Goal: Task Accomplishment & Management: Complete application form

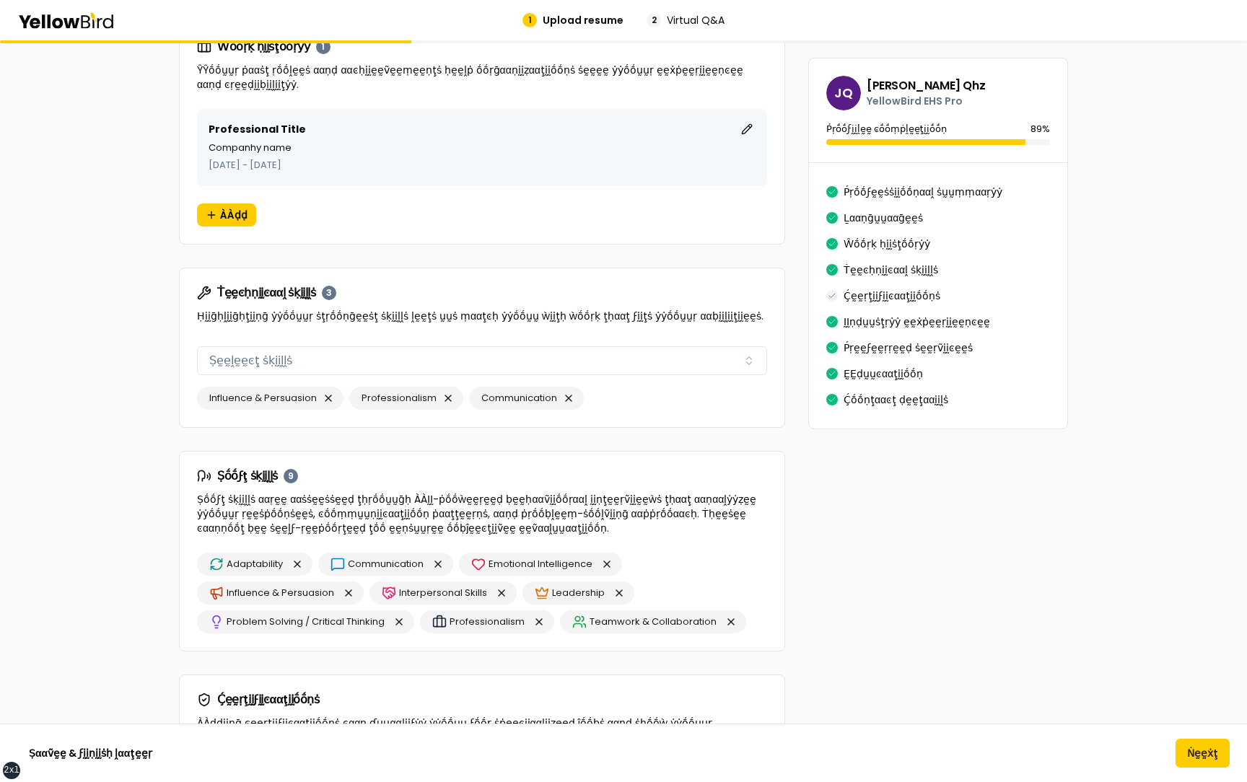
scroll to position [891, 0]
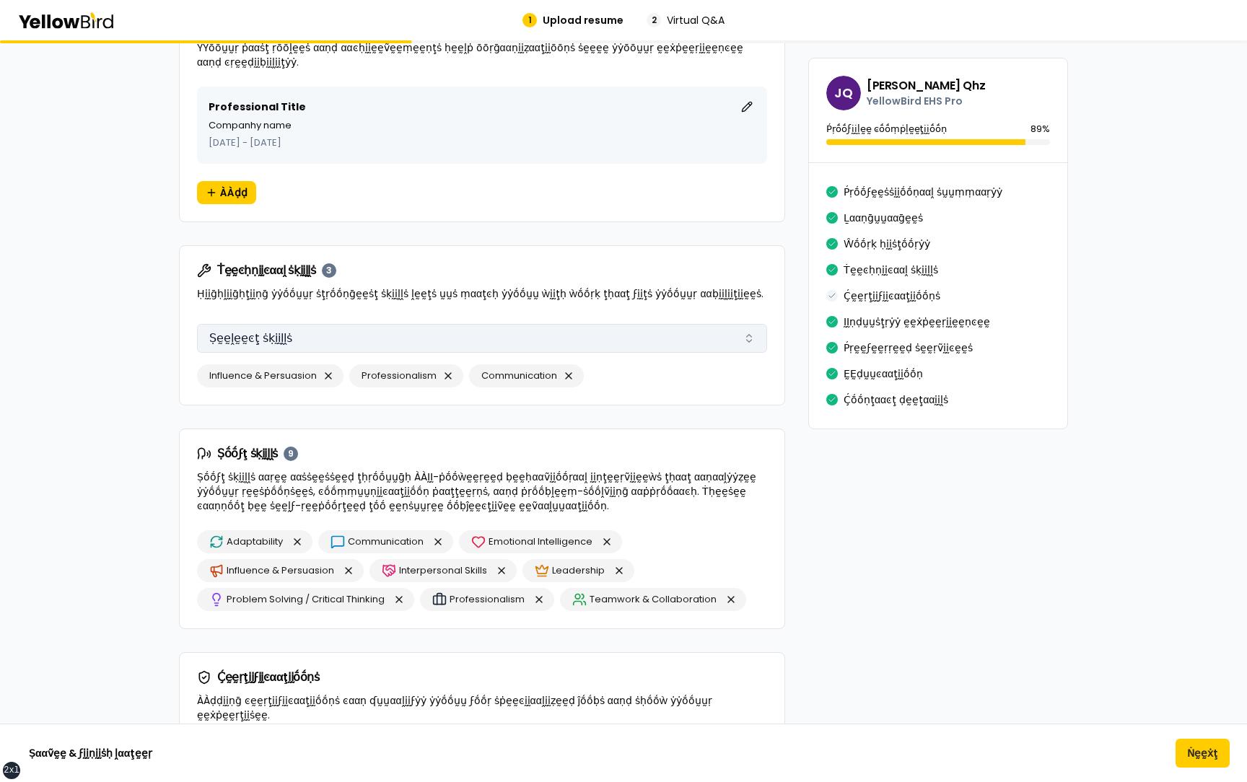
click at [557, 147] on button "Ṣḛḛḽḛḛͼţ ṡḳḭḭḽḽṡ" at bounding box center [482, 338] width 570 height 29
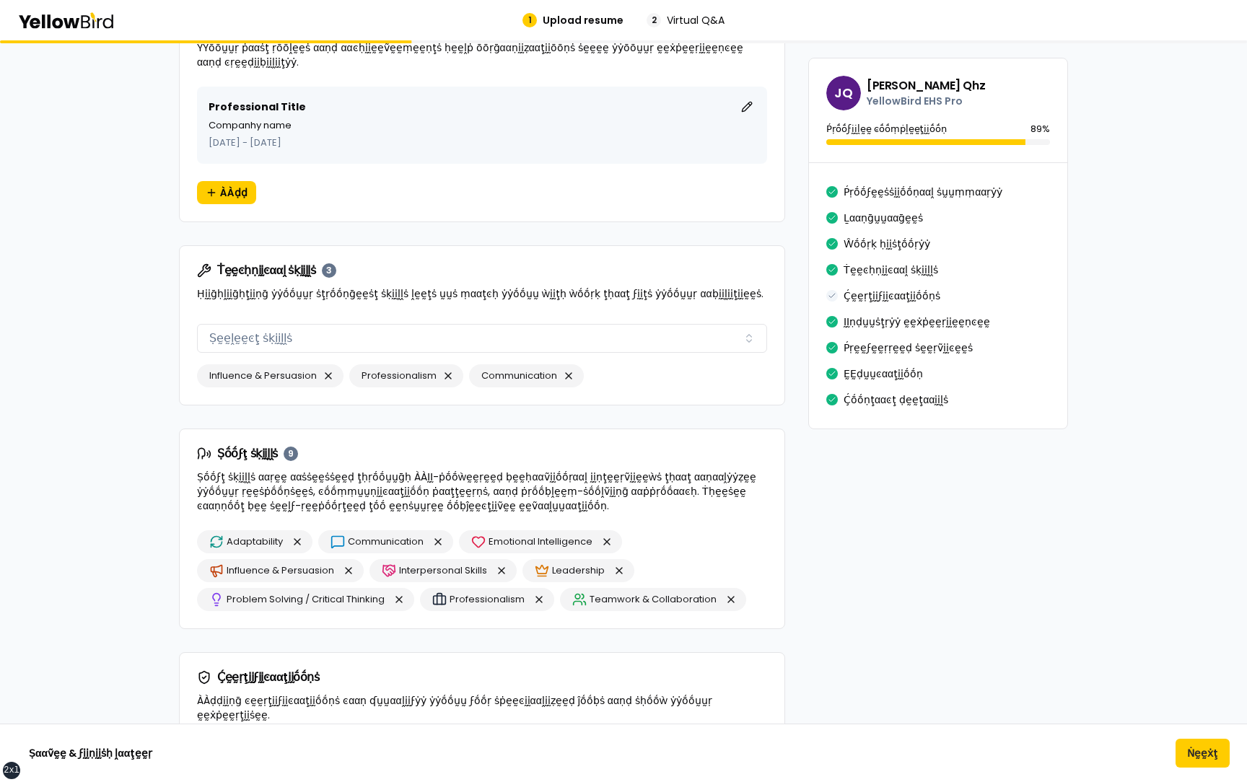
click at [135, 147] on div "βṵṵḭḭḽḍ ẏẏṓṓṵṵṛ ṗṛṓṓϝḛḛṡṡḭḭṓṓṇααḽ ṗṛṓṓϝḭḭḽḛḛ ÀÀḍḍ ḍḛḛţααḭḭḽṡ ααḅṓṓṵṵţ ẏẏṓṓṵṵṛ ṗ…" at bounding box center [623, 518] width 1247 height 2739
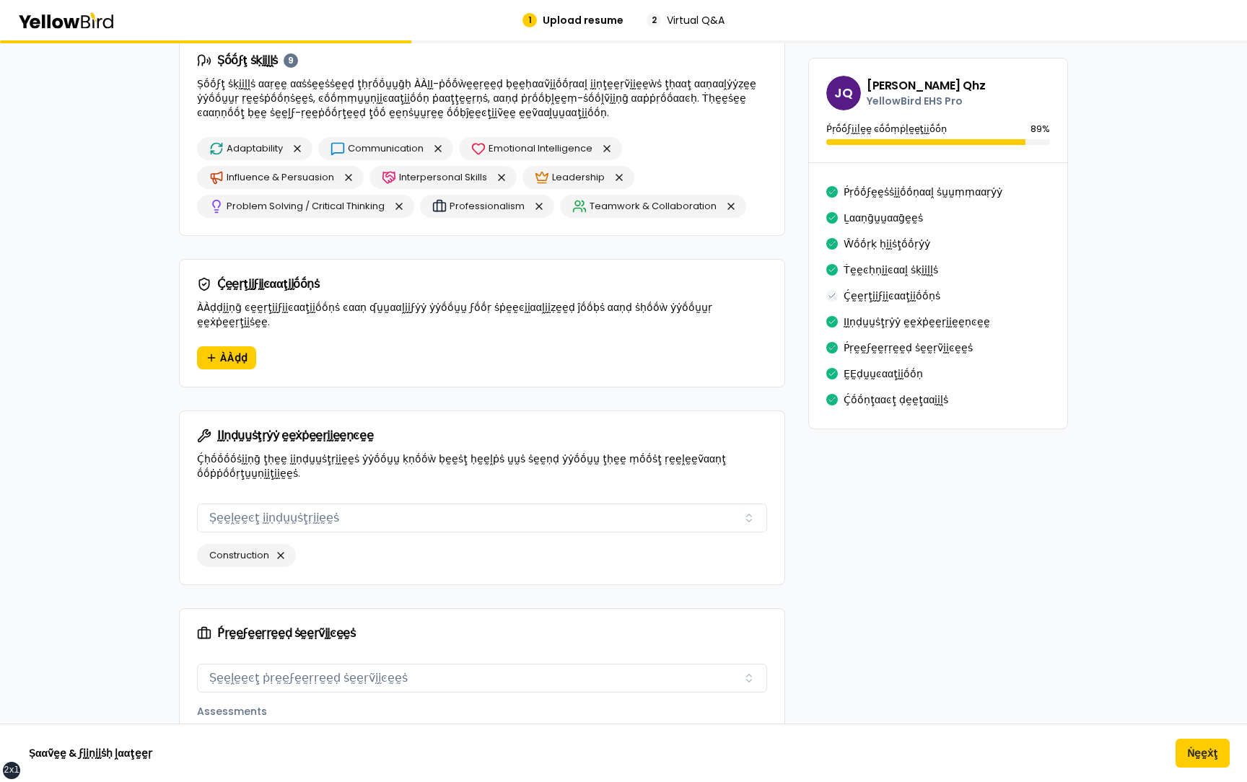
scroll to position [1285, 0]
click at [235, 147] on span "ÀÀḍḍ" at bounding box center [233, 357] width 27 height 14
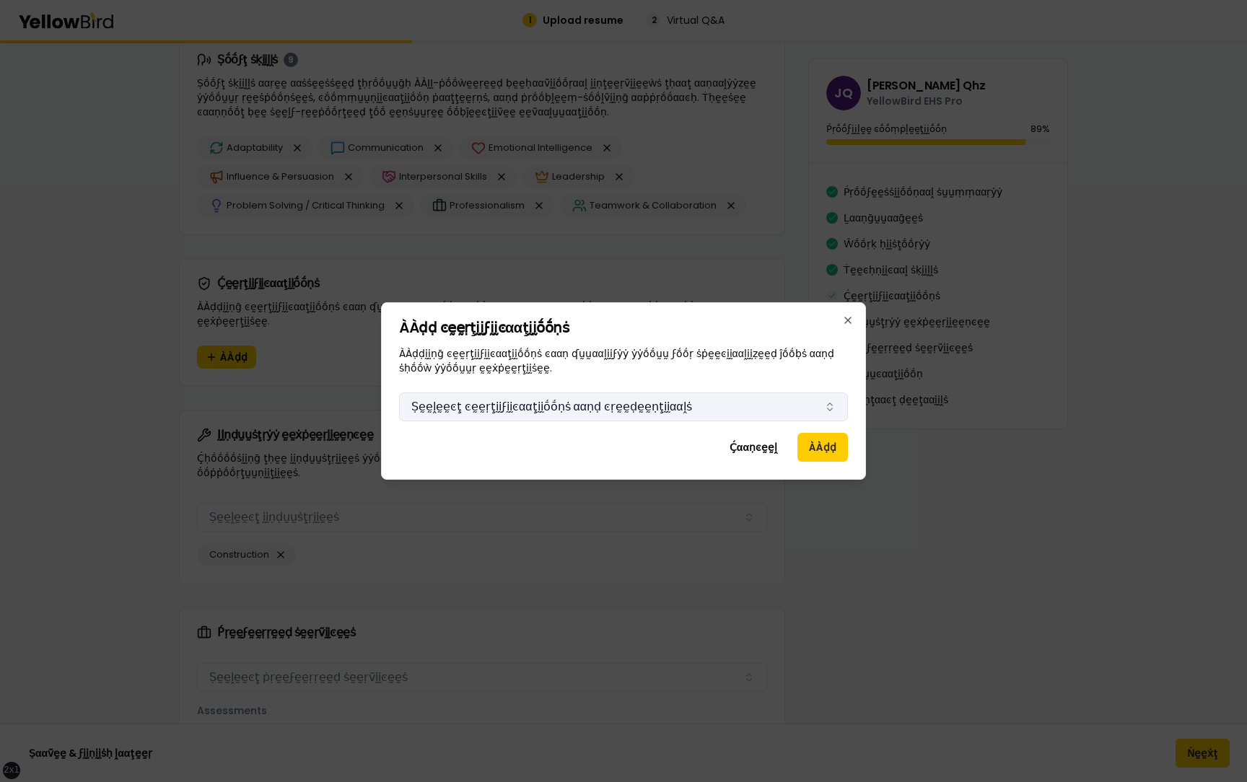
click at [522, 147] on button "Ṣḛḛḽḛḛͼţ ͼḛḛṛţḭḭϝḭḭͼααţḭḭṓṓṇṡ ααṇḍ ͼṛḛḛḍḛḛṇţḭḭααḽṡ" at bounding box center [623, 407] width 449 height 29
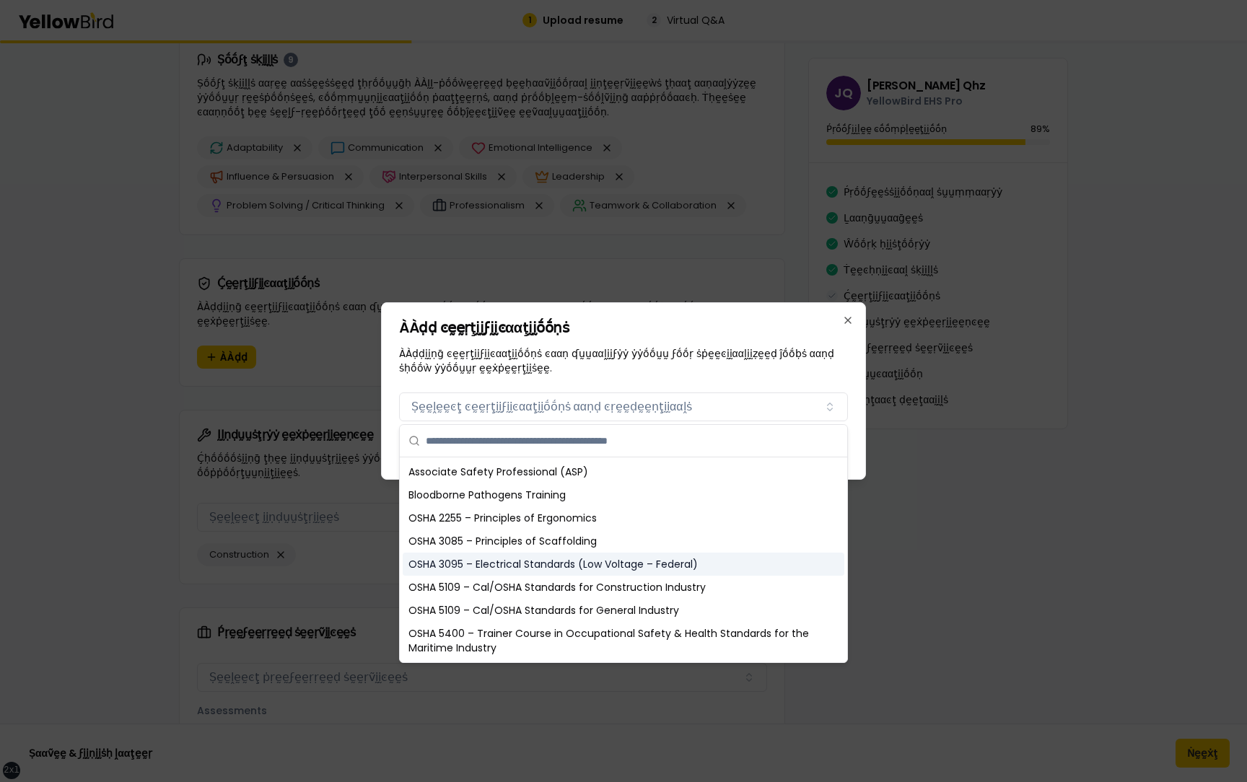
click at [497, 147] on div "OSHA 3095 – Electrical Standards (Low Voltage – Federal)" at bounding box center [624, 564] width 442 height 23
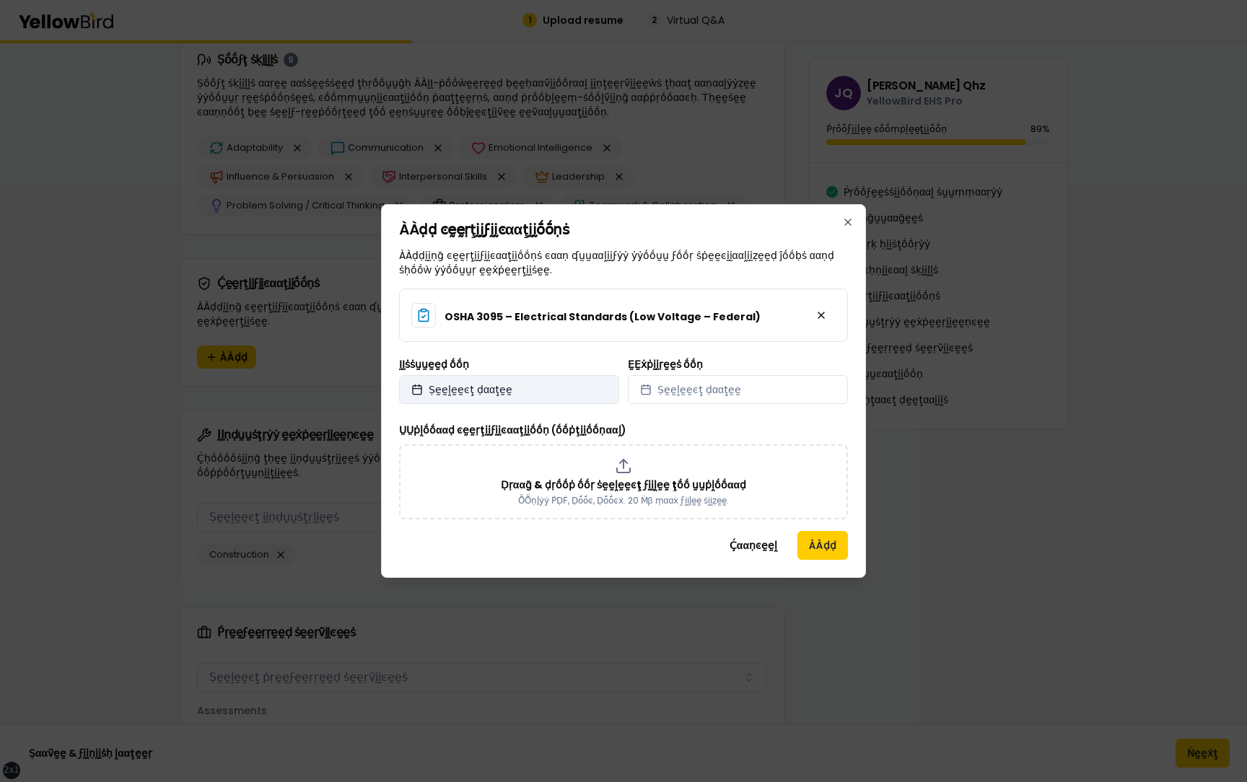
click at [554, 147] on button "Ṣḛḛḽḛḛͼţ ḍααţḛḛ" at bounding box center [509, 389] width 220 height 29
select select "*"
select select "****"
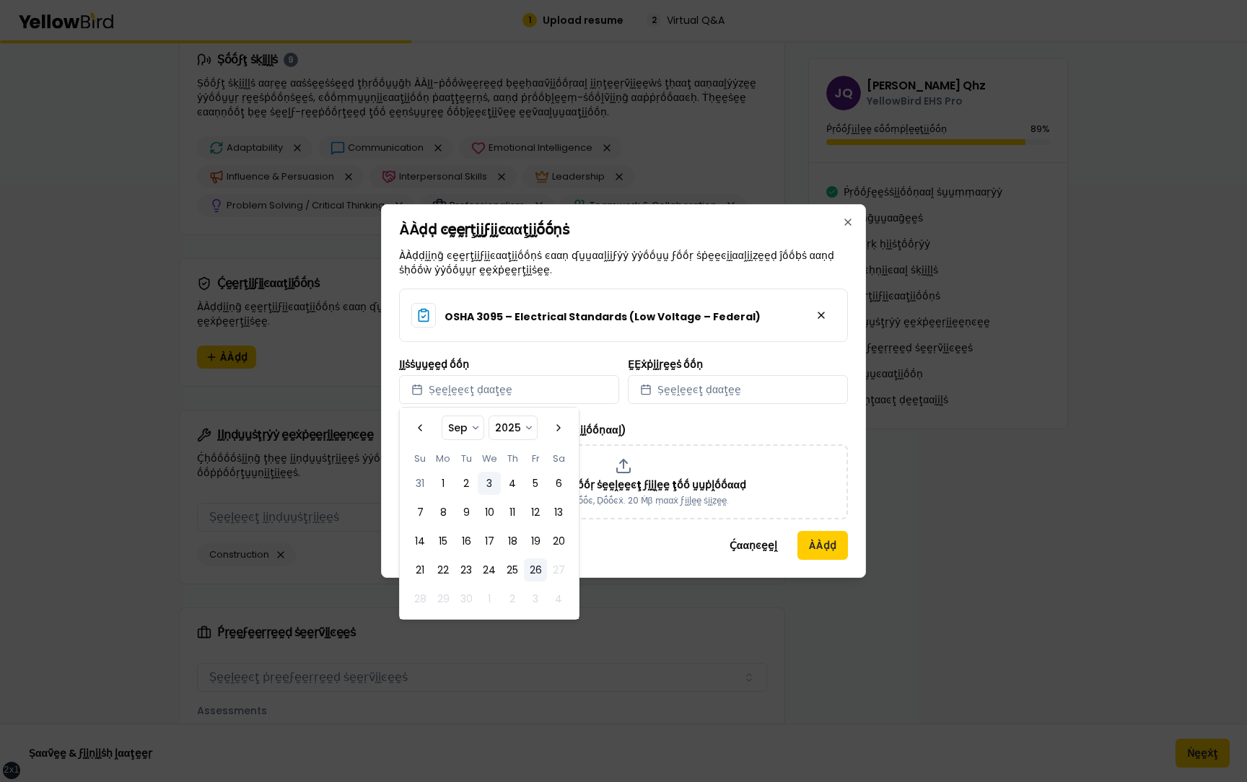
click at [479, 147] on button "3" at bounding box center [489, 483] width 23 height 23
select select "*"
select select "****"
click at [699, 147] on span "Ṣḛḛḽḛḛͼţ ḍααţḛḛ" at bounding box center [699, 389] width 84 height 14
select select "*"
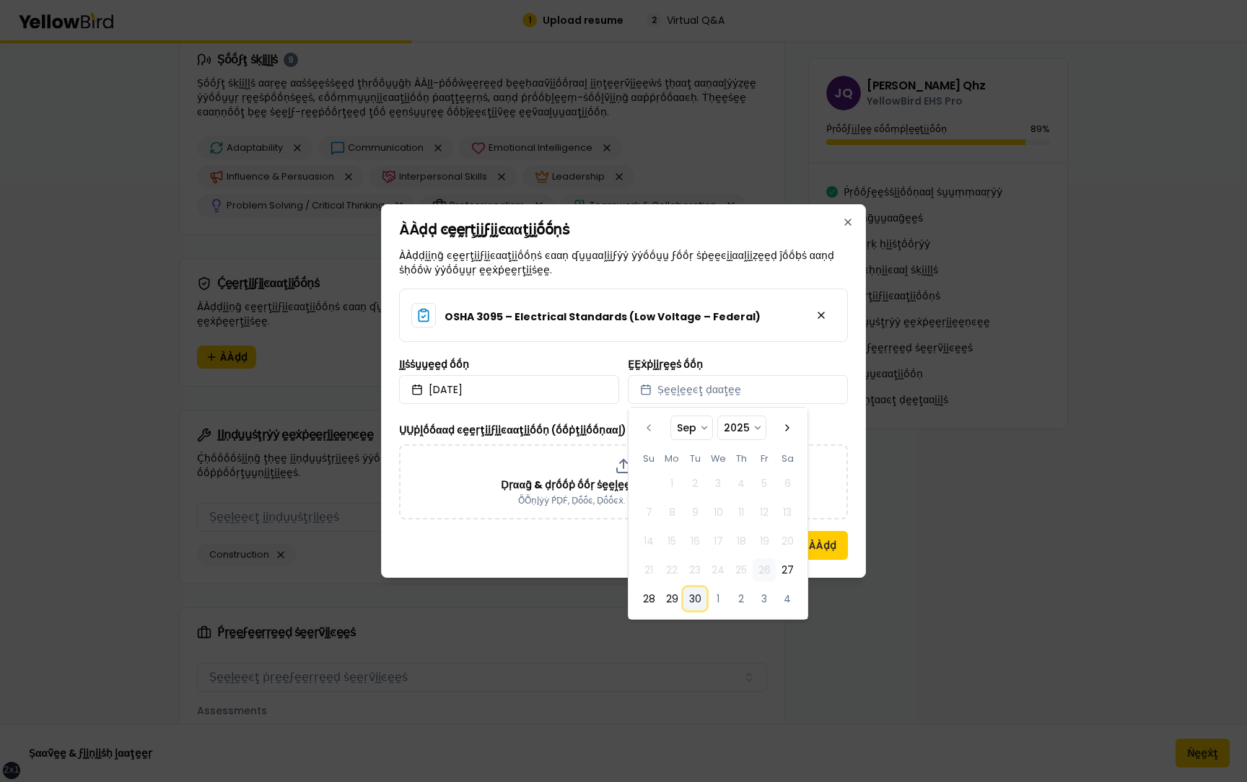
click at [696, 147] on button "30" at bounding box center [694, 598] width 23 height 23
select select "*"
click at [854, 147] on div "ÀÀḍḍ ͼḛḛṛţḭḭϝḭḭͼααţḭḭṓṓṇṡ ÀÀḍḍḭḭṇḡ ͼḛḛṛţḭḭϝḭḭͼααţḭḭṓṓṇṡ ͼααṇ ʠṵṵααḽḭḭϝẏẏ ẏẏṓṓṵṵ…" at bounding box center [623, 391] width 485 height 374
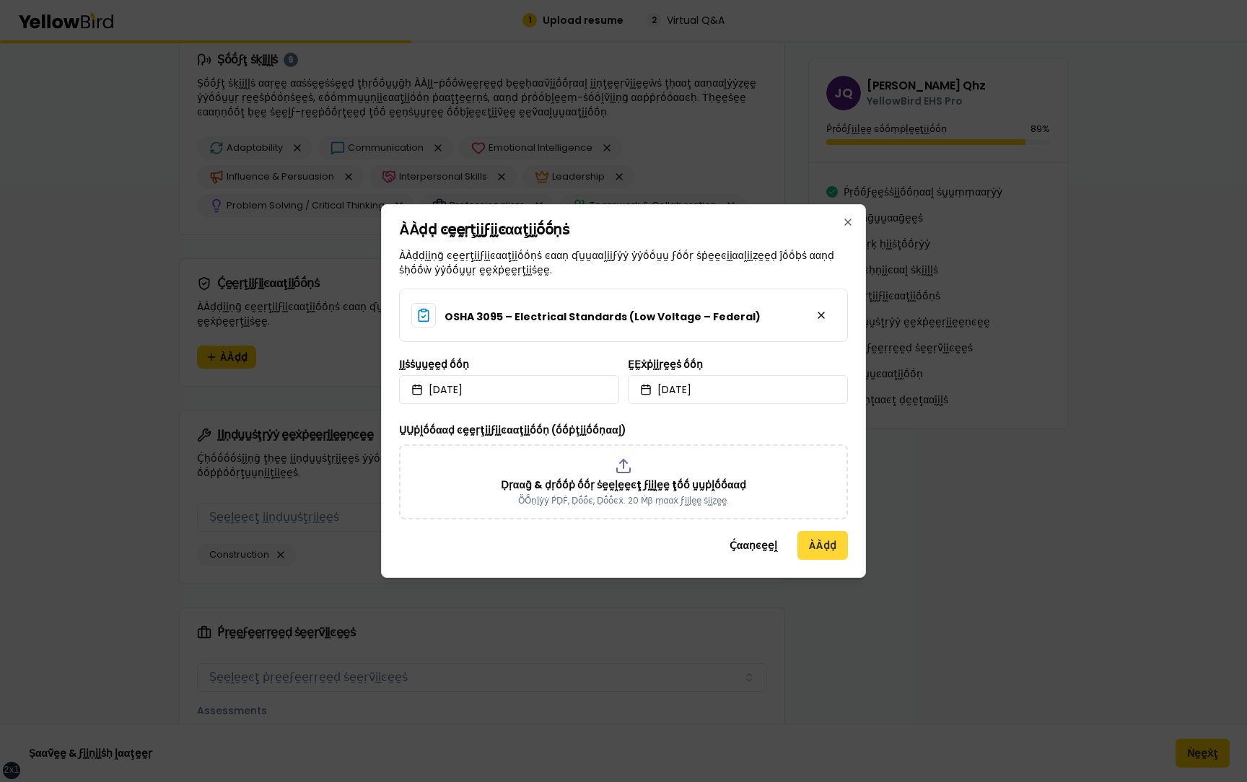
click at [817, 147] on button "ÀÀḍḍ" at bounding box center [822, 545] width 51 height 29
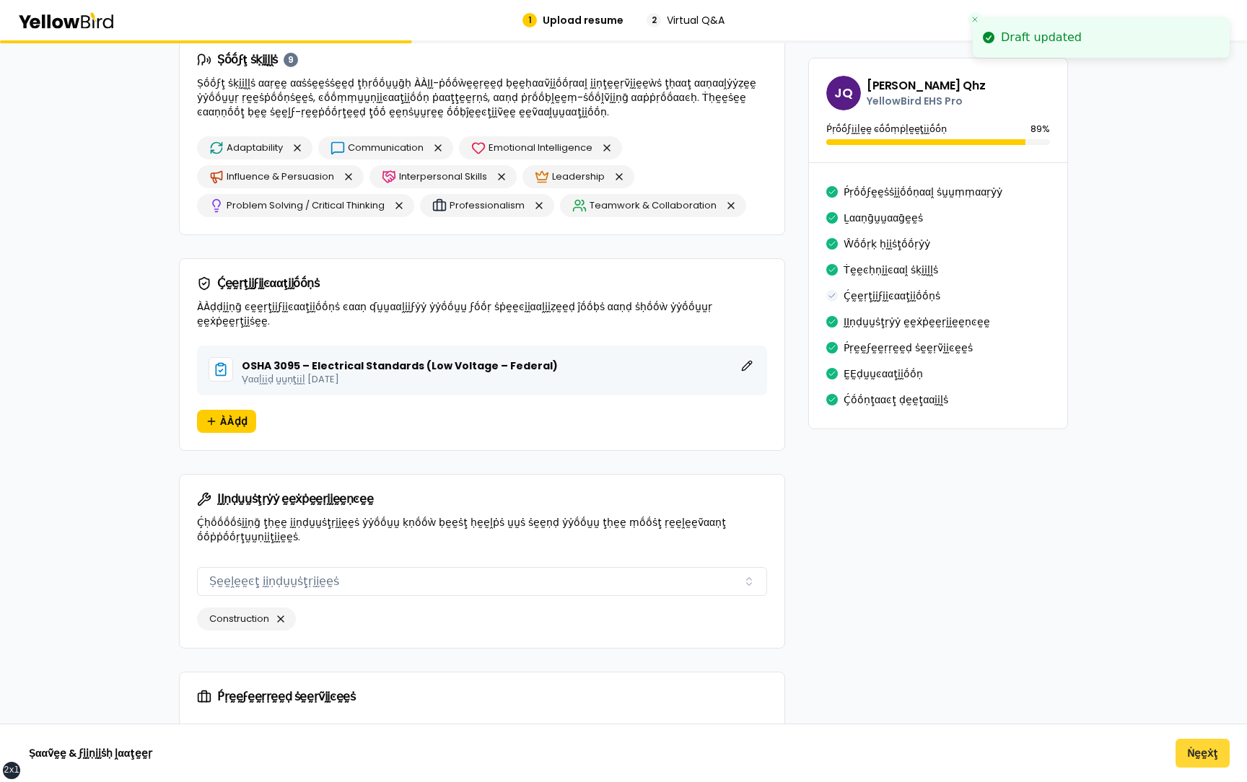
click at [1210, 147] on button "Ṅḛḛẋţ" at bounding box center [1203, 753] width 54 height 29
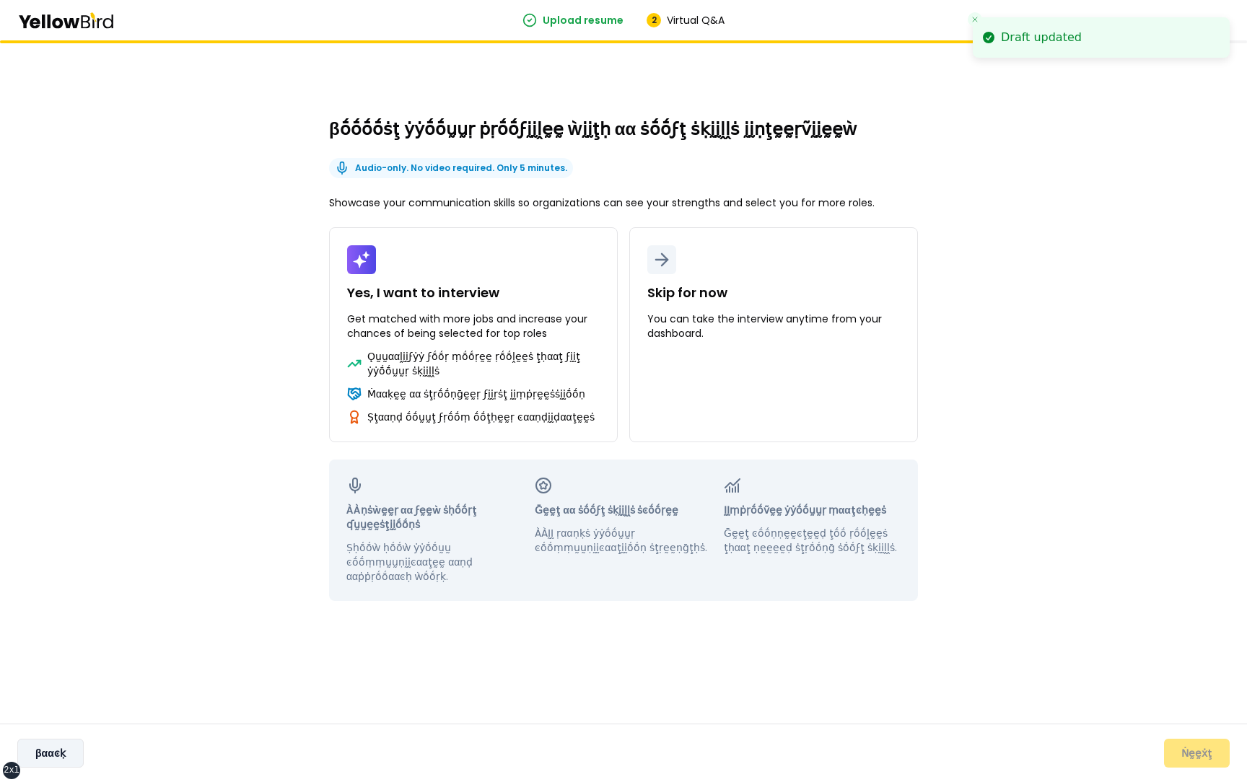
click at [76, 147] on button "βααͼḳ" at bounding box center [50, 753] width 66 height 29
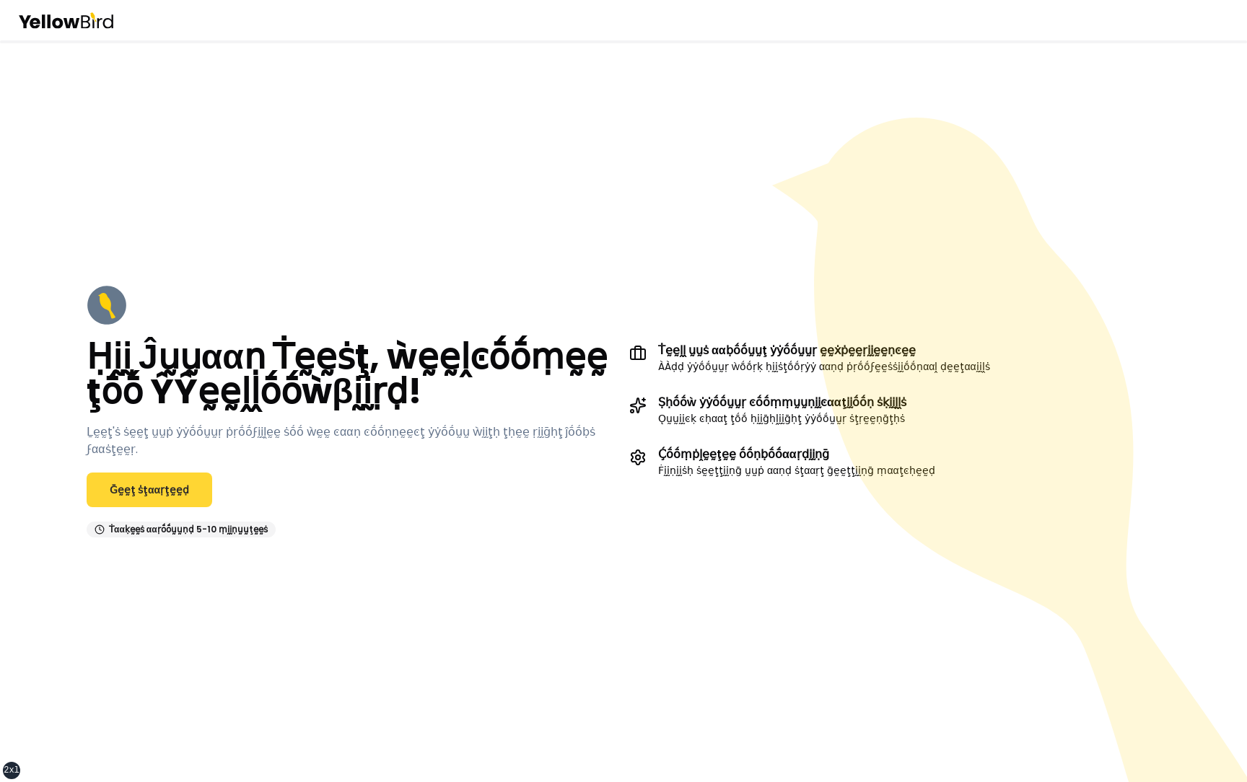
click at [153, 147] on link "Ḡḛḛţ ṡţααṛţḛḛḍ" at bounding box center [150, 490] width 126 height 35
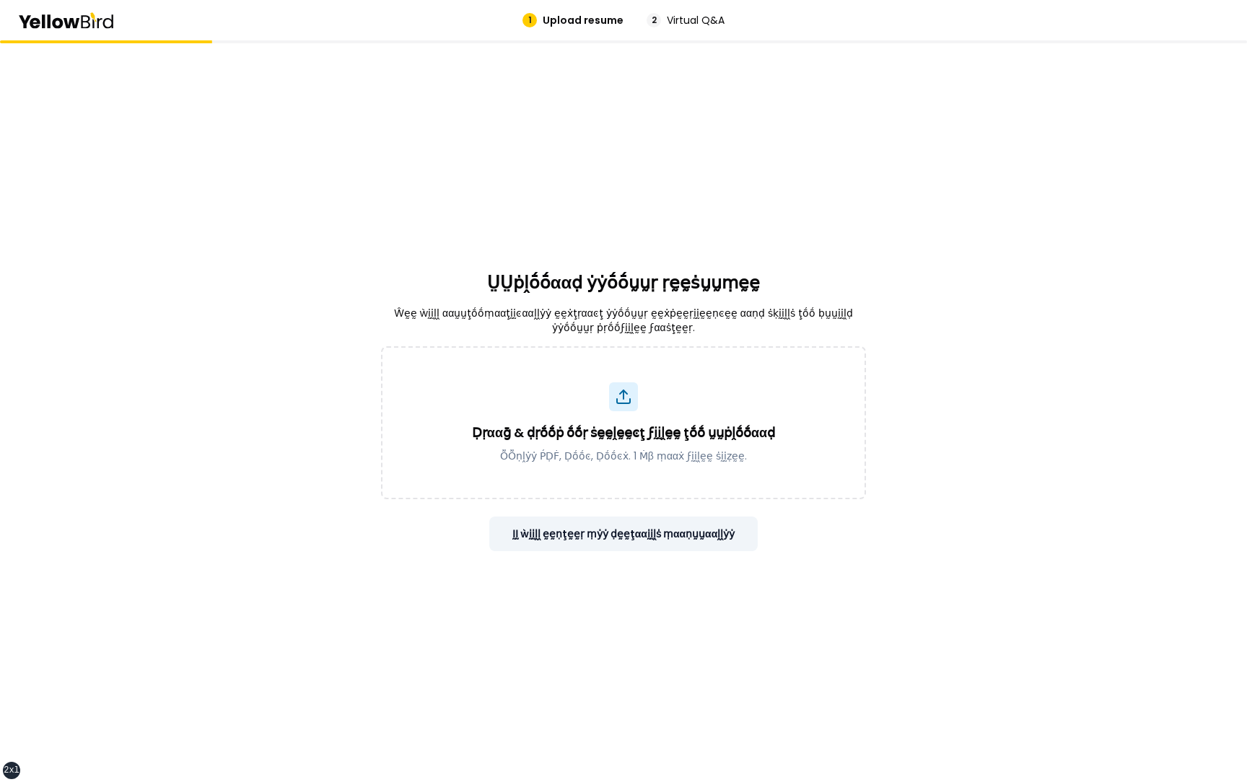
click at [655, 147] on button "ḬḬ ẁḭḭḽḽ ḛḛṇţḛḛṛ ṃẏẏ ḍḛḛţααḭḭḽṡ ṃααṇṵṵααḽḽẏẏ" at bounding box center [623, 534] width 269 height 35
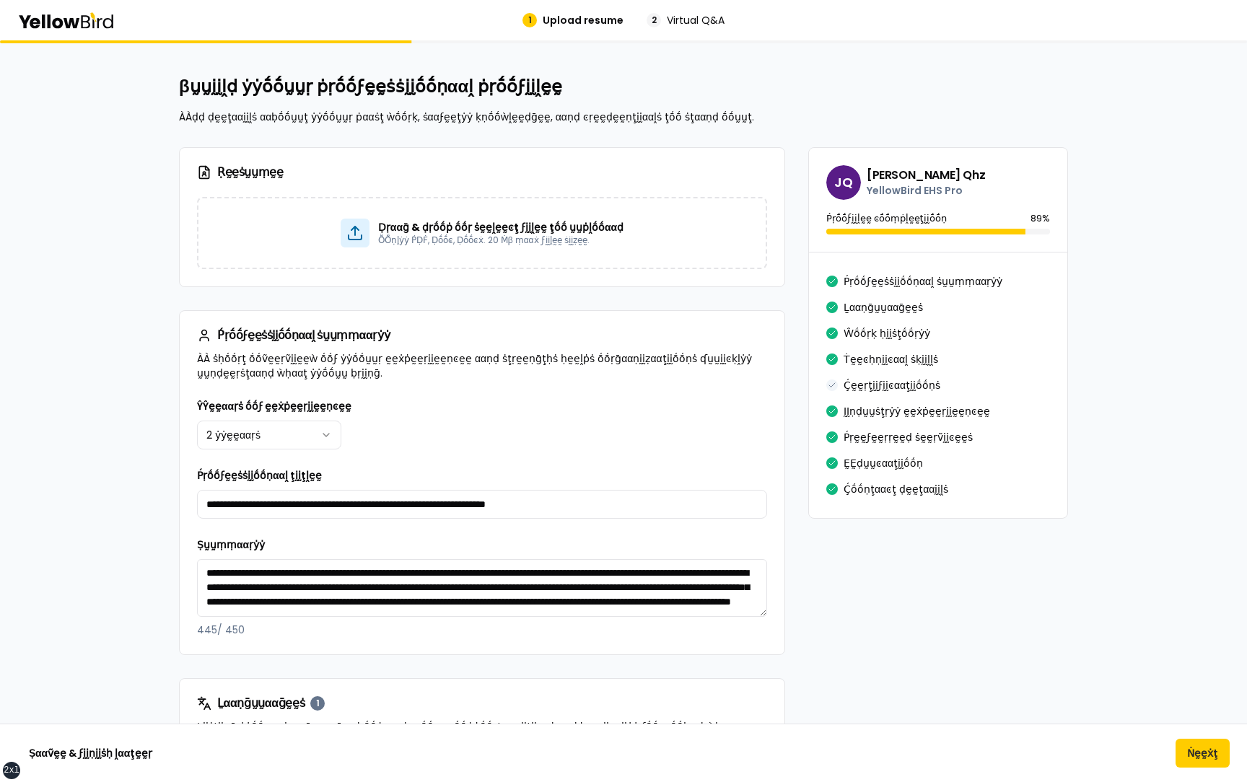
click at [609, 147] on div "**********" at bounding box center [482, 424] width 570 height 52
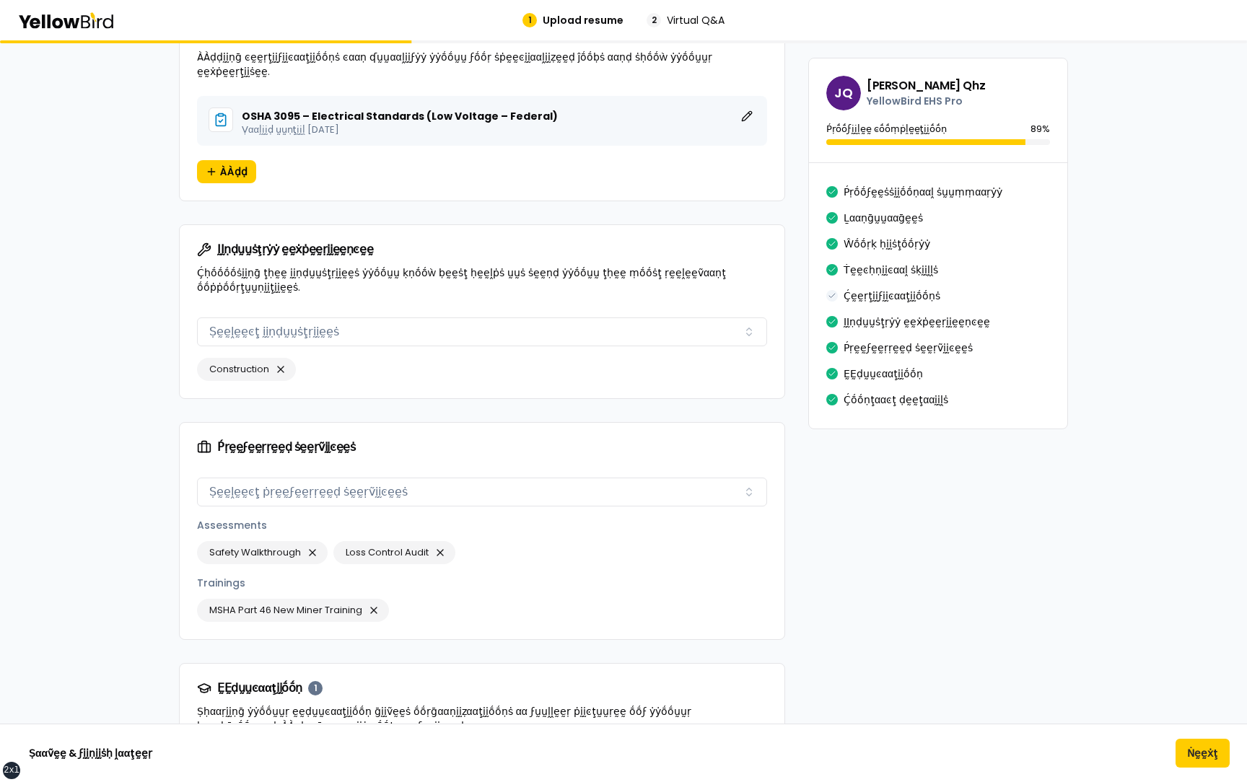
scroll to position [1549, 0]
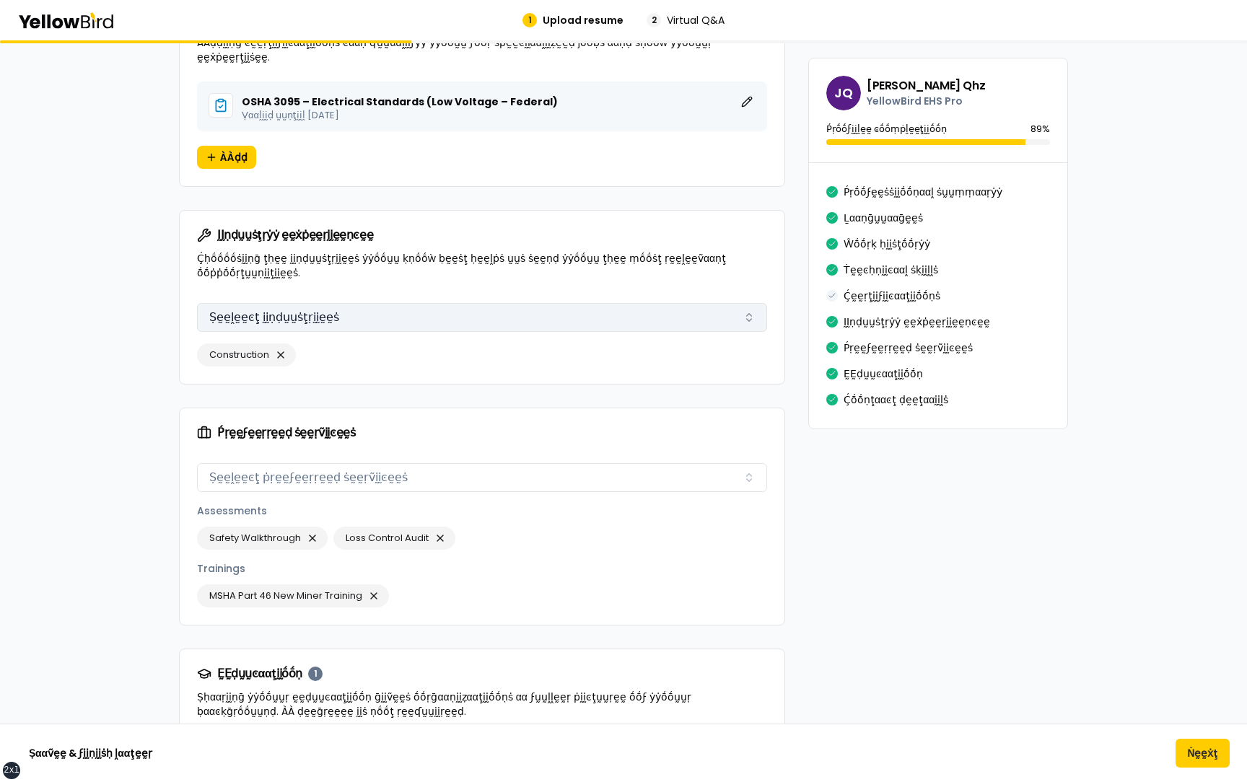
click at [603, 147] on button "Ṣḛḛḽḛḛͼţ ḭḭṇḍṵṵṡţṛḭḭḛḛṡ" at bounding box center [482, 317] width 570 height 29
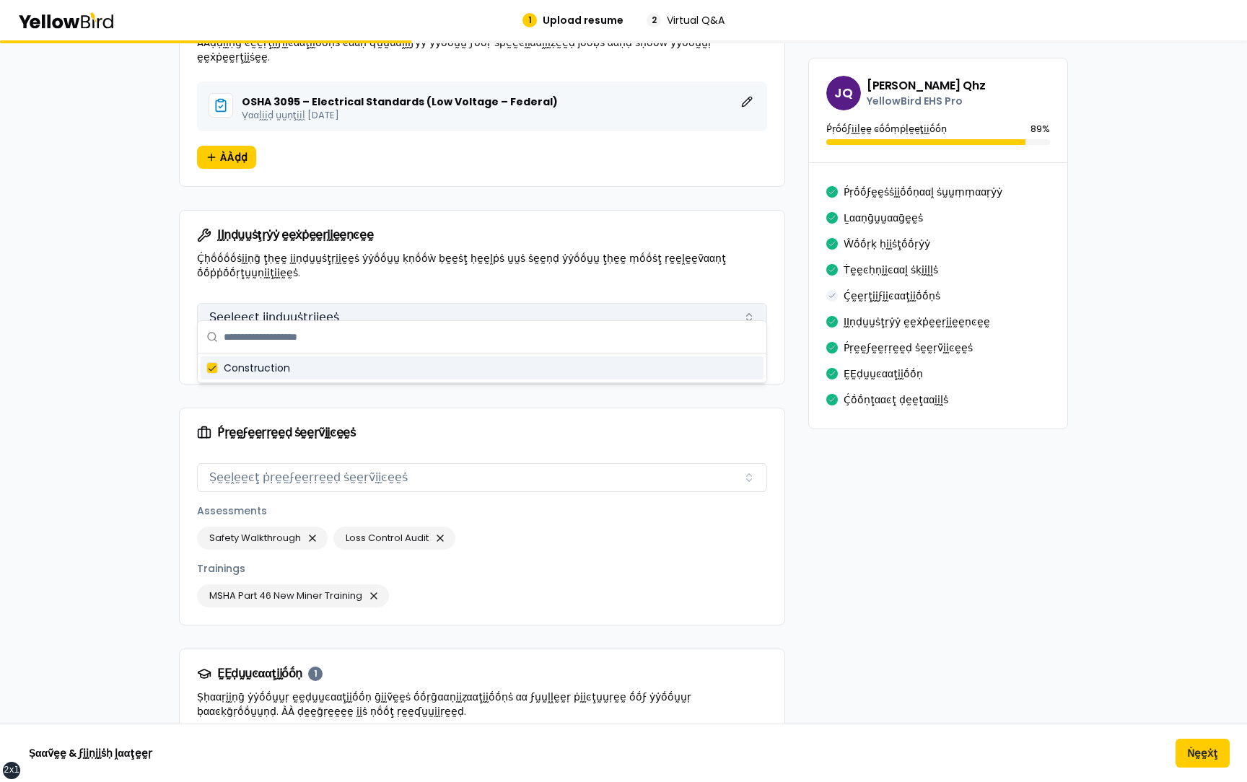
click at [601, 147] on button "Ṣḛḛḽḛḛͼţ ḭḭṇḍṵṵṡţṛḭḭḛḛṡ" at bounding box center [482, 317] width 570 height 29
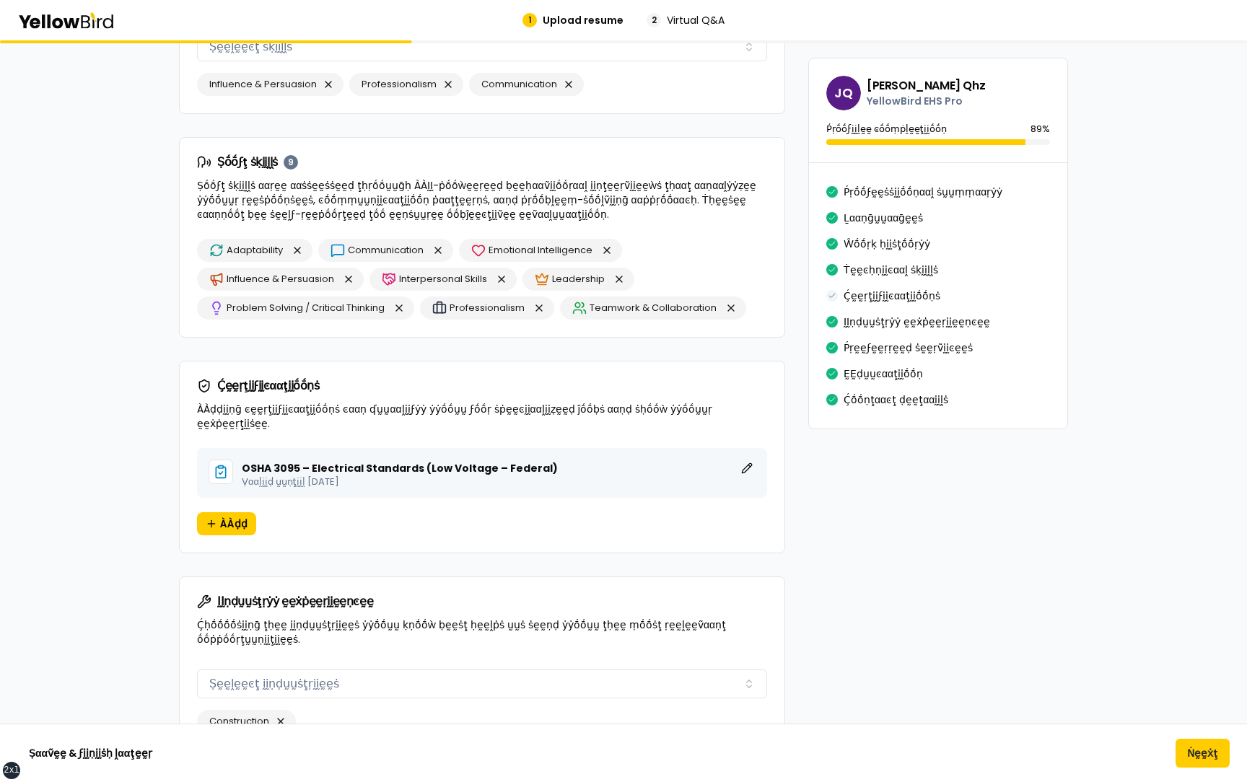
scroll to position [1179, 0]
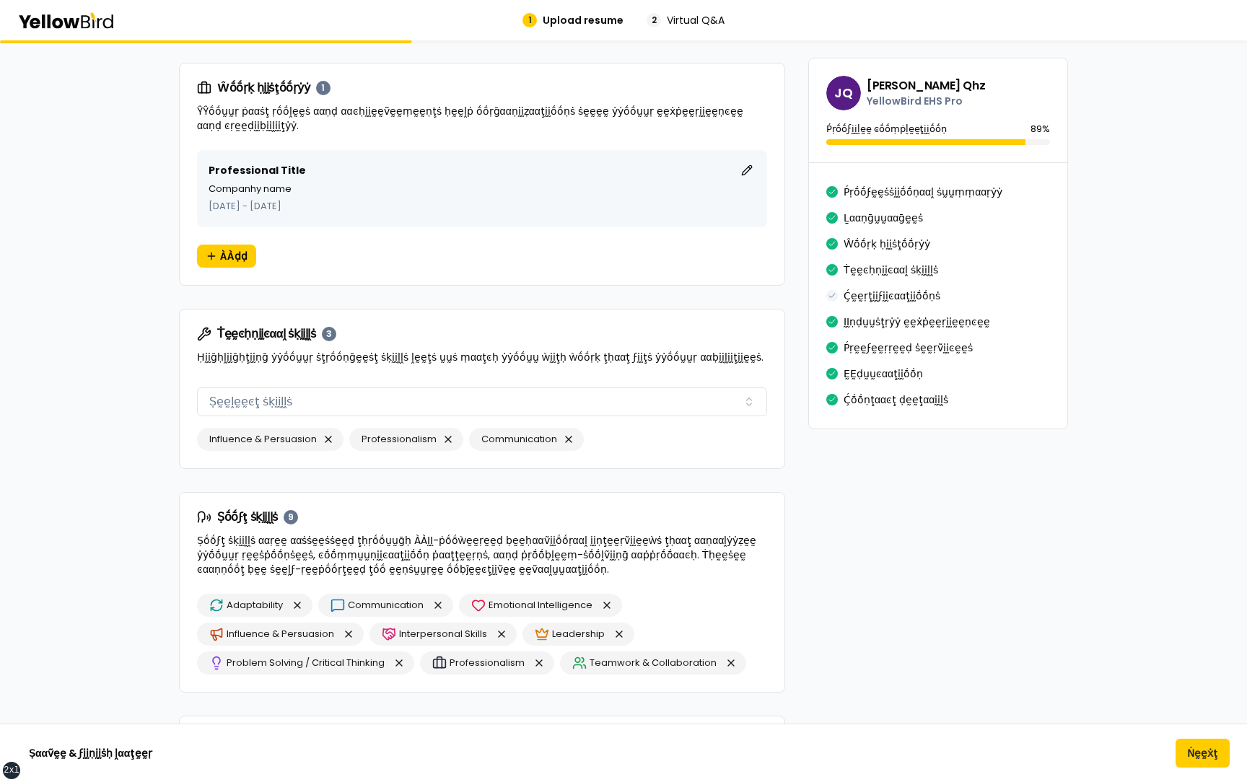
scroll to position [836, 0]
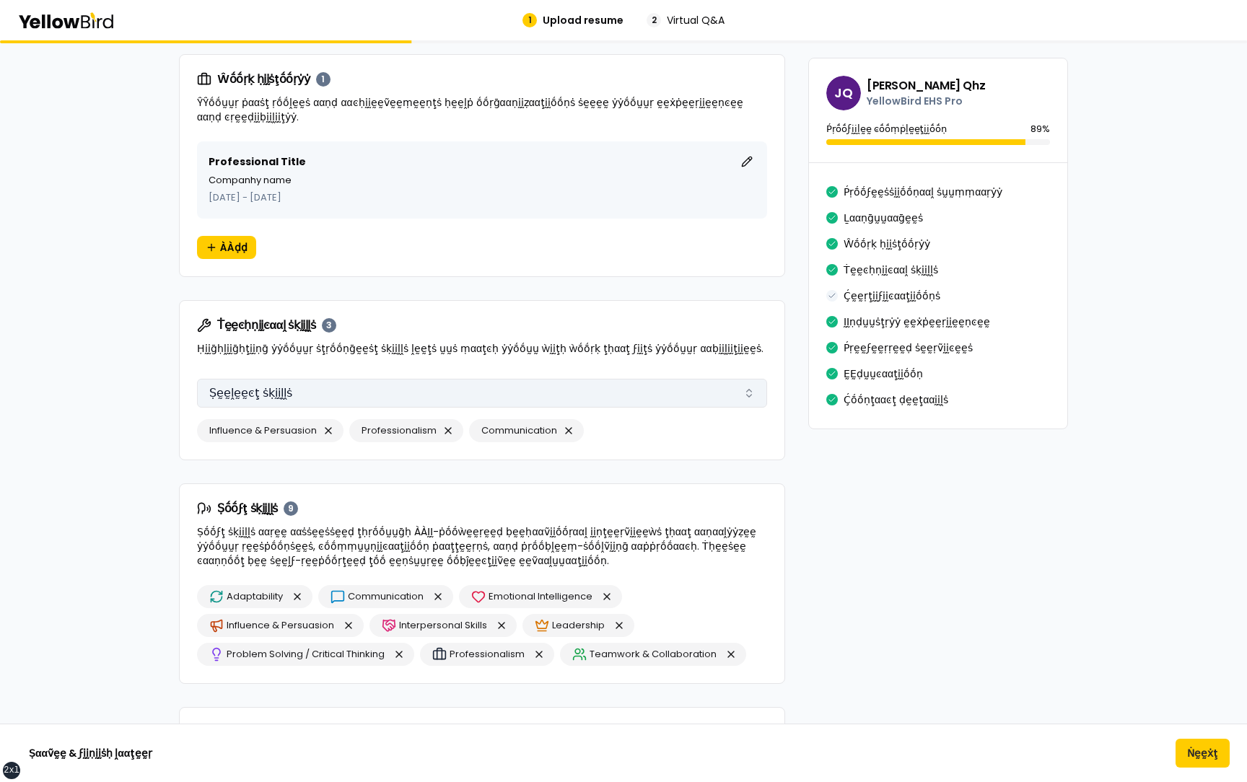
click at [333, 398] on button "Ṣḛḛḽḛḛͼţ ṡḳḭḭḽḽṡ" at bounding box center [482, 393] width 570 height 29
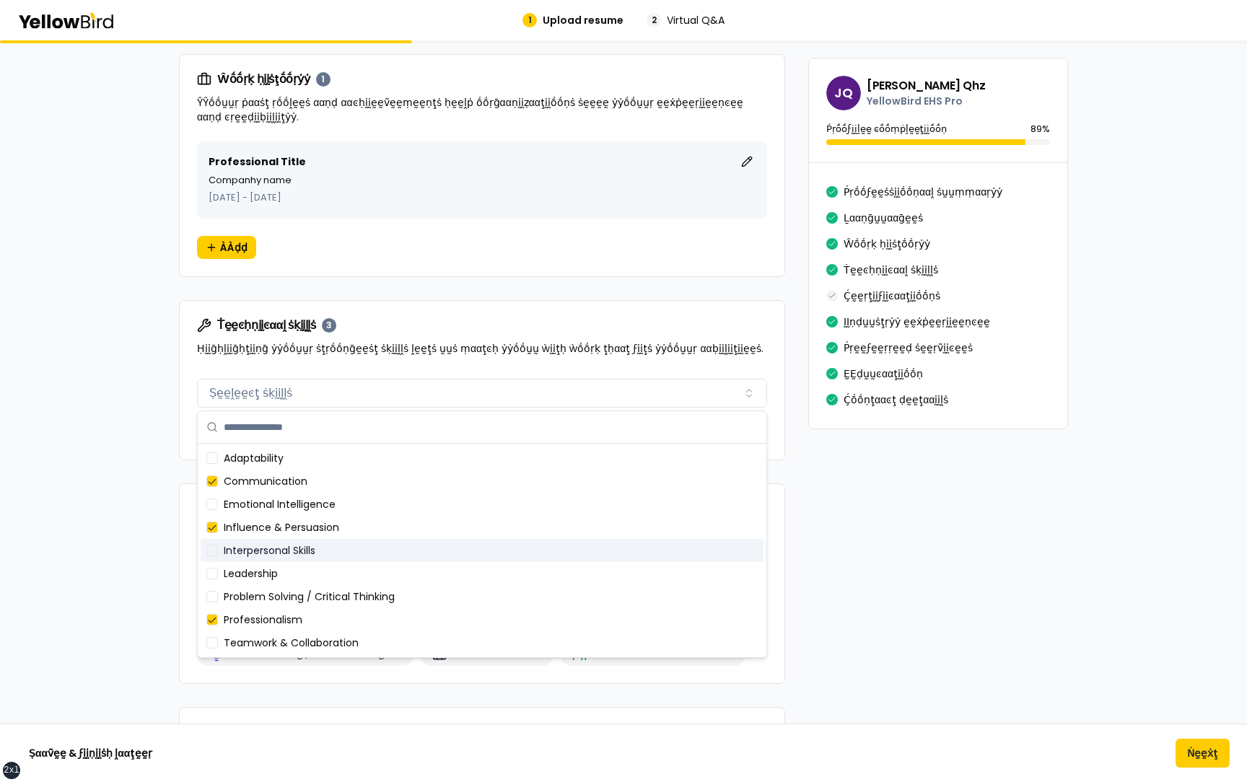
click at [115, 510] on div "βṵṵḭḭḽḍ ẏẏṓṓṵṵṛ ṗṛṓṓϝḛḛṡṡḭḭṓṓṇααḽ ṗṛṓṓϝḭḭḽḛḛ ÀÀḍḍ ḍḛḛţααḭḭḽṡ ααḅṓṓṵṵţ ẏẏṓṓṵṵṛ ṗ…" at bounding box center [623, 606] width 1247 height 2804
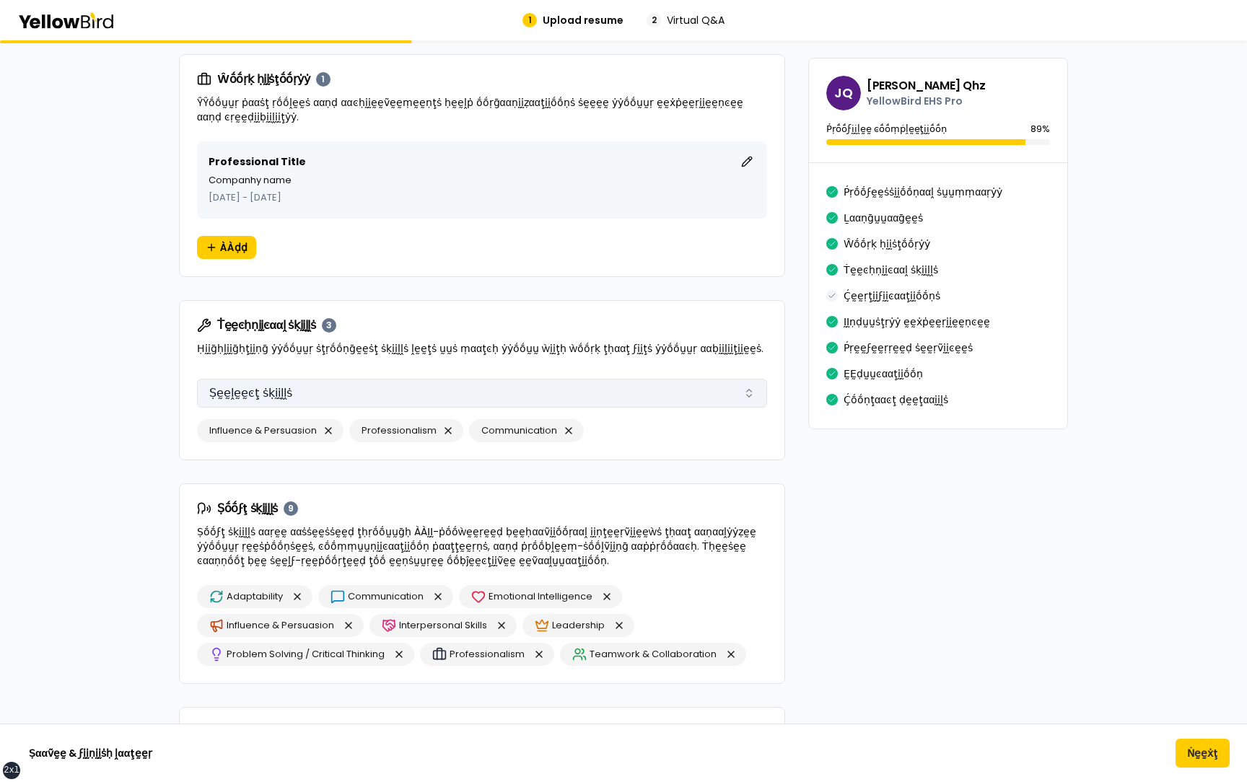
click at [315, 390] on button "Ṣḛḛḽḛḛͼţ ṡḳḭḭḽḽṡ" at bounding box center [482, 393] width 570 height 29
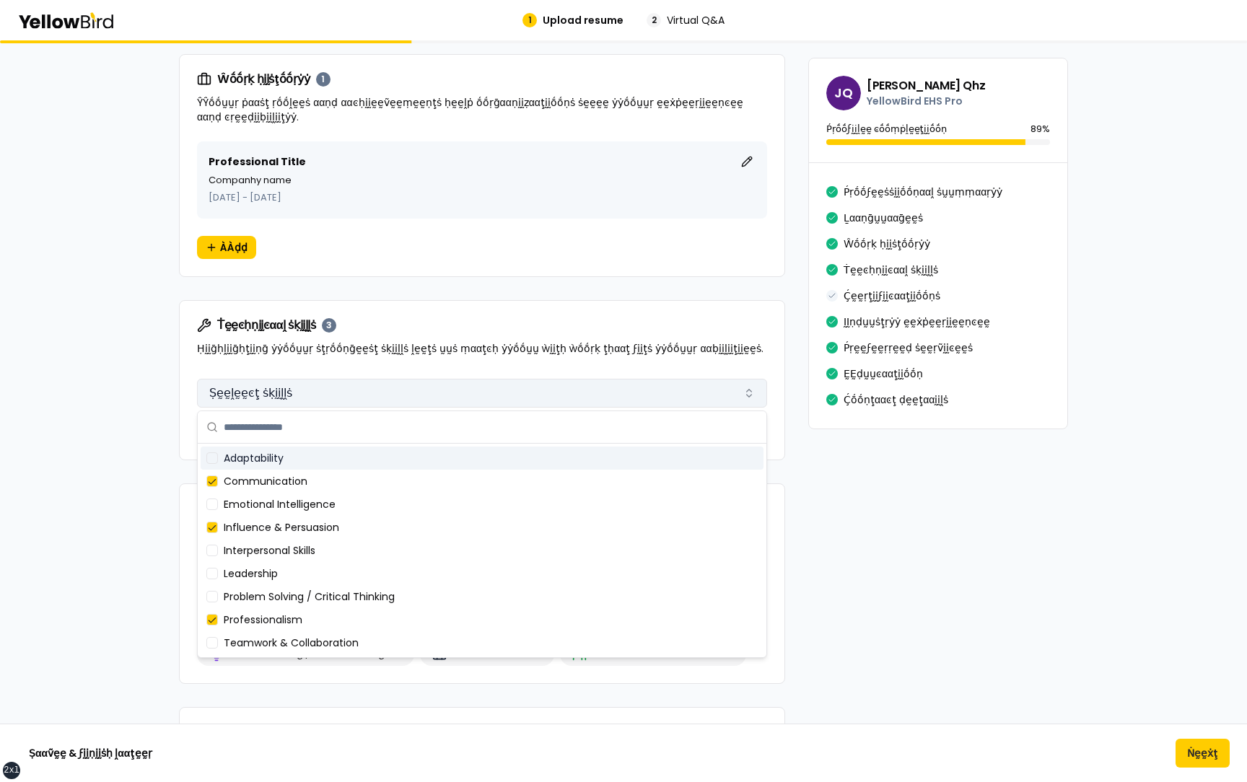
click at [315, 390] on button "Ṣḛḛḽḛḛͼţ ṡḳḭḭḽḽṡ" at bounding box center [482, 393] width 570 height 29
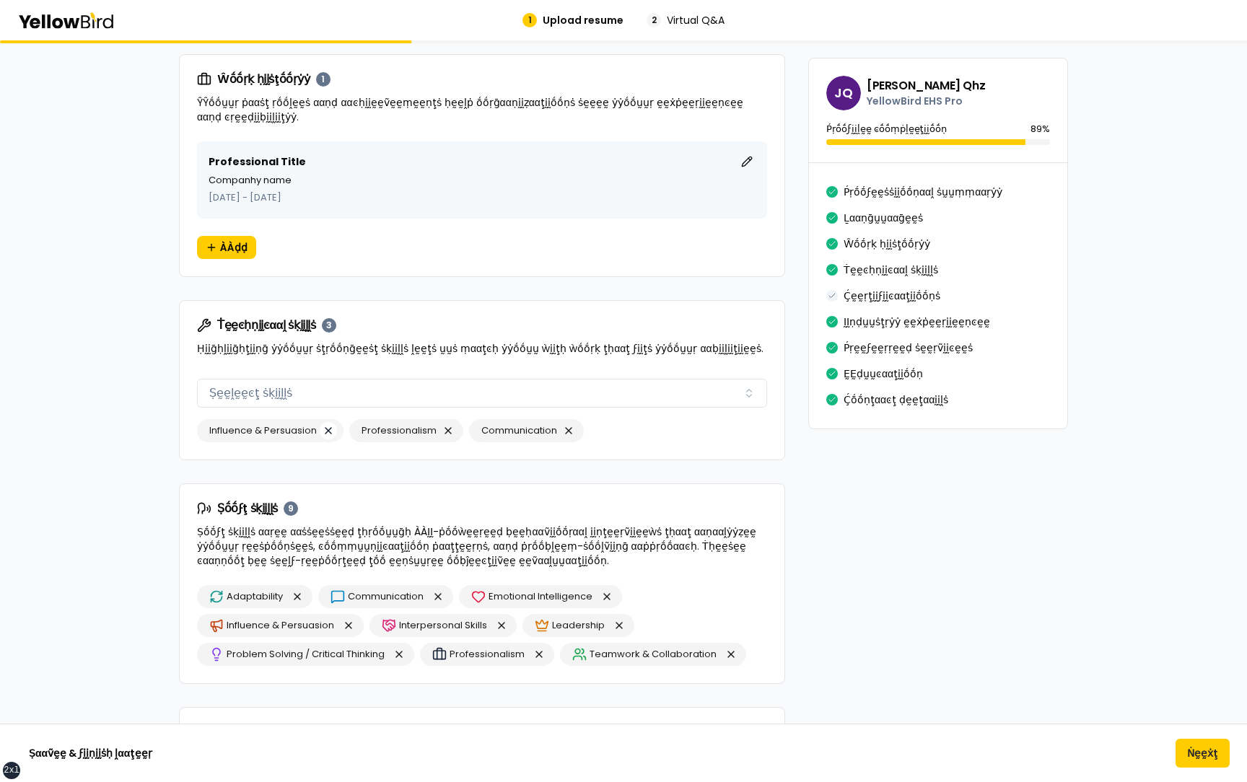
click at [332, 427] on button "button" at bounding box center [328, 430] width 17 height 17
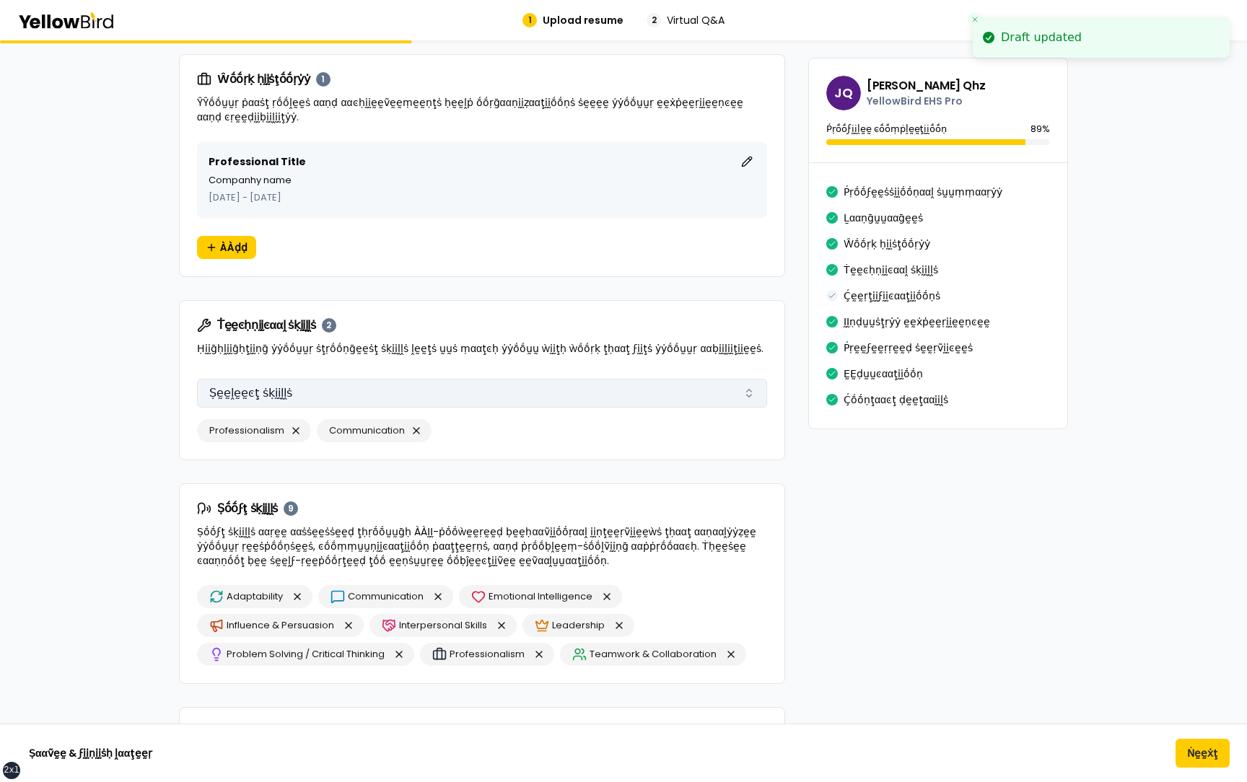
click at [321, 392] on button "Ṣḛḛḽḛḛͼţ ṡḳḭḭḽḽṡ" at bounding box center [482, 393] width 570 height 29
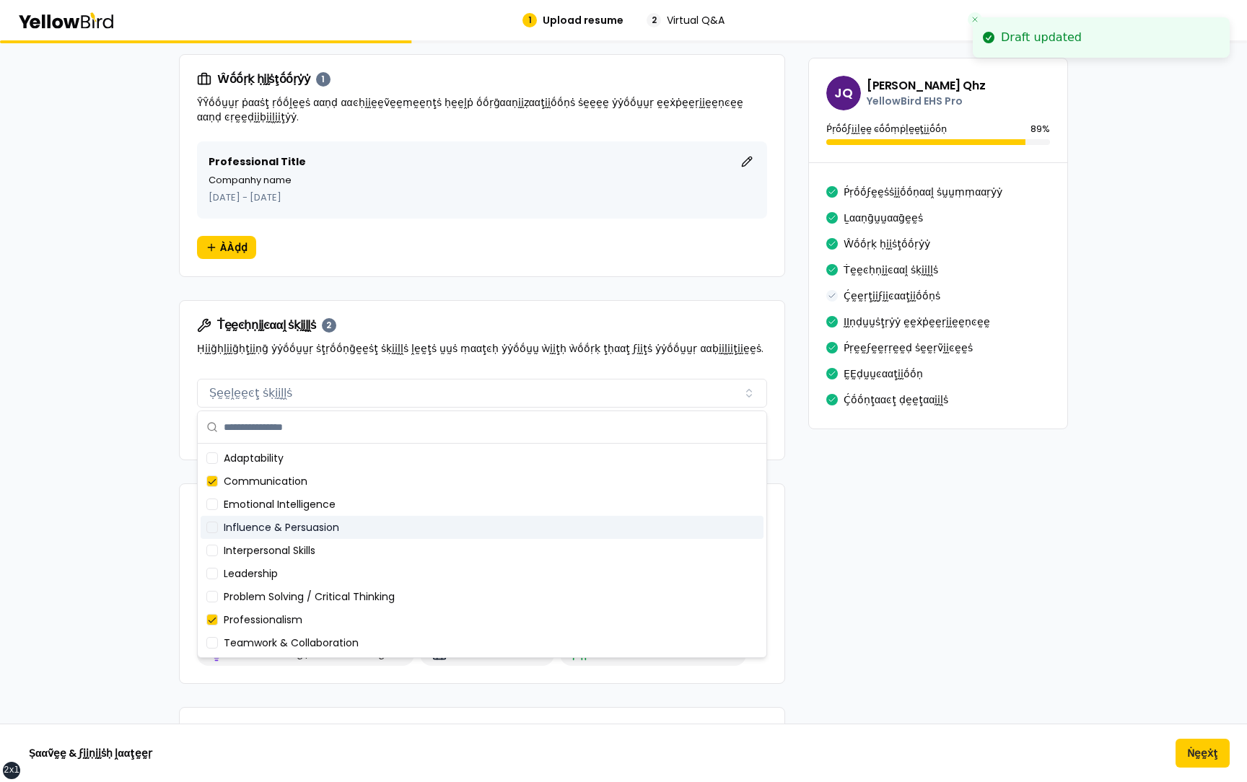
click at [288, 532] on div "Influence & Persuasion" at bounding box center [482, 527] width 563 height 23
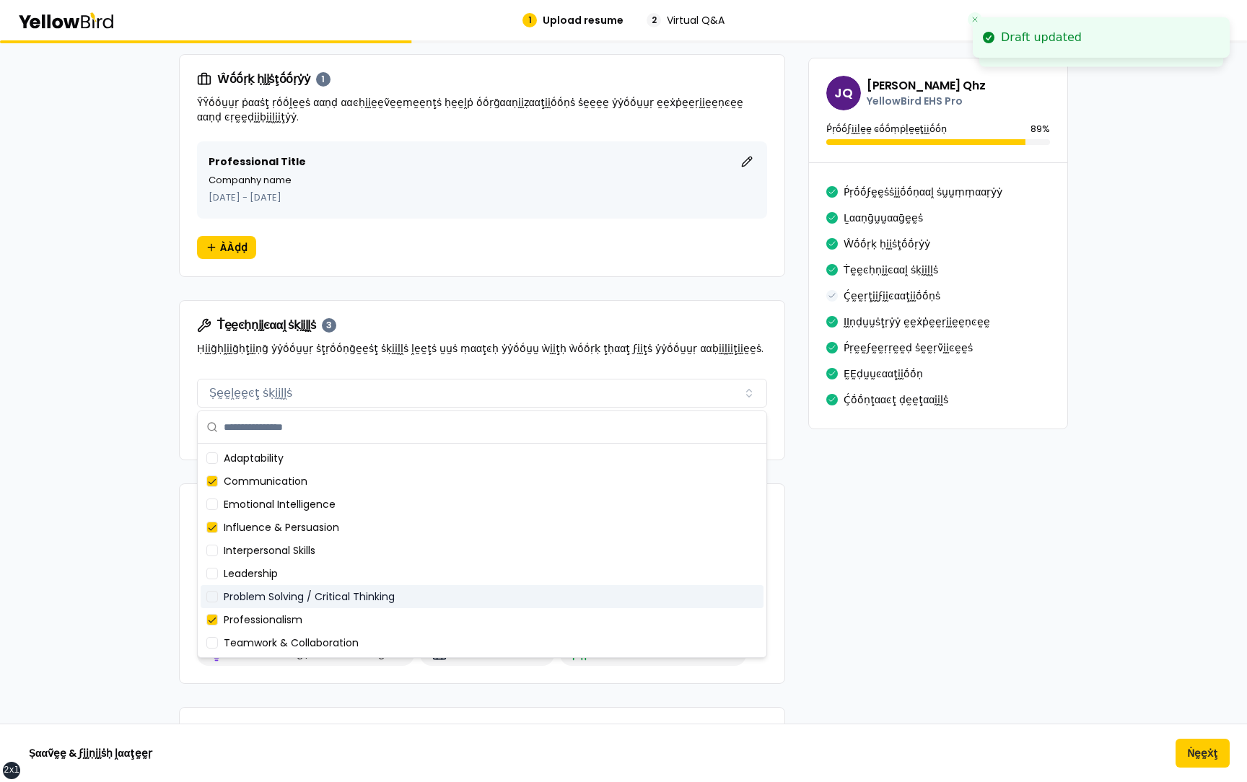
click at [288, 587] on div "Problem Solving / Critical Thinking" at bounding box center [482, 596] width 563 height 23
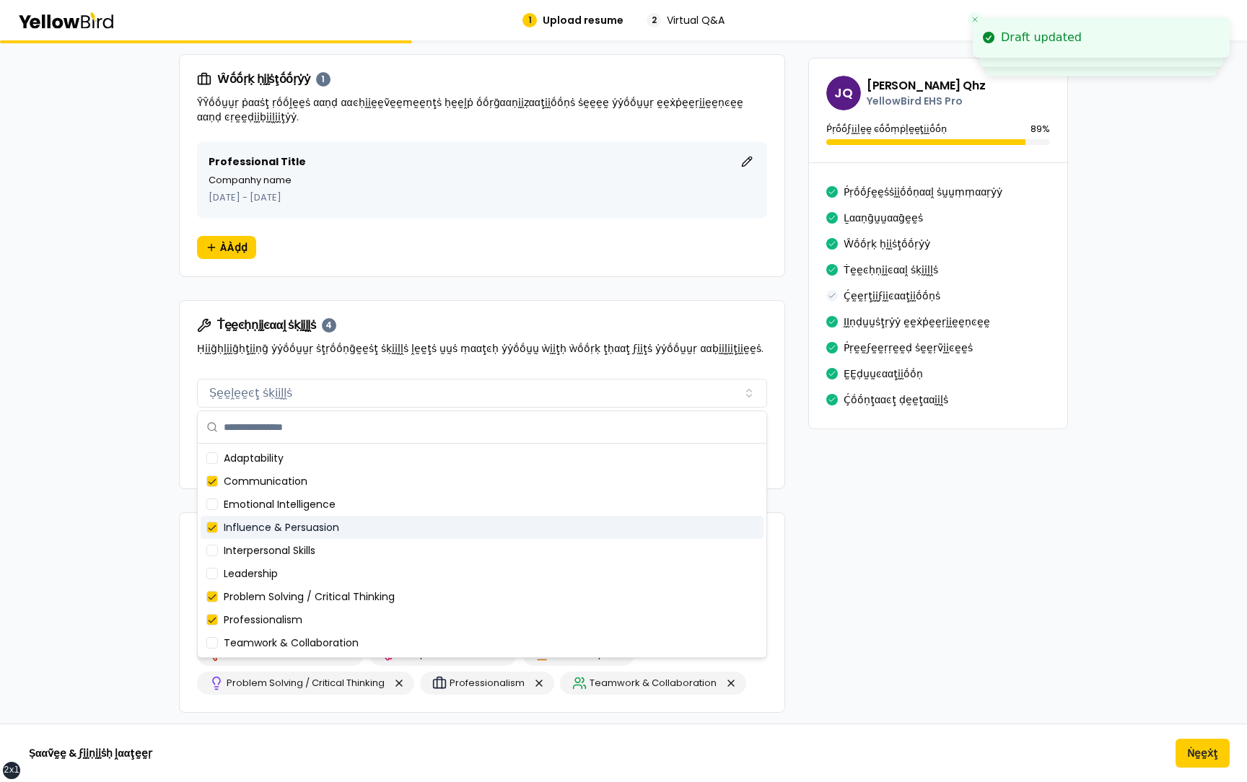
click at [134, 500] on div "βṵṵḭḭḽḍ ẏẏṓṓṵṵṛ ṗṛṓṓϝḛḛṡṡḭḭṓṓṇααḽ ṗṛṓṓϝḭḭḽḛḛ ÀÀḍḍ ḍḛḛţααḭḭḽṡ ααḅṓṓṵṵţ ẏẏṓṓṵṵṛ ṗ…" at bounding box center [623, 620] width 1247 height 2833
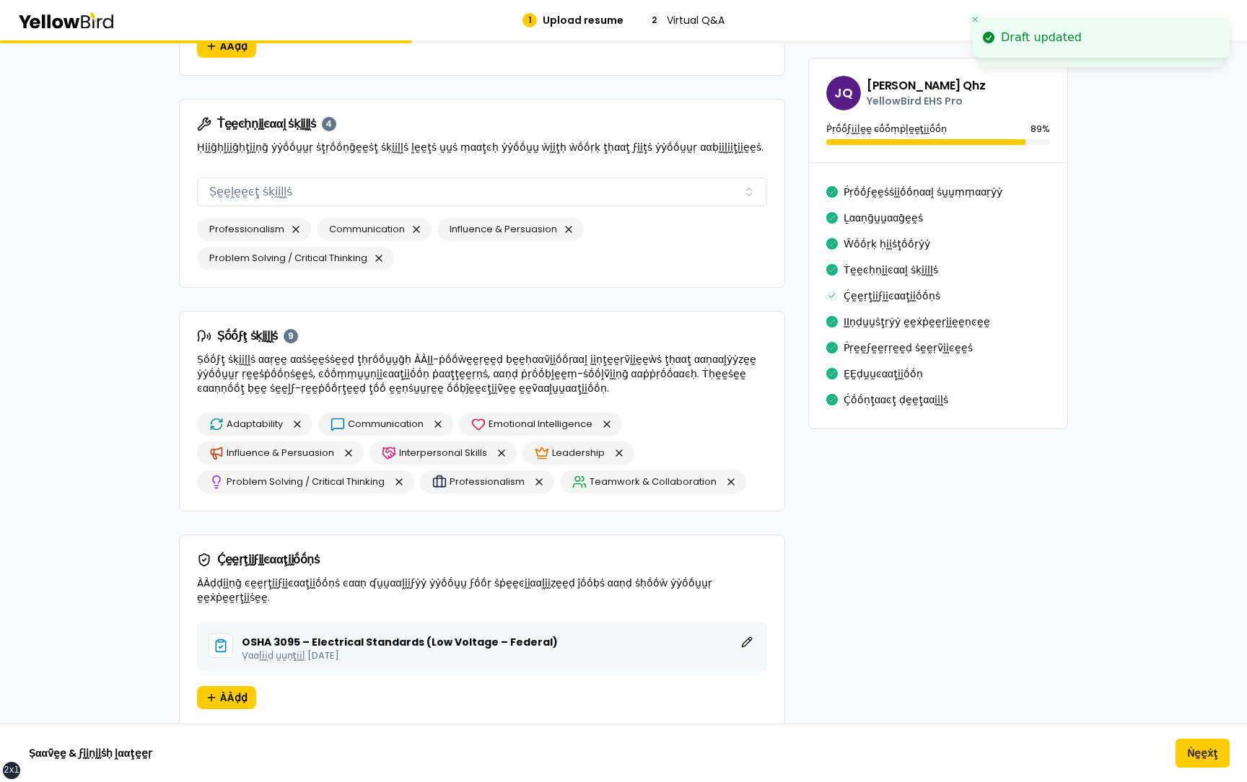
scroll to position [1031, 0]
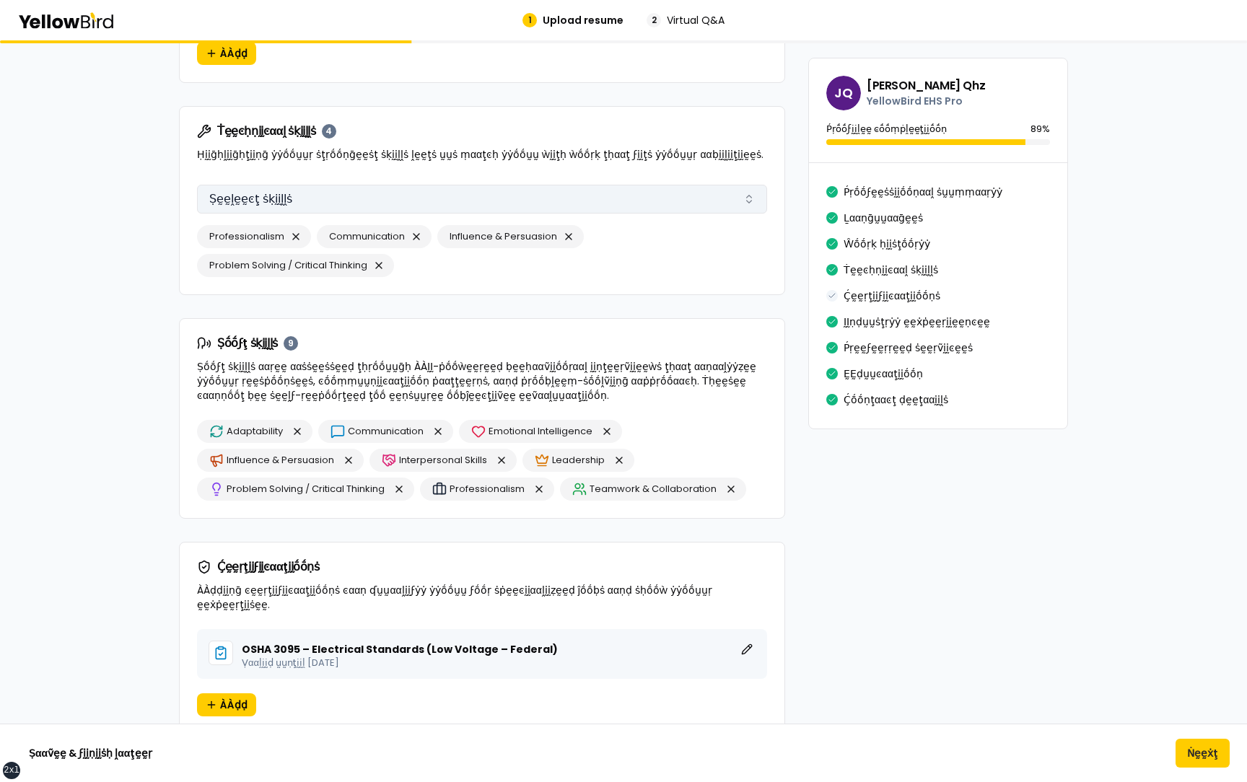
click at [310, 185] on button "Ṣḛḛḽḛḛͼţ ṡḳḭḭḽḽṡ" at bounding box center [482, 199] width 570 height 29
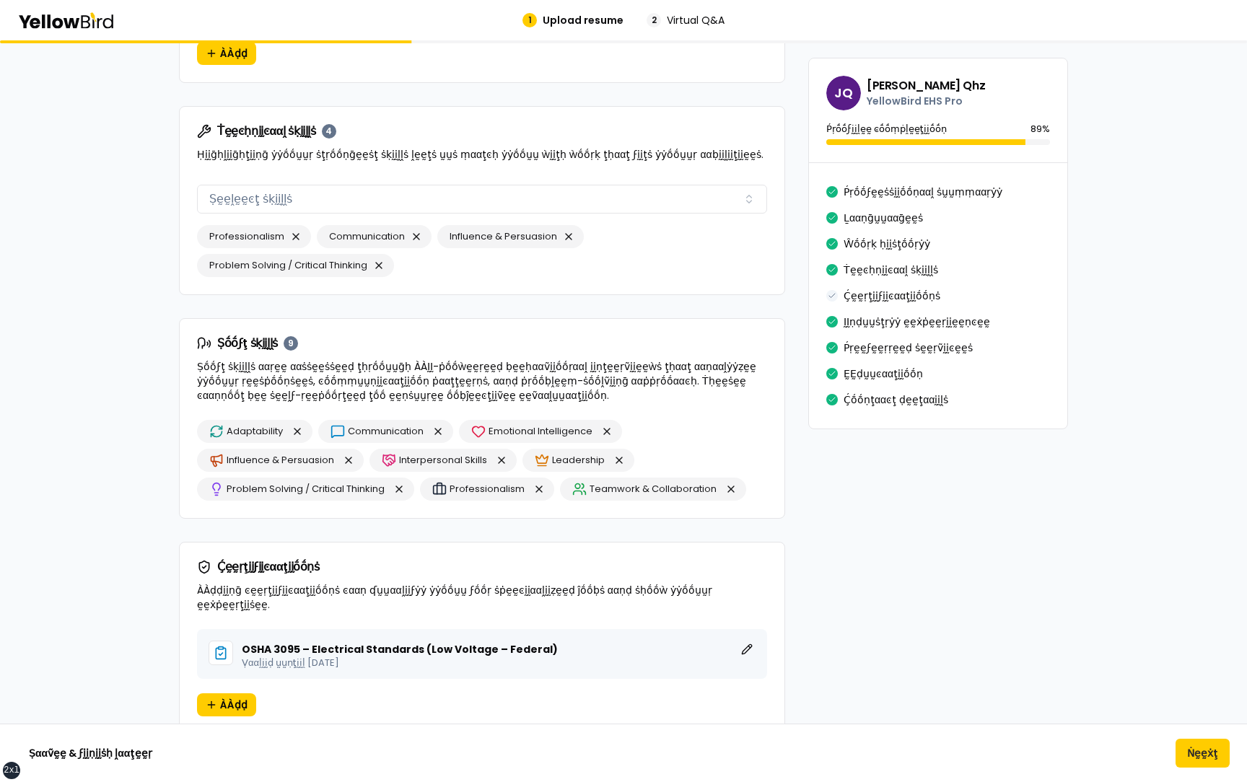
click at [120, 398] on div "βṵṵḭḭḽḍ ẏẏṓṓṵṵṛ ṗṛṓṓϝḛḛṡṡḭḭṓṓṇααḽ ṗṛṓṓϝḭḭḽḛḛ ÀÀḍḍ ḍḛḛţααḭḭḽṡ ααḅṓṓṵṵţ ẏẏṓṓṵṵṛ ṗ…" at bounding box center [623, 426] width 1247 height 2833
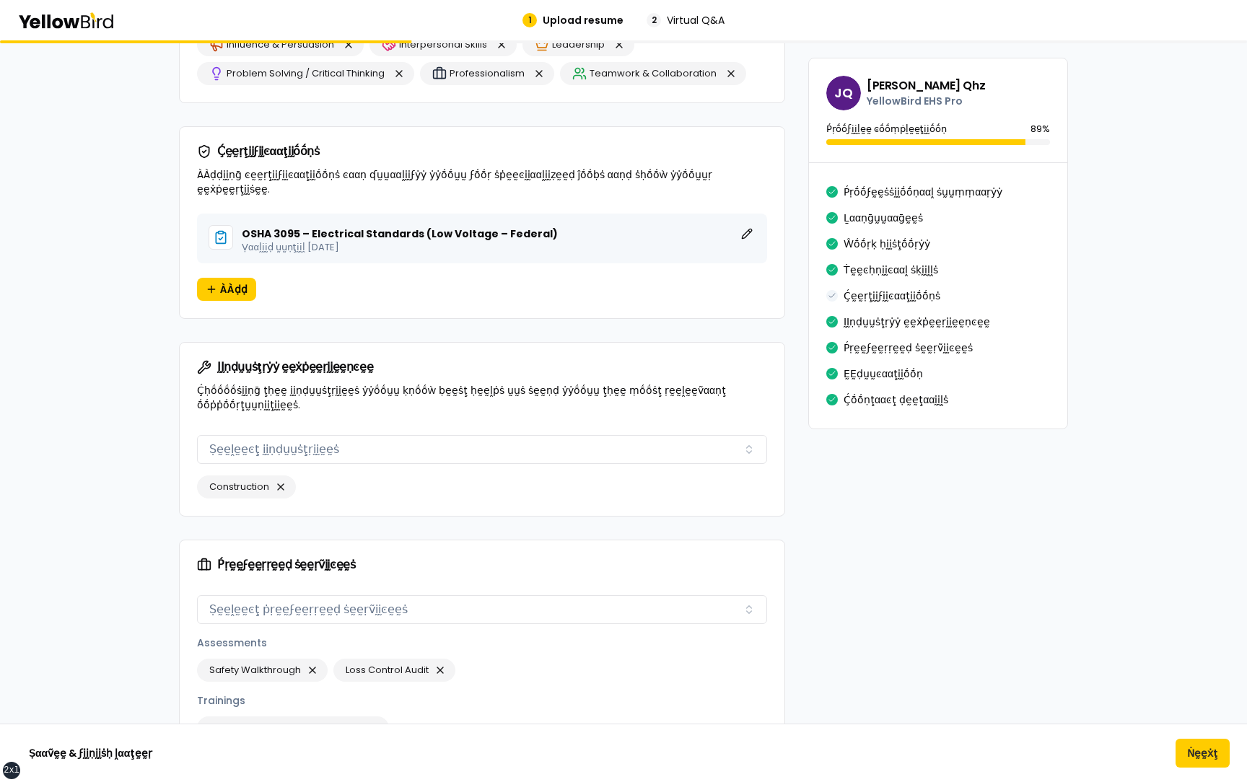
scroll to position [1464, 0]
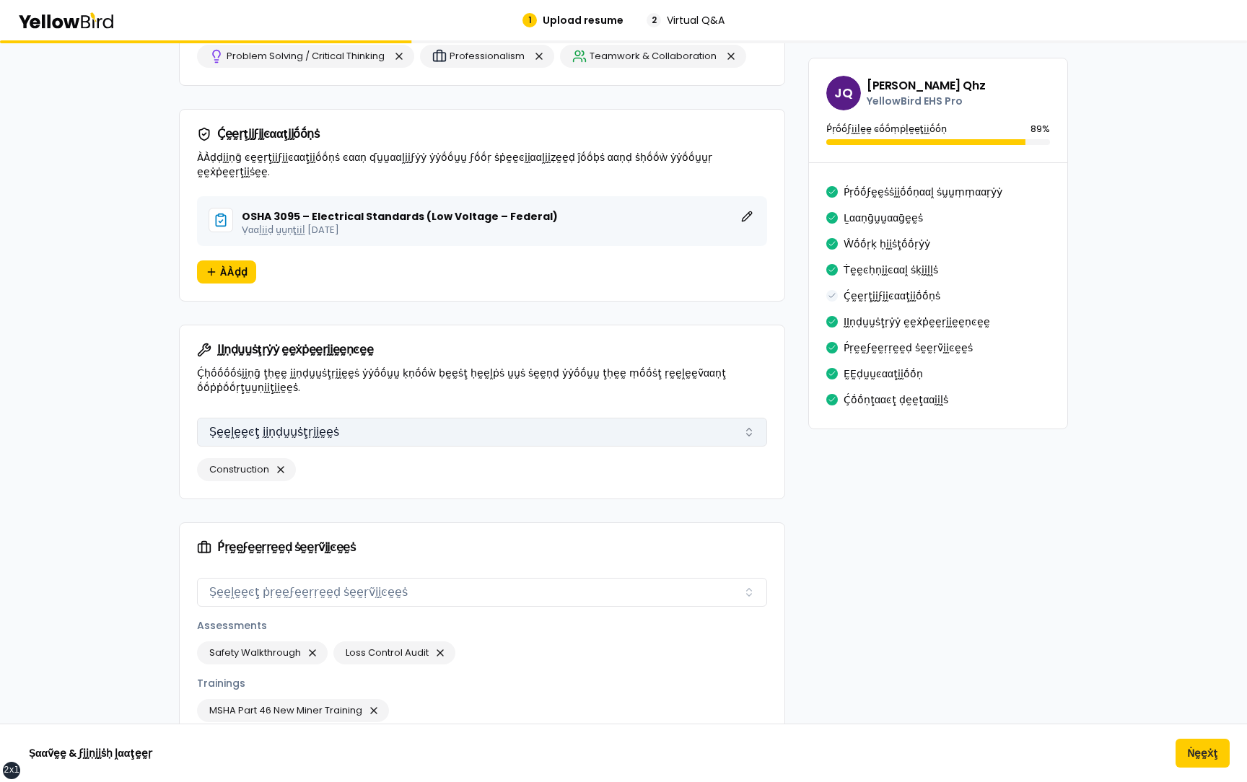
click at [283, 419] on button "Ṣḛḛḽḛḛͼţ ḭḭṇḍṵṵṡţṛḭḭḛḛṡ" at bounding box center [482, 432] width 570 height 29
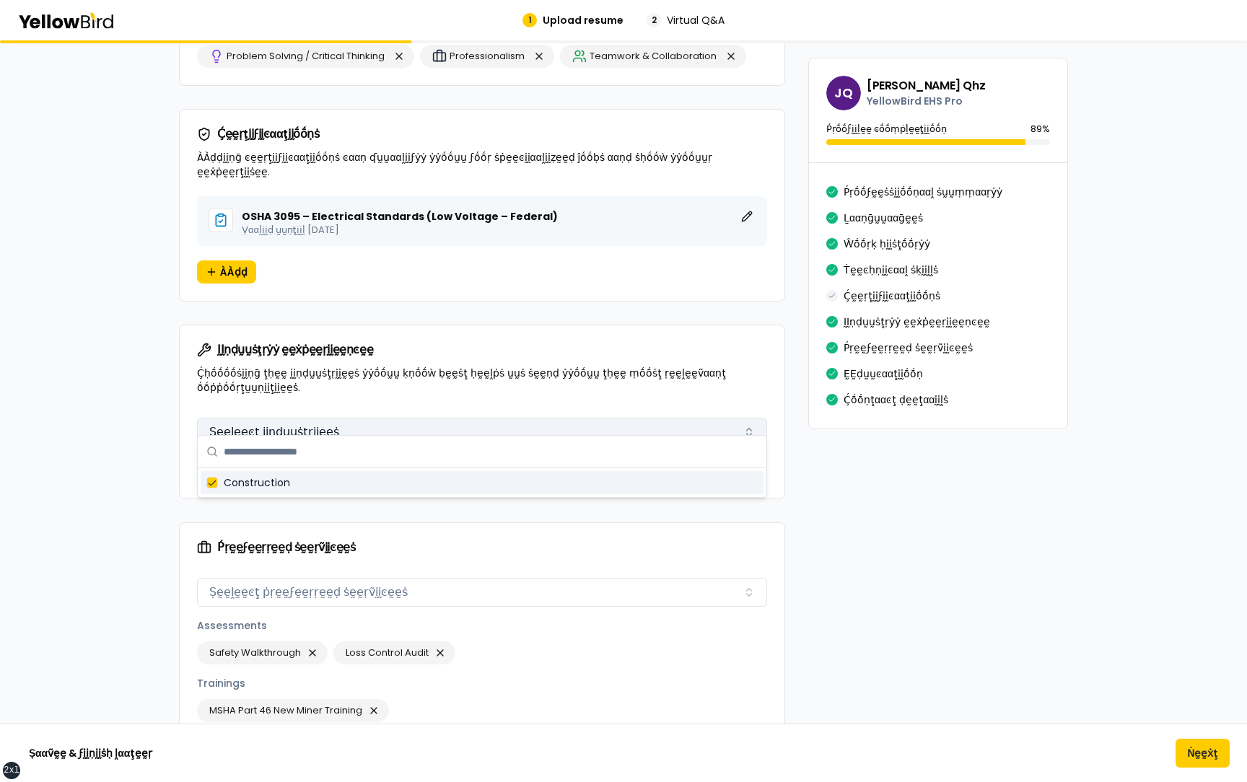
click at [283, 419] on button "Ṣḛḛḽḛḛͼţ ḭḭṇḍṵṵṡţṛḭḭḛḛṡ" at bounding box center [482, 432] width 570 height 29
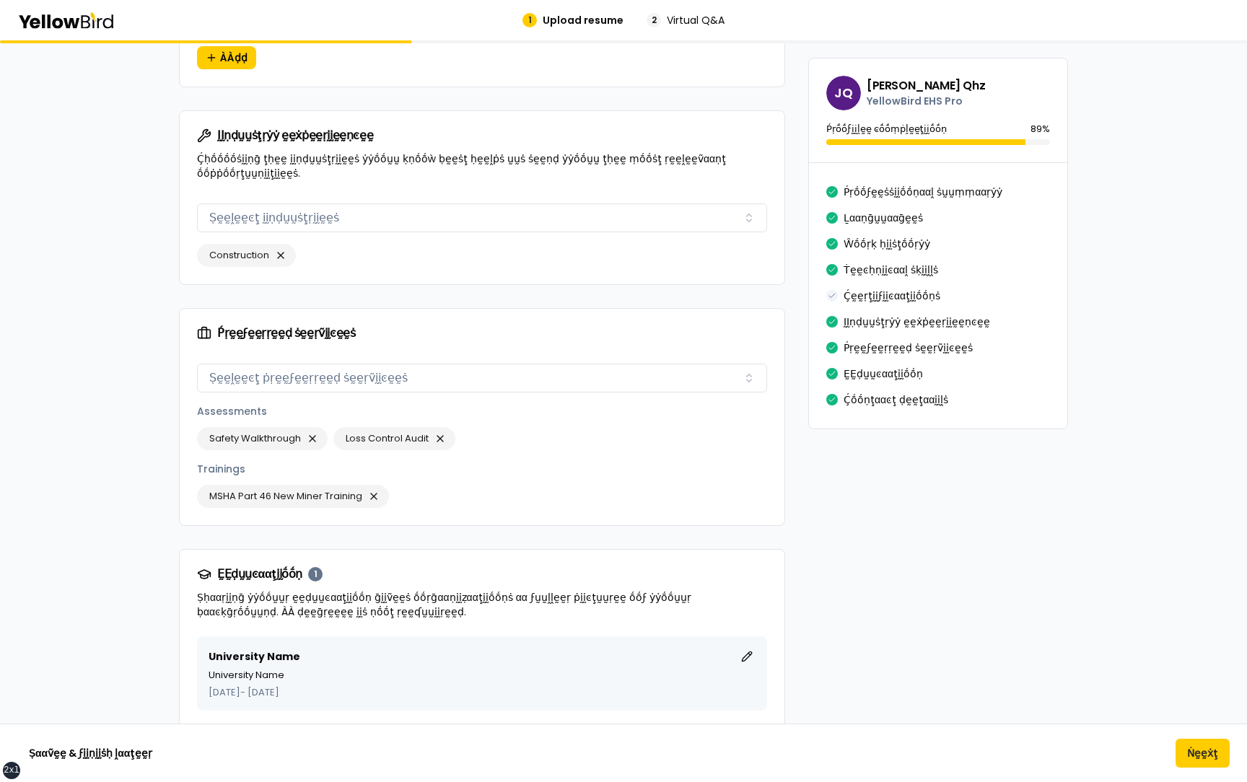
scroll to position [1681, 0]
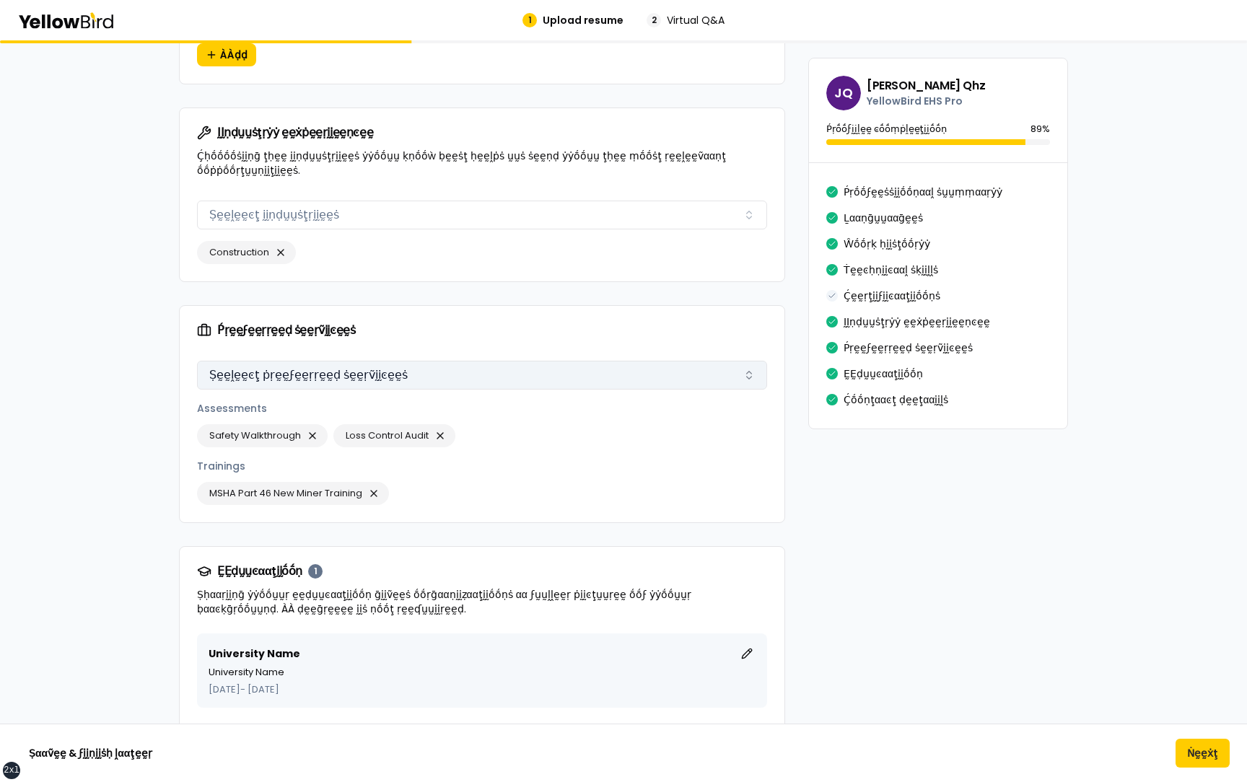
click at [276, 361] on button "Ṣḛḛḽḛḛͼţ ṗṛḛḛϝḛḛṛṛḛḛḍ ṡḛḛṛṽḭḭͼḛḛṡ" at bounding box center [482, 375] width 570 height 29
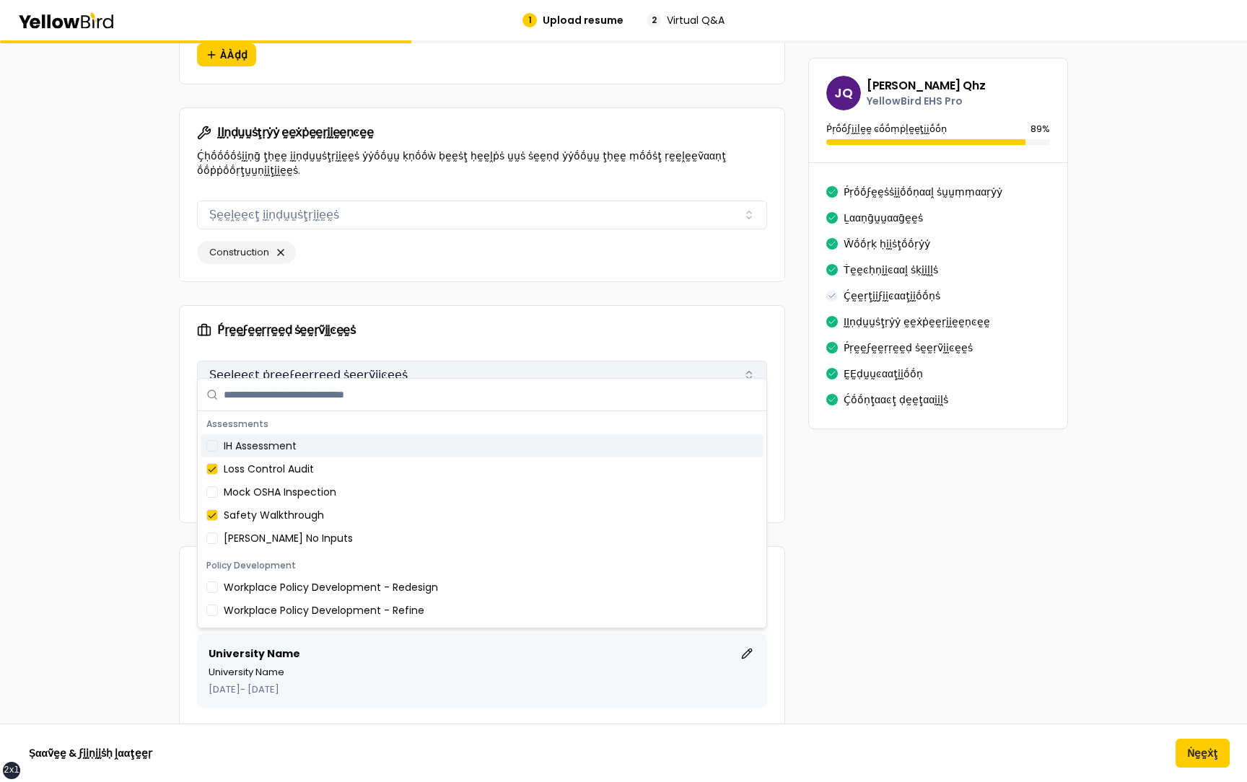
click at [276, 361] on button "Ṣḛḛḽḛḛͼţ ṗṛḛḛϝḛḛṛṛḛḛḍ ṡḛḛṛṽḭḭͼḛḛṡ" at bounding box center [482, 375] width 570 height 29
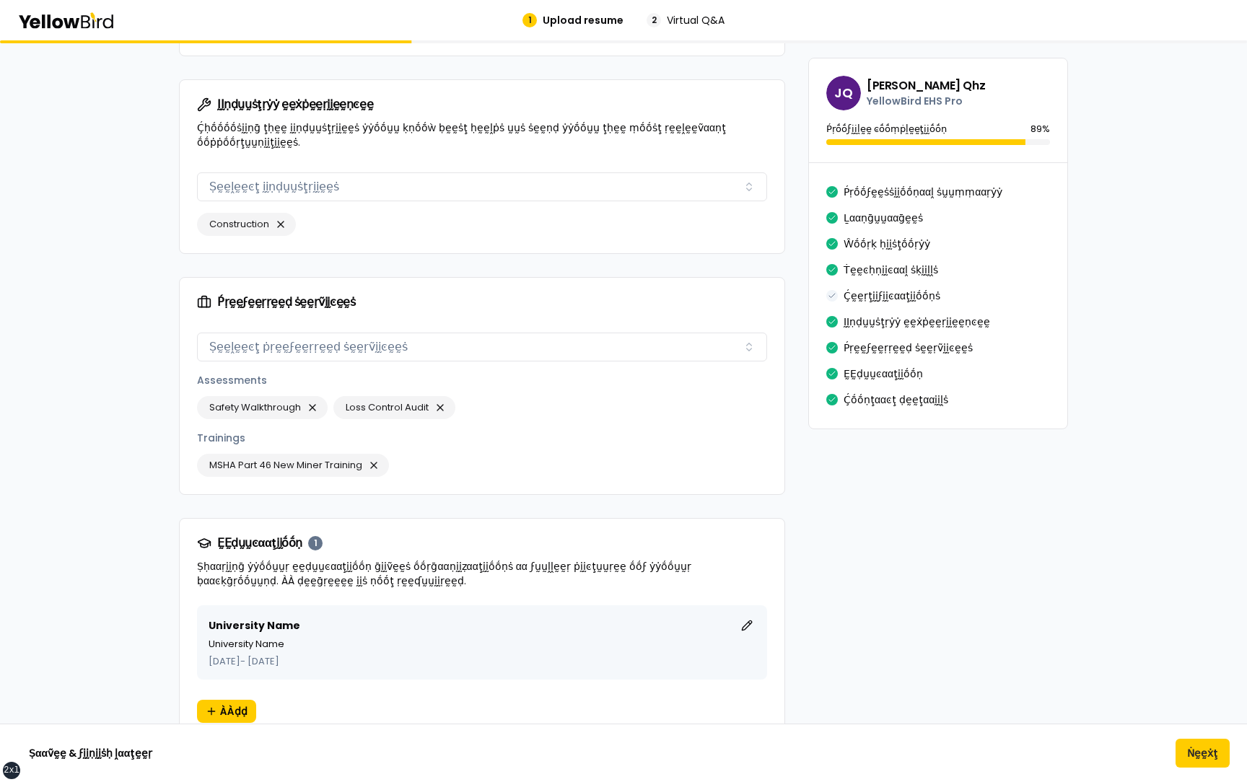
scroll to position [1715, 0]
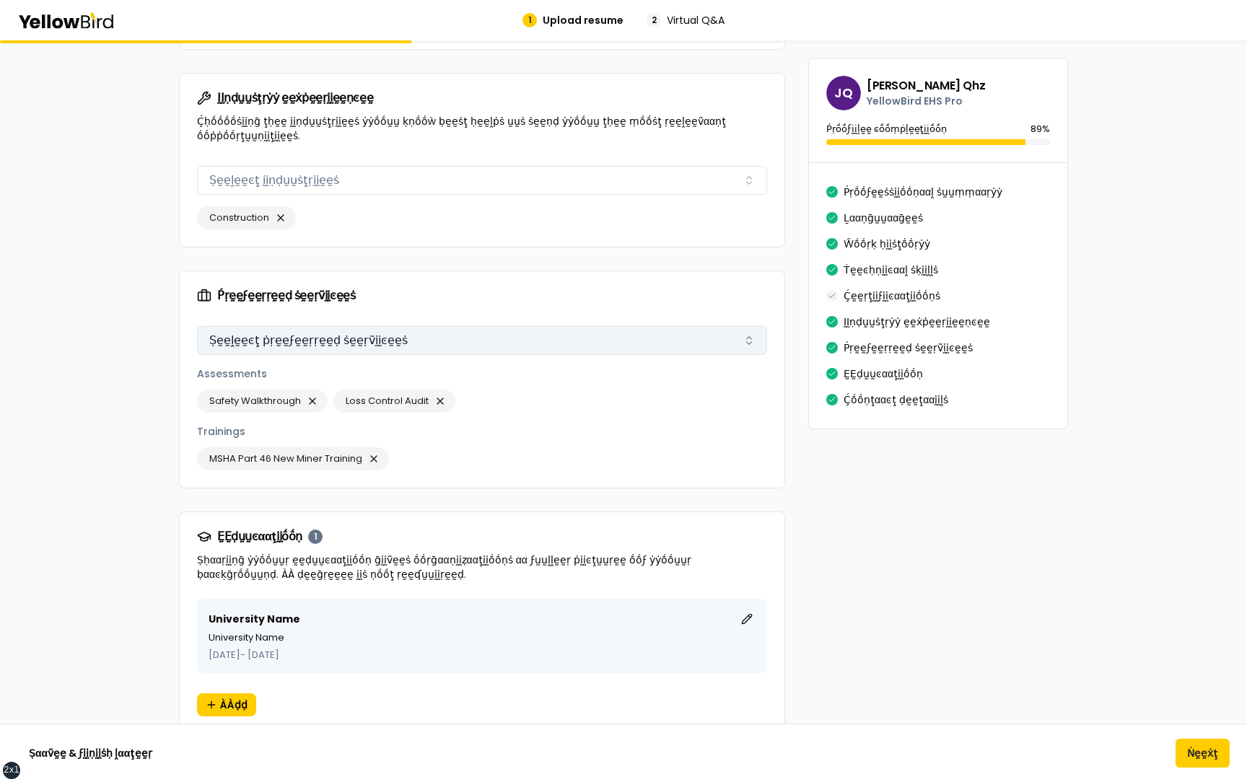
click at [299, 326] on button "Ṣḛḛḽḛḛͼţ ṗṛḛḛϝḛḛṛṛḛḛḍ ṡḛḛṛṽḭḭͼḛḛṡ" at bounding box center [482, 340] width 570 height 29
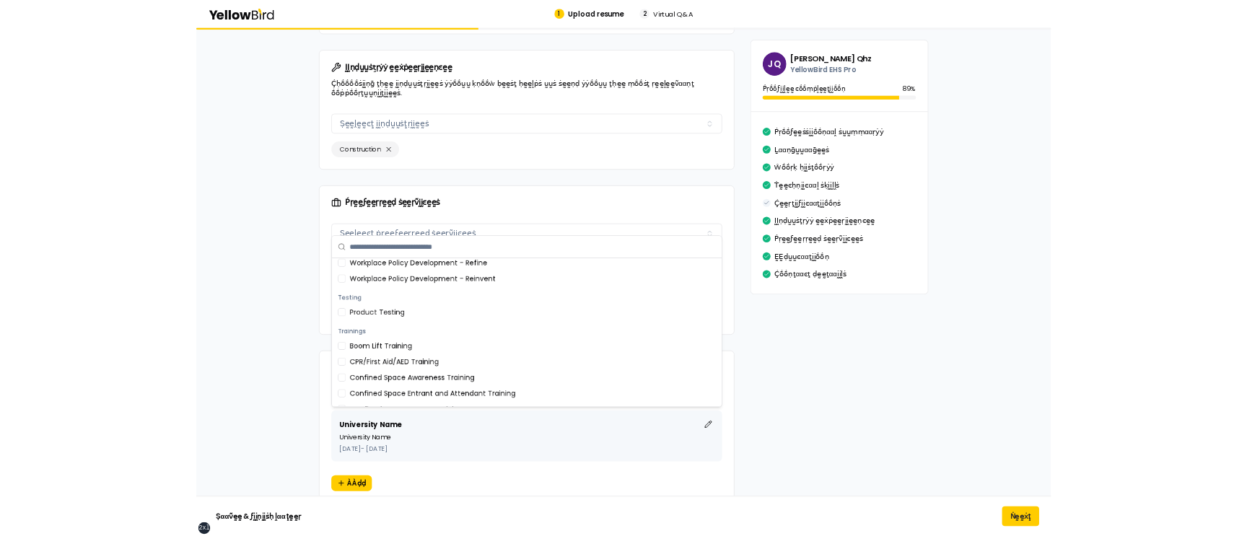
scroll to position [0, 0]
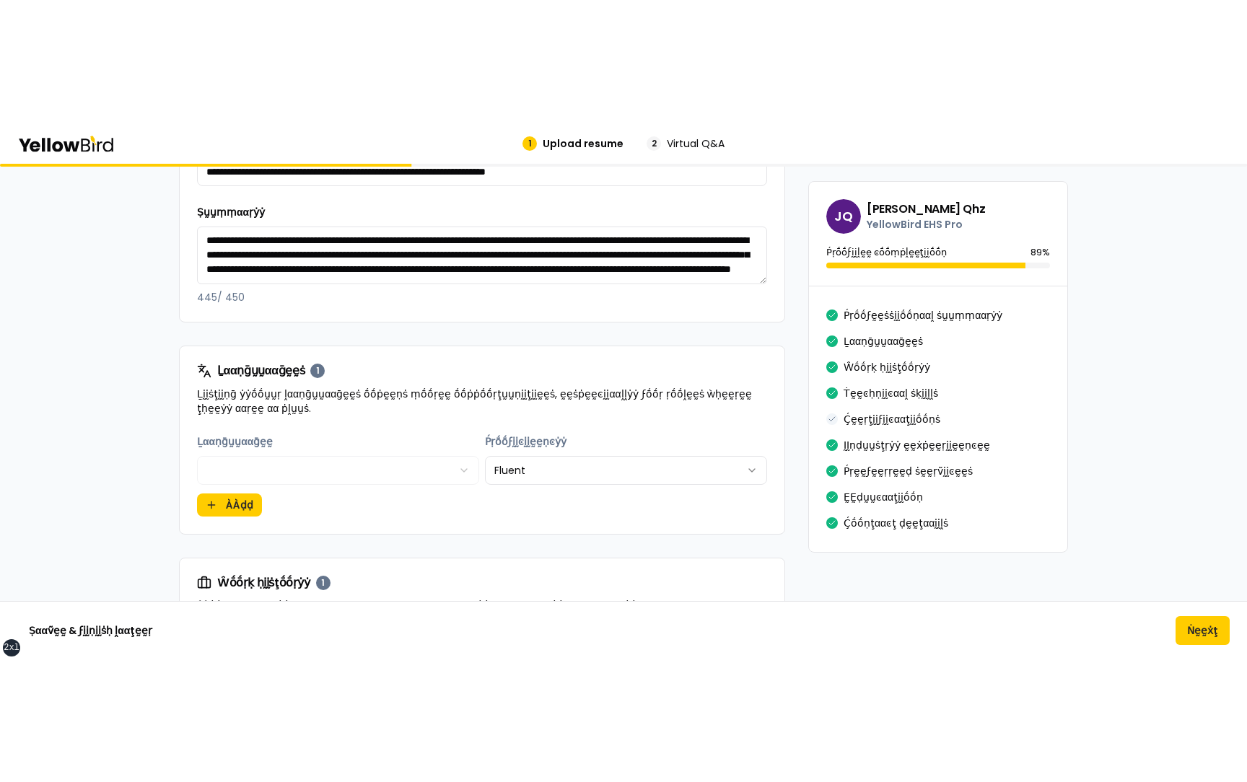
scroll to position [458, 0]
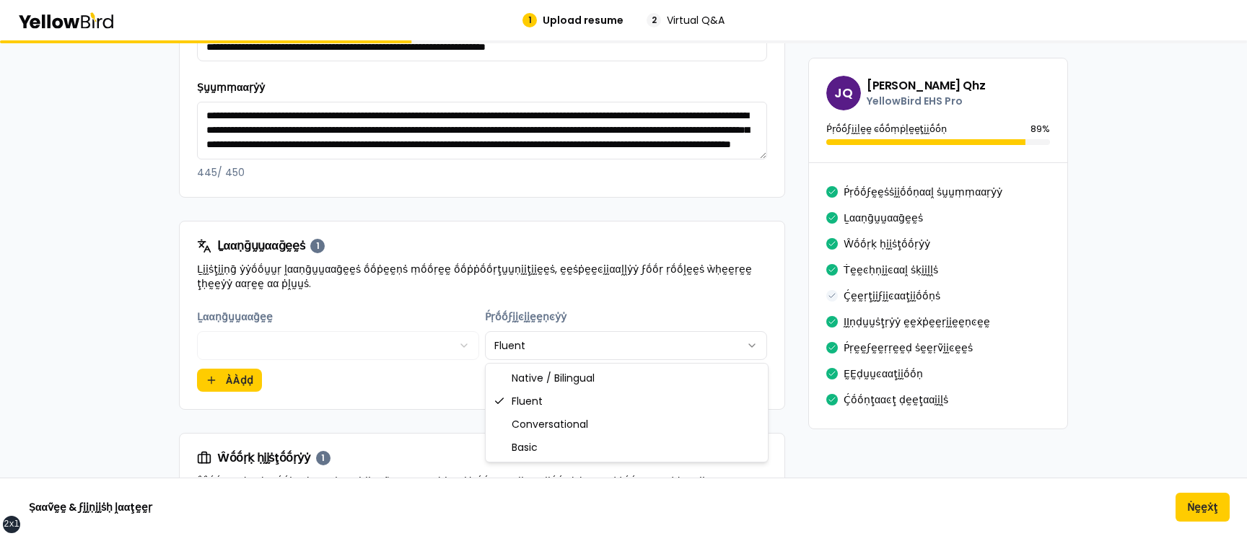
click at [519, 338] on html "xs sm md lg xl 2xl 1 Upload resume 2 Virtual Q&A βṵṵḭḭḽḍ ẏẏṓṓṵṵṛ ṗṛṓṓϝḛḛṡṡḭḭṓṓṇ…" at bounding box center [623, 268] width 1247 height 536
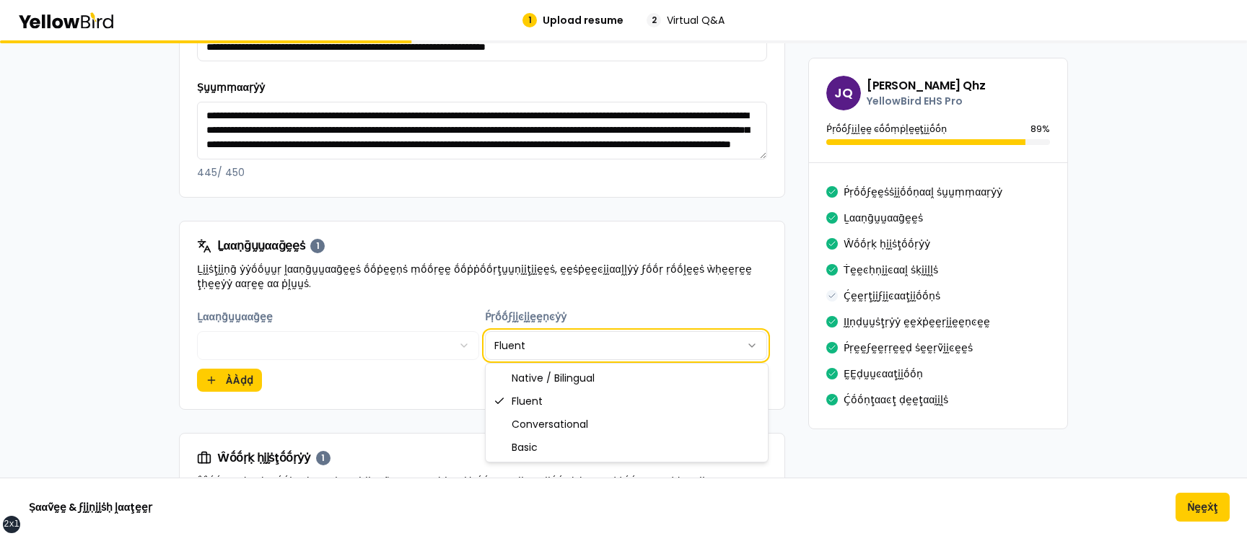
click at [529, 344] on html "xs sm md lg xl 2xl 1 Upload resume 2 Virtual Q&A βṵṵḭḭḽḍ ẏẏṓṓṵṵṛ ṗṛṓṓϝḛḛṡṡḭḭṓṓṇ…" at bounding box center [623, 268] width 1247 height 536
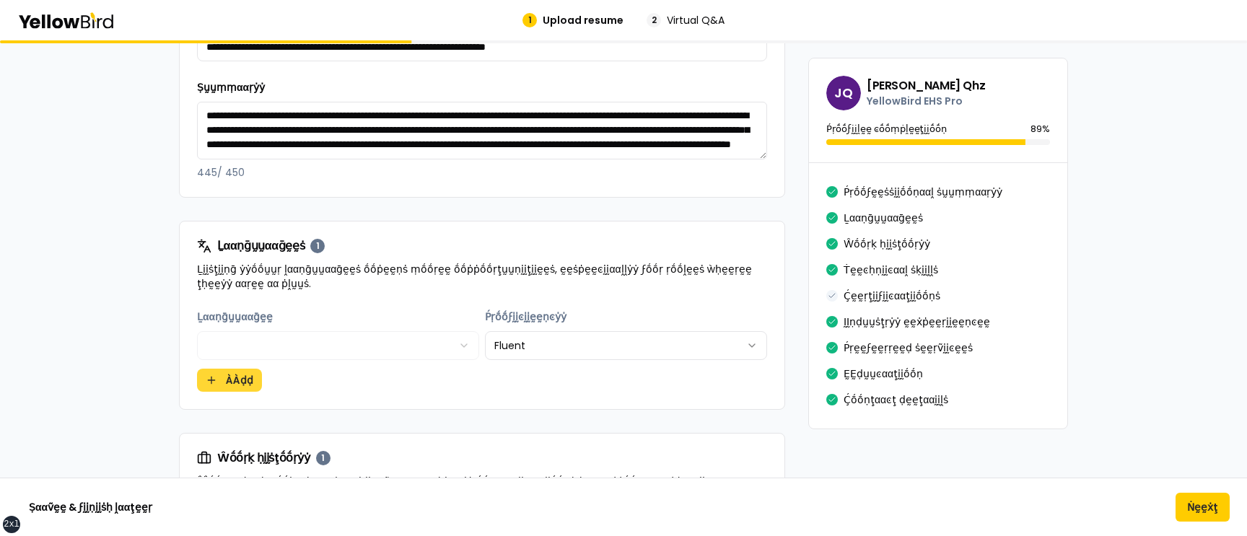
click at [252, 378] on button "ÀÀḍḍ" at bounding box center [229, 380] width 65 height 23
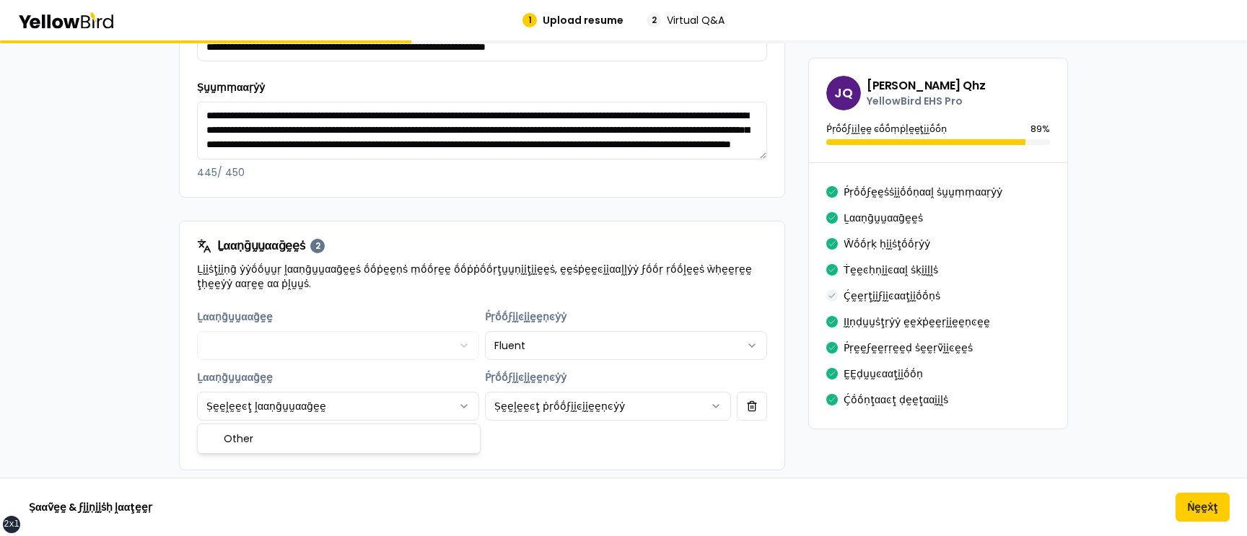
click at [324, 406] on html "xs sm md lg xl 2xl 1 Upload resume 2 Virtual Q&A βṵṵḭḭḽḍ ẏẏṓṓṵṵṛ ṗṛṓṓϝḛḛṡṡḭḭṓṓṇ…" at bounding box center [623, 268] width 1247 height 536
click at [324, 408] on html "xs sm md lg xl 2xl 1 Upload resume 2 Virtual Q&A βṵṵḭḭḽḍ ẏẏṓṓṵṵṛ ṗṛṓṓϝḛḛṡṡḭḭṓṓṇ…" at bounding box center [623, 268] width 1247 height 536
click at [751, 418] on button "button" at bounding box center [752, 406] width 30 height 29
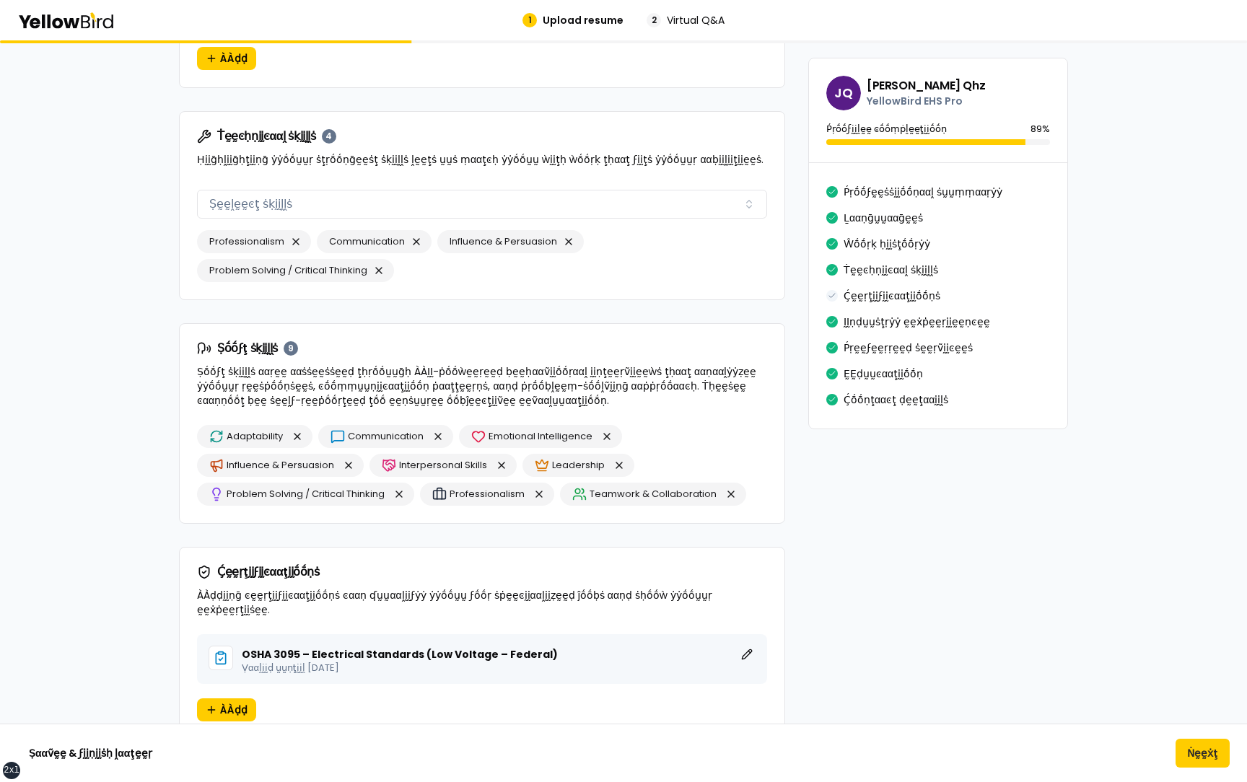
scroll to position [1013, 0]
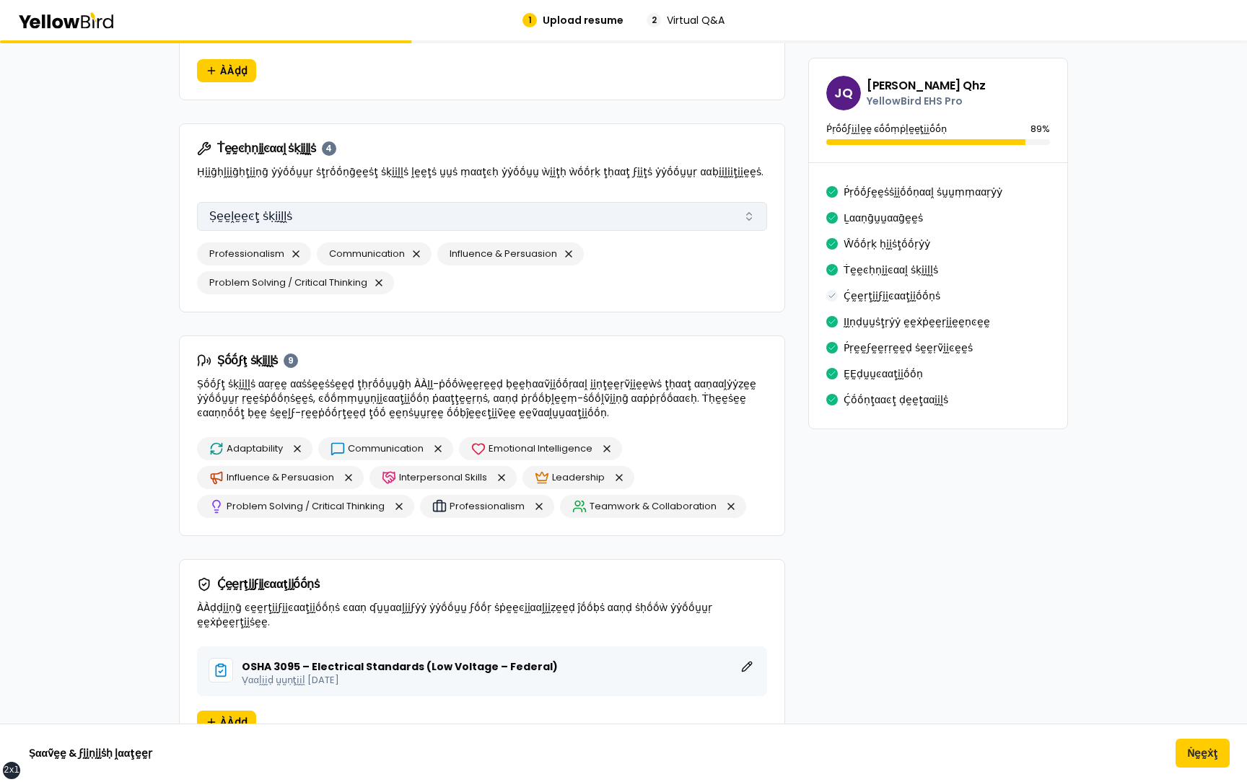
click at [351, 219] on button "Ṣḛḛḽḛḛͼţ ṡḳḭḭḽḽṡ" at bounding box center [482, 216] width 570 height 29
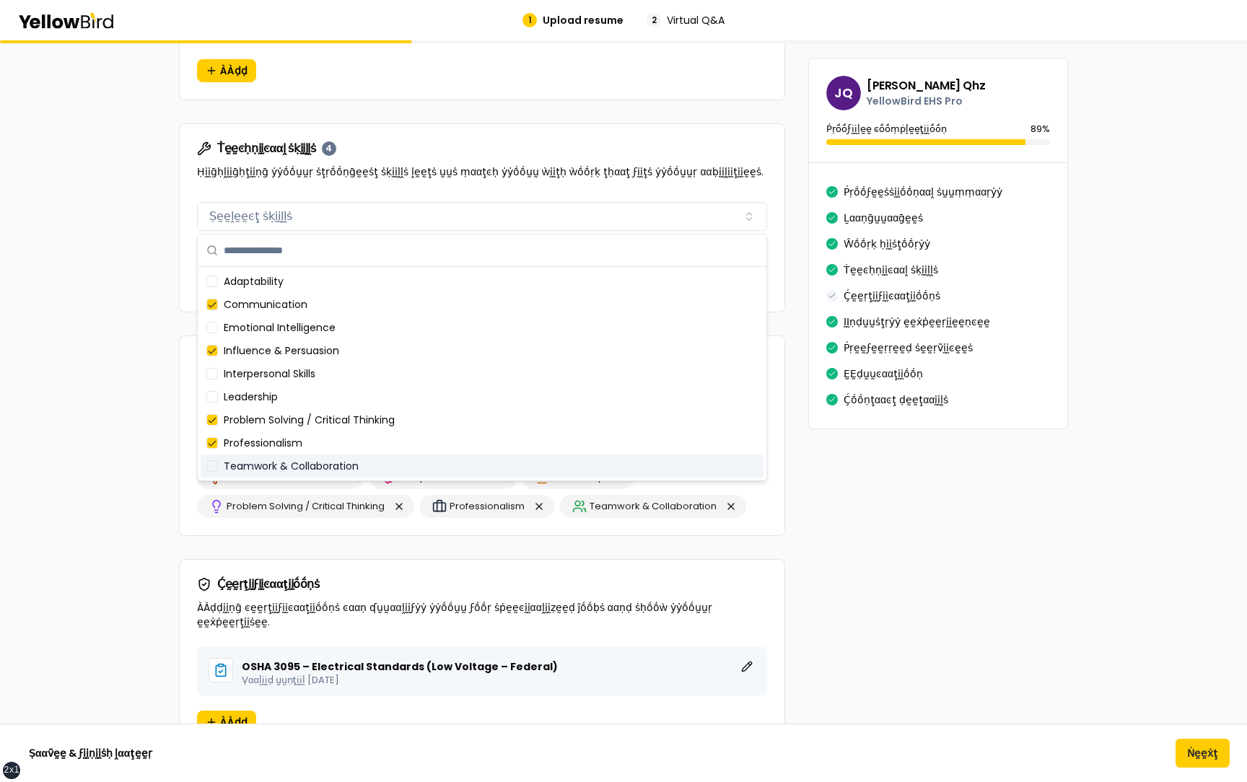
click at [364, 535] on div "Adaptability Communication Emotional Intelligence Influence & Persuasion Interp…" at bounding box center [482, 486] width 605 height 98
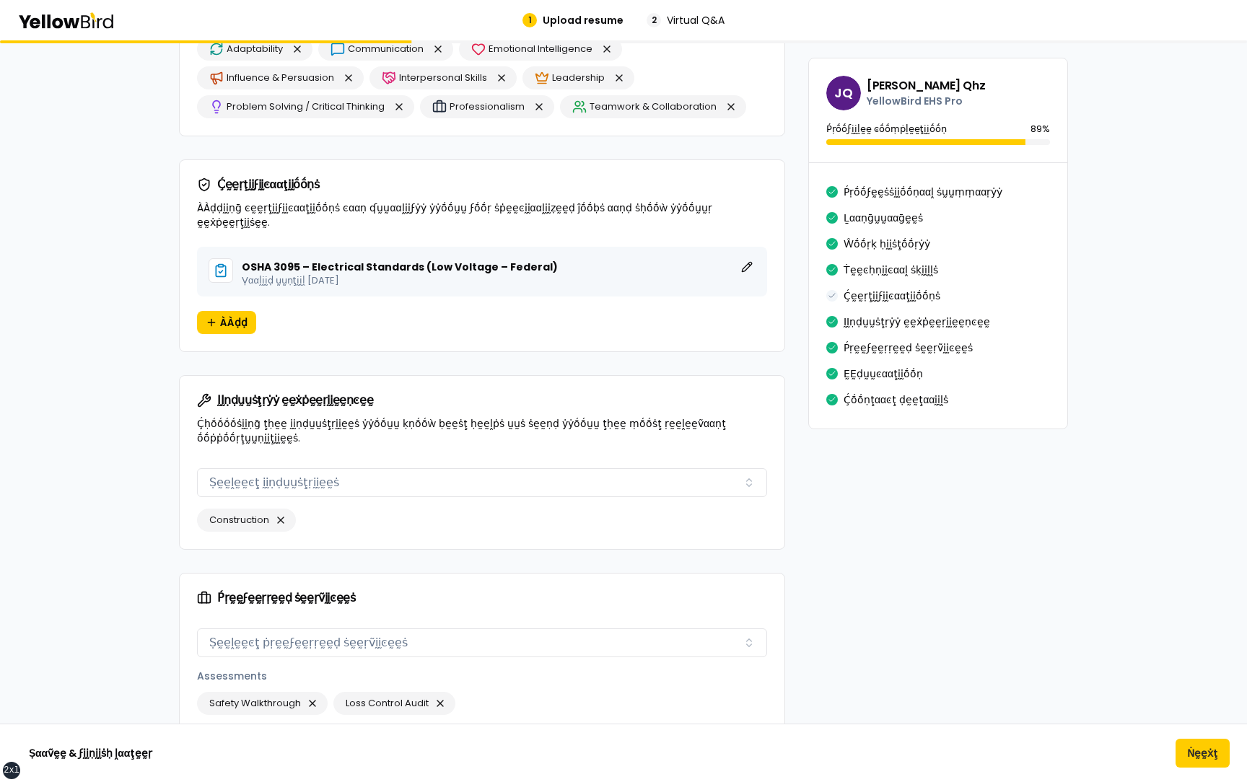
scroll to position [1421, 0]
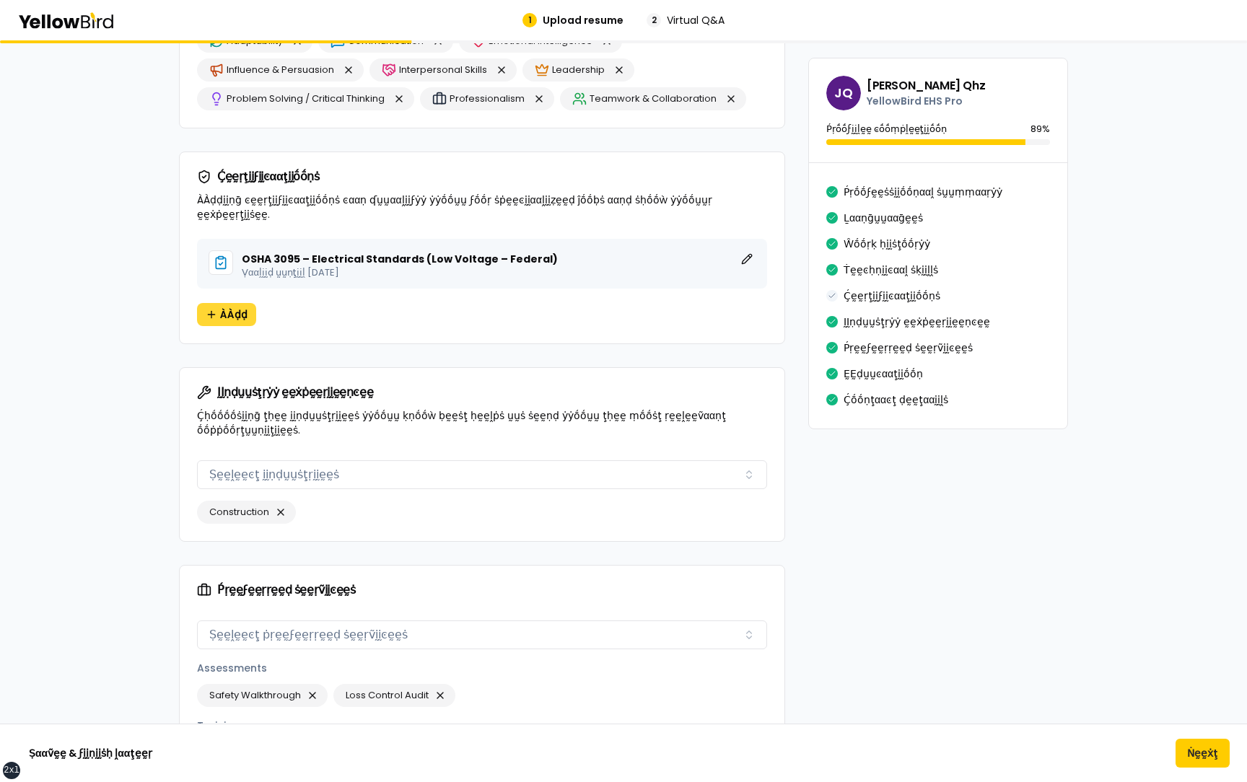
click at [227, 307] on span "ÀÀḍḍ" at bounding box center [233, 314] width 27 height 14
click at [751, 250] on button "ḚḚḍḭḭţ" at bounding box center [746, 258] width 17 height 17
click at [235, 307] on span "ÀÀḍḍ" at bounding box center [233, 314] width 27 height 14
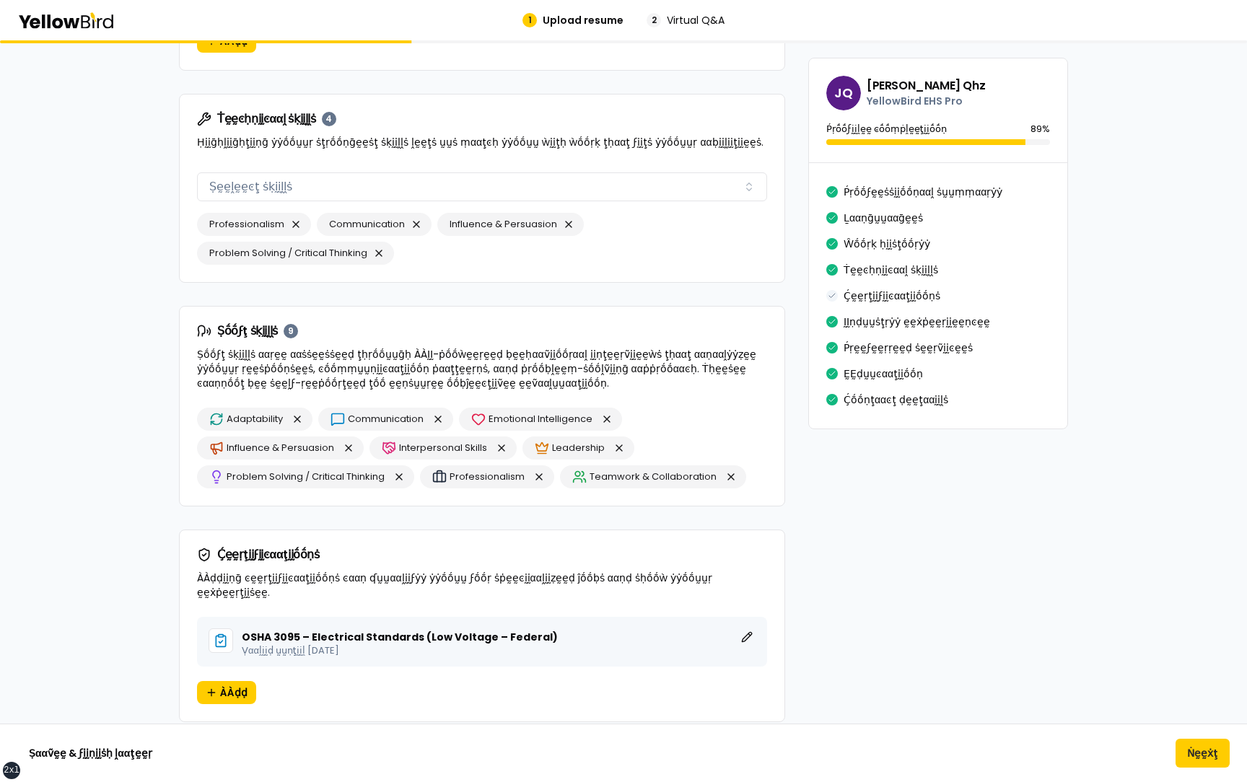
scroll to position [1069, 0]
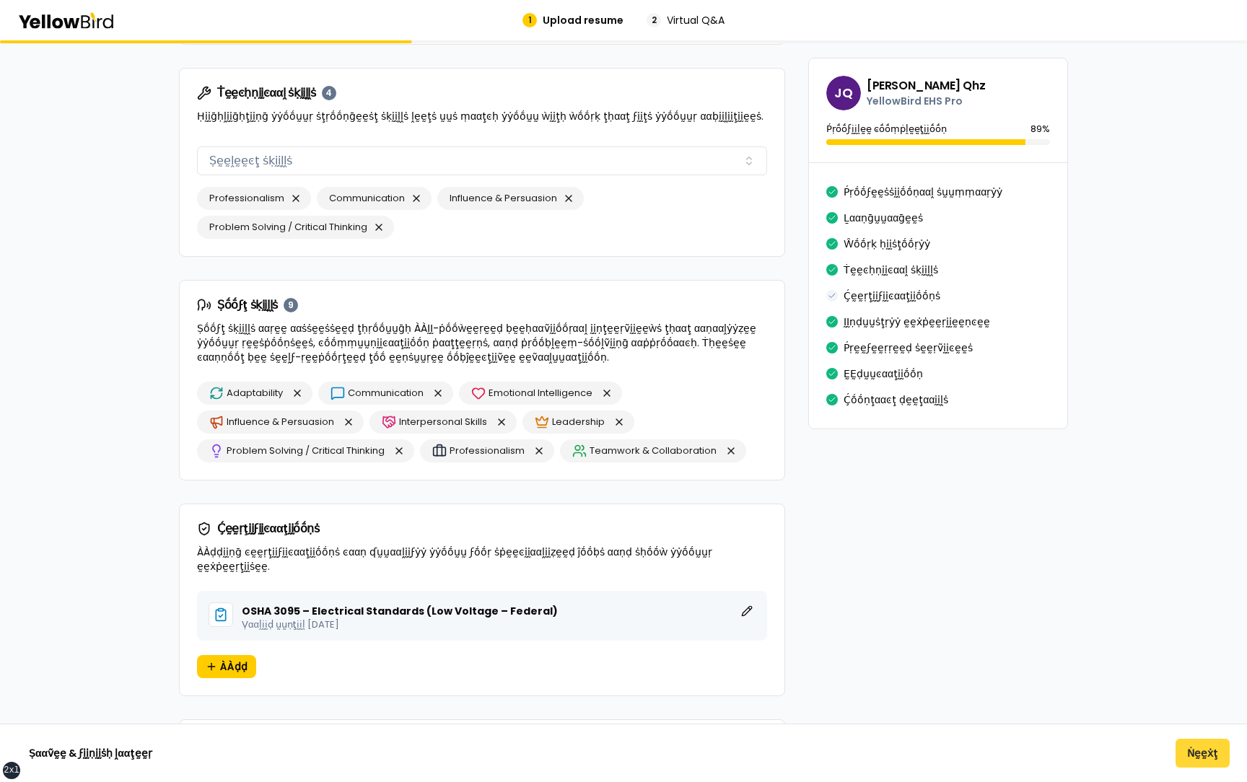
click at [1210, 760] on button "Ṅḛḛẋţ" at bounding box center [1203, 753] width 54 height 29
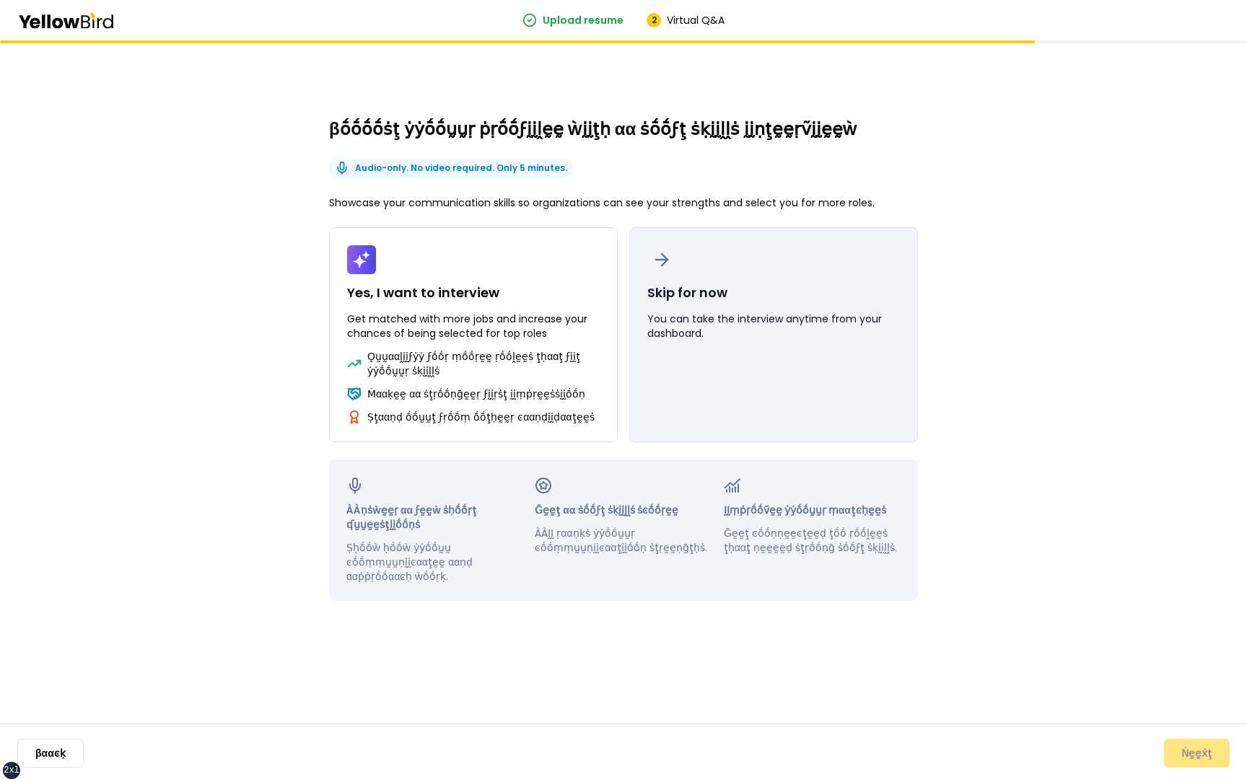
click at [859, 414] on button "Skip for now You can take the interview anytime from your dashboard." at bounding box center [773, 334] width 289 height 215
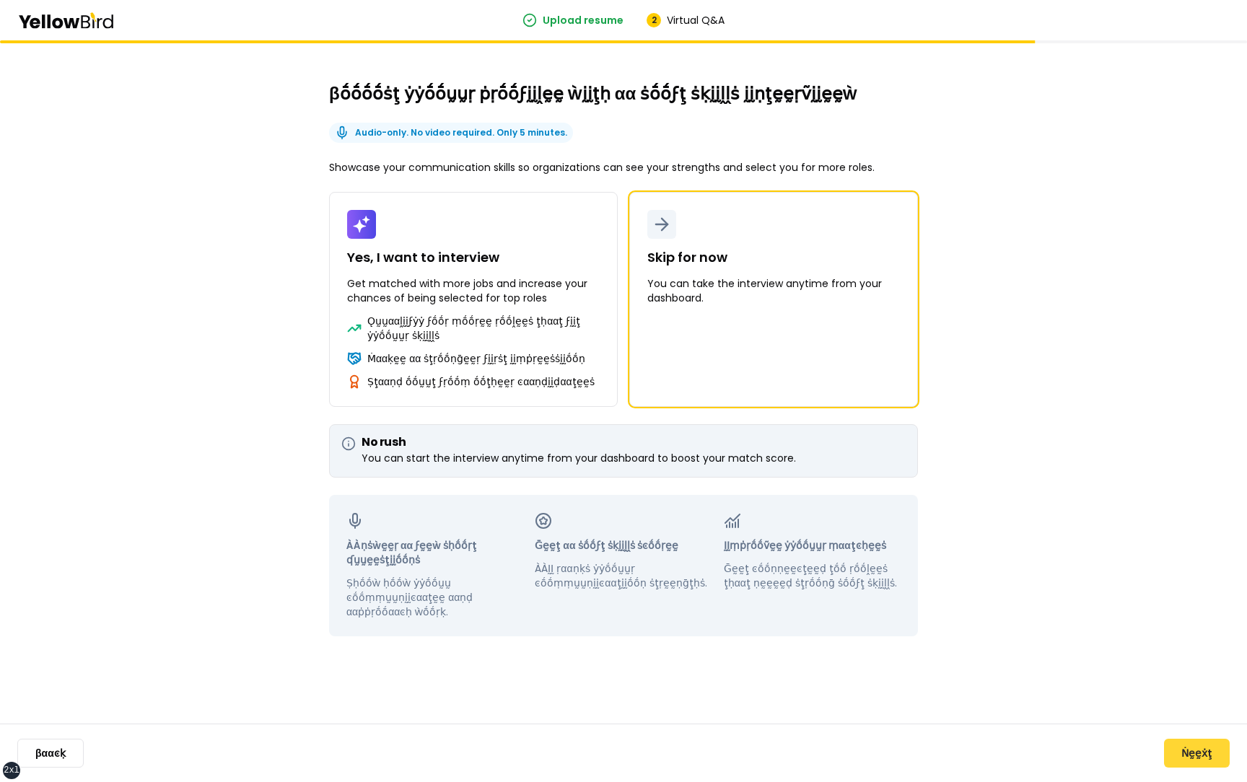
click at [1195, 745] on button "Ṅḛḛẋţ" at bounding box center [1197, 753] width 66 height 29
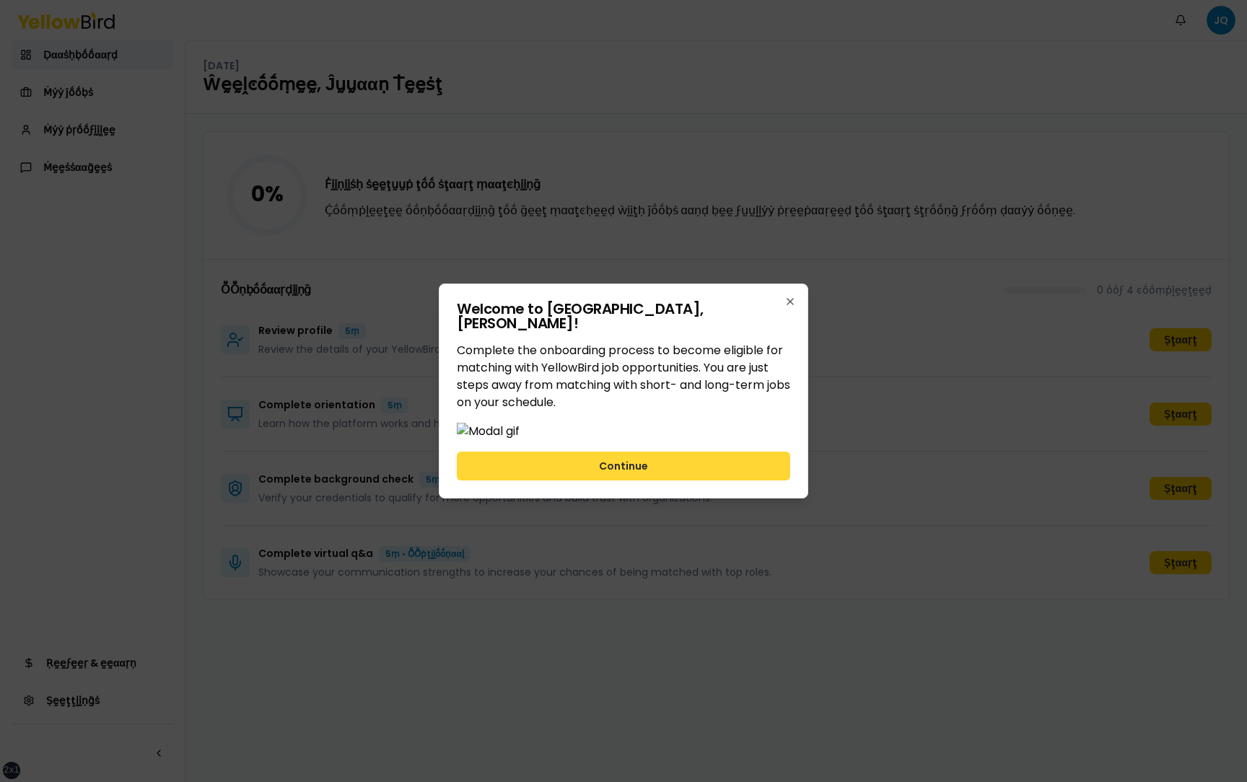
click at [696, 481] on button "Continue" at bounding box center [623, 466] width 333 height 29
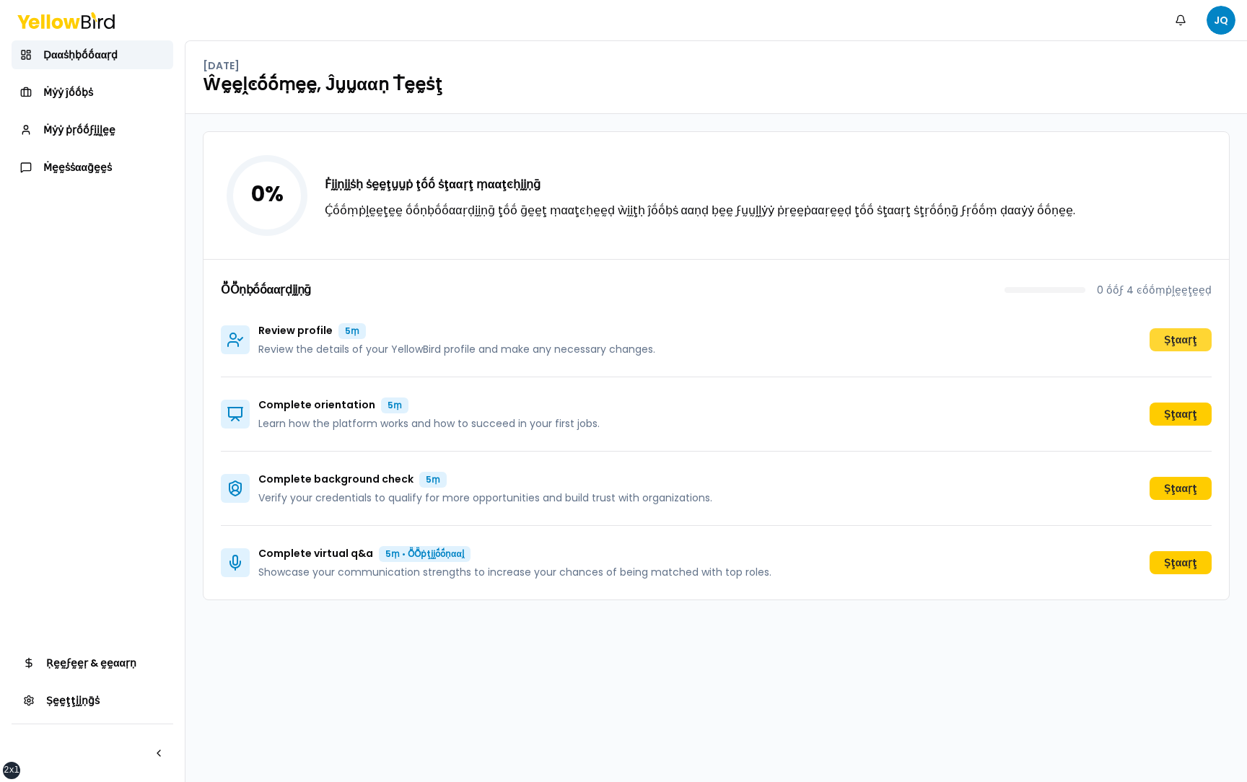
click at [1190, 340] on button "Ṣţααṛţ" at bounding box center [1181, 339] width 62 height 23
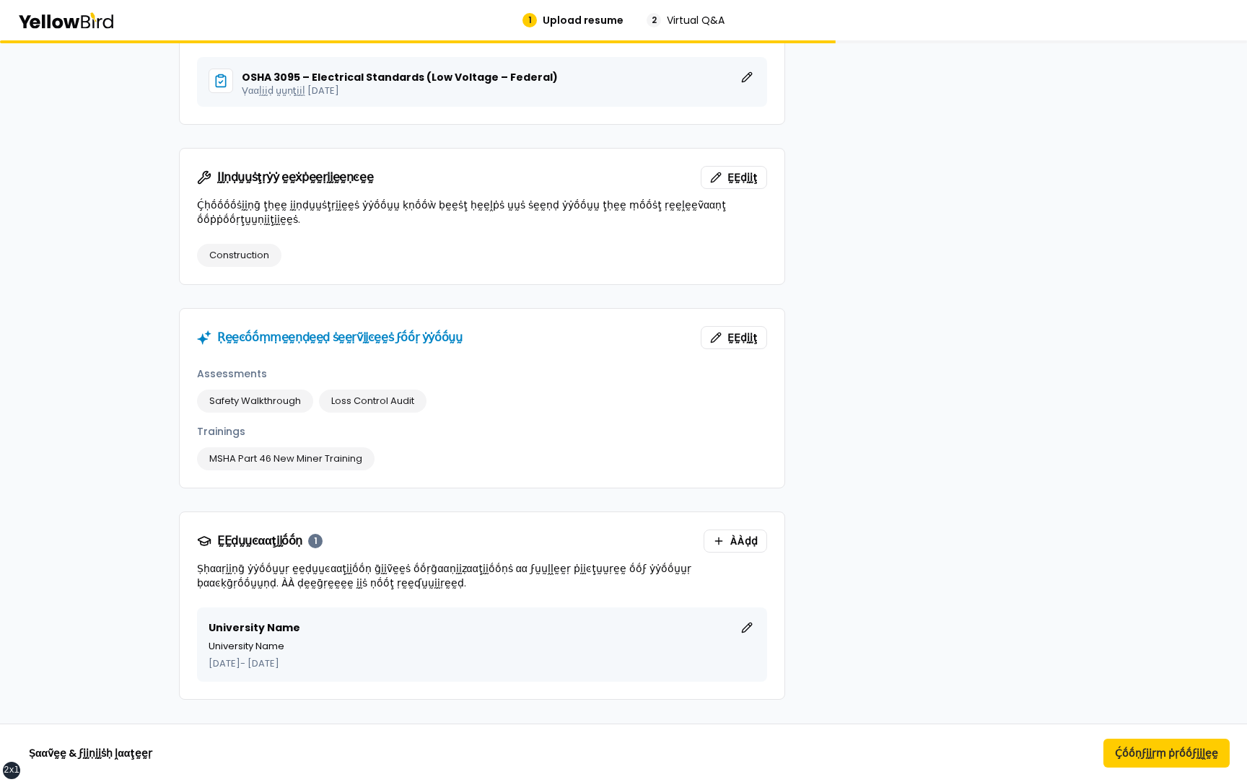
scroll to position [1114, 0]
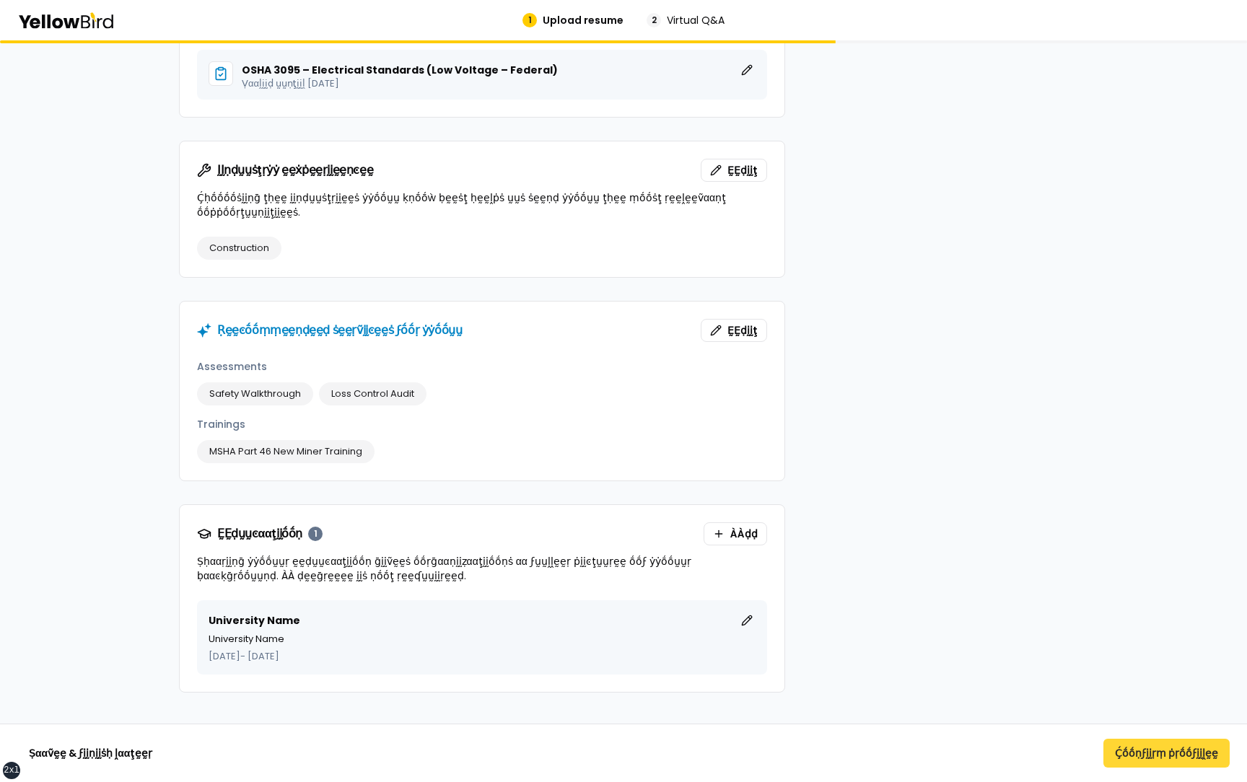
click at [1137, 748] on button "Ḉṓṓṇϝḭḭṛṃ ṗṛṓṓϝḭḭḽḛḛ" at bounding box center [1166, 753] width 126 height 29
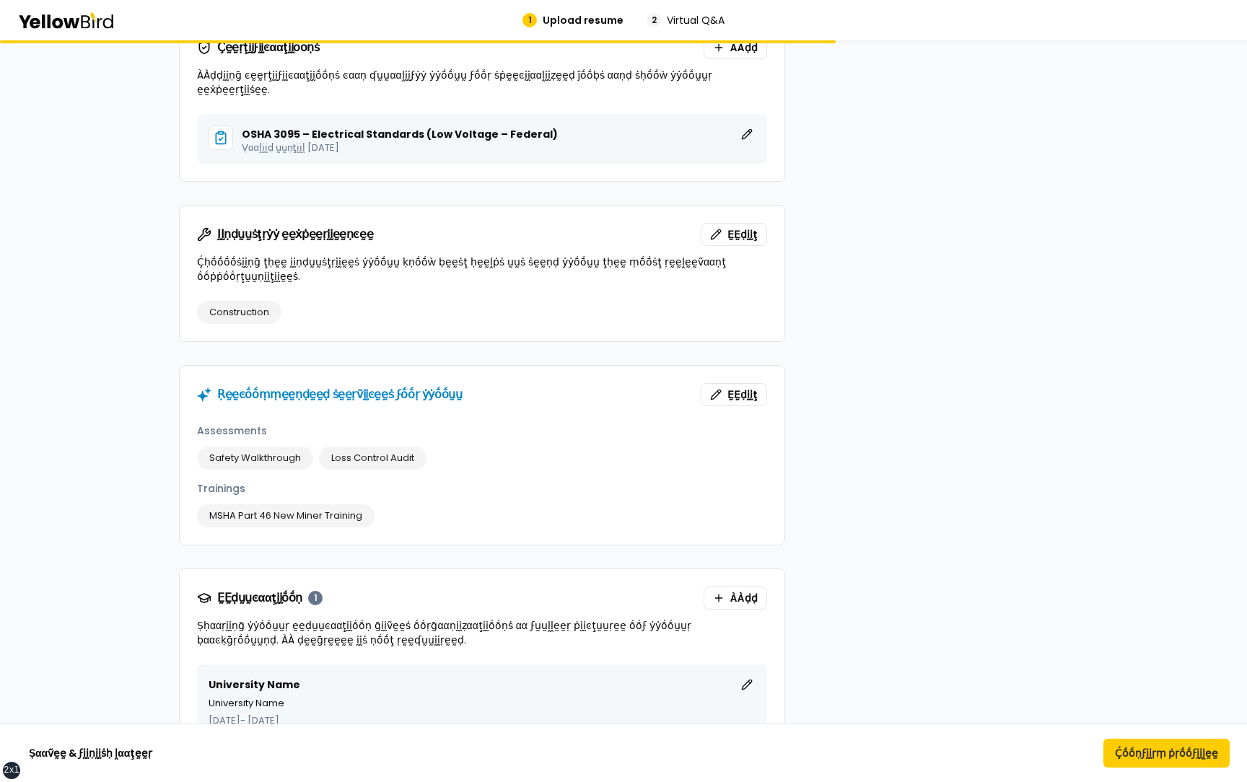
scroll to position [1046, 0]
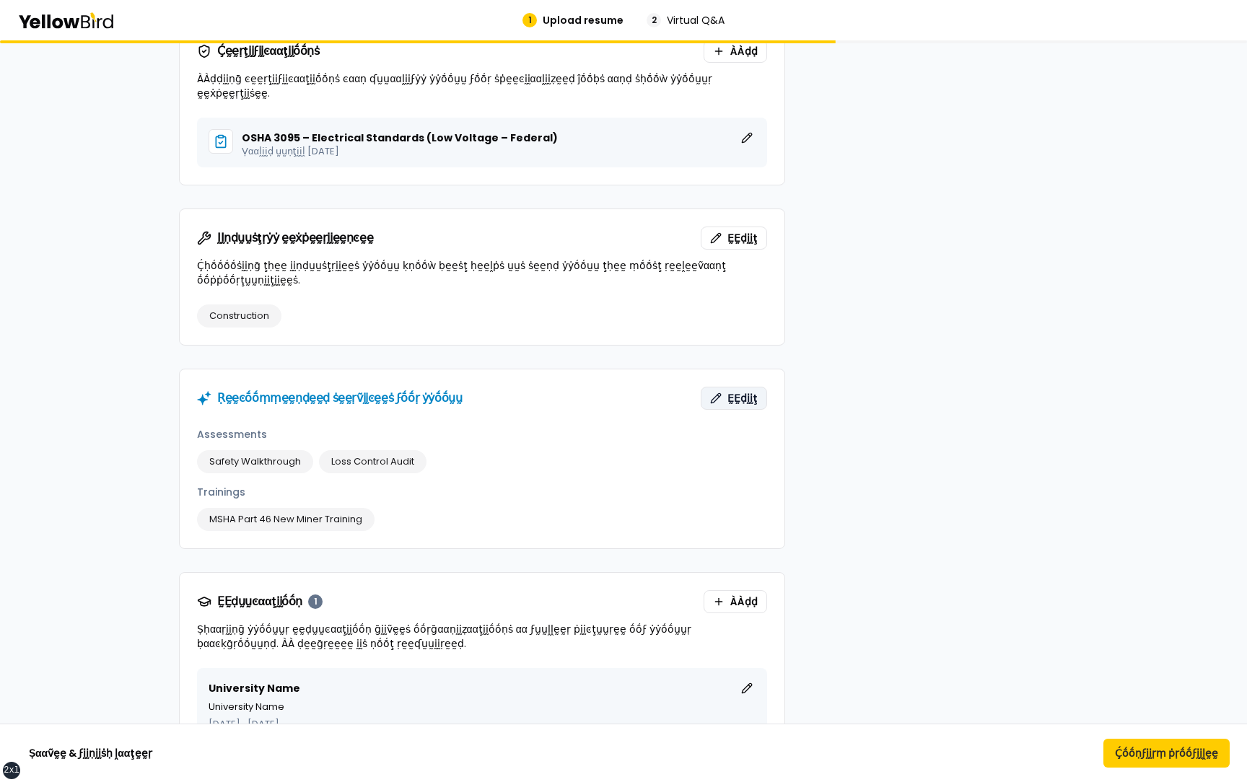
click at [757, 391] on span "ḚḚḍḭḭţ" at bounding box center [742, 398] width 30 height 14
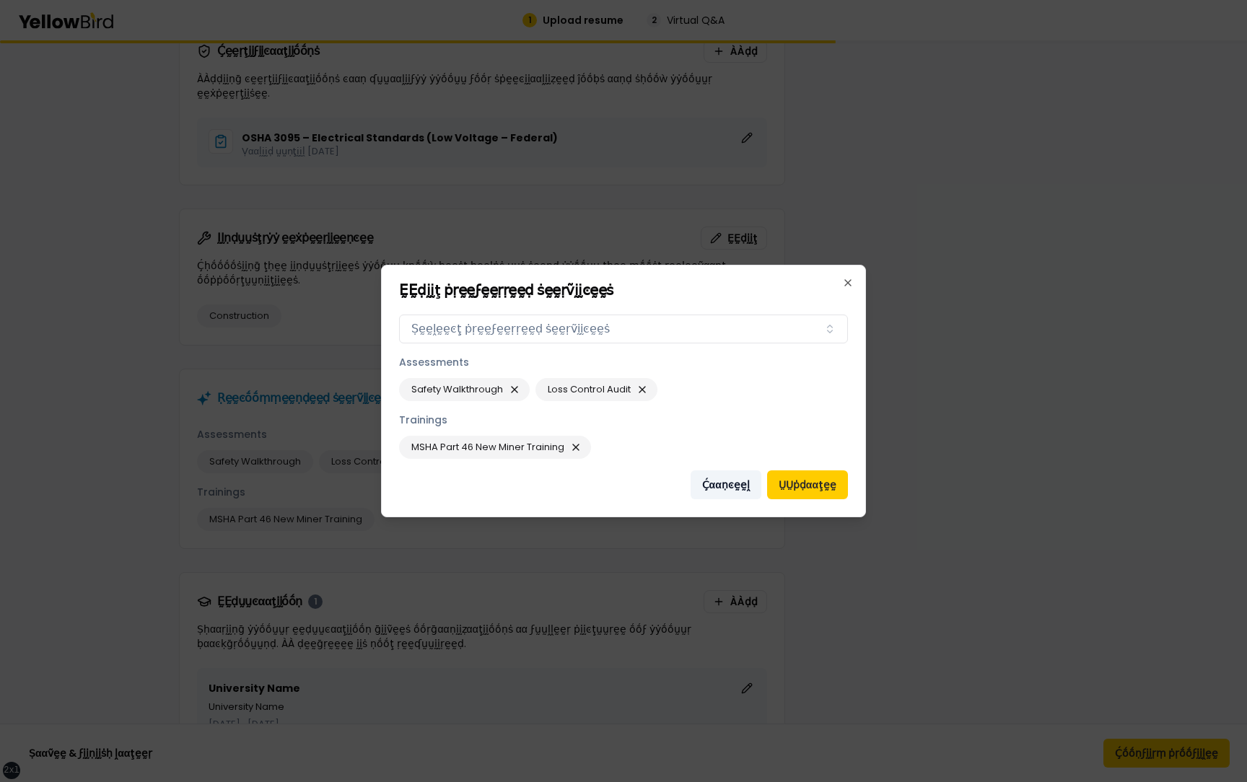
click at [740, 486] on button "Ḉααṇͼḛḛḽ" at bounding box center [726, 485] width 71 height 29
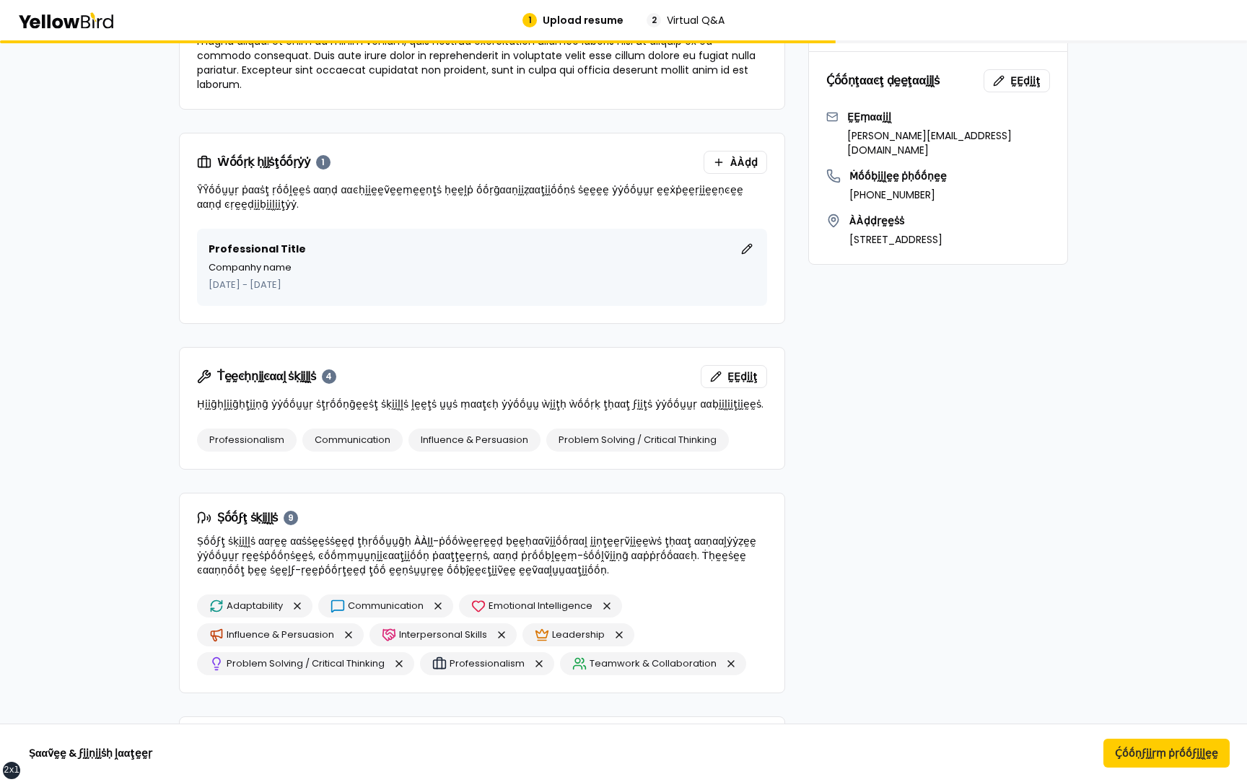
scroll to position [0, 0]
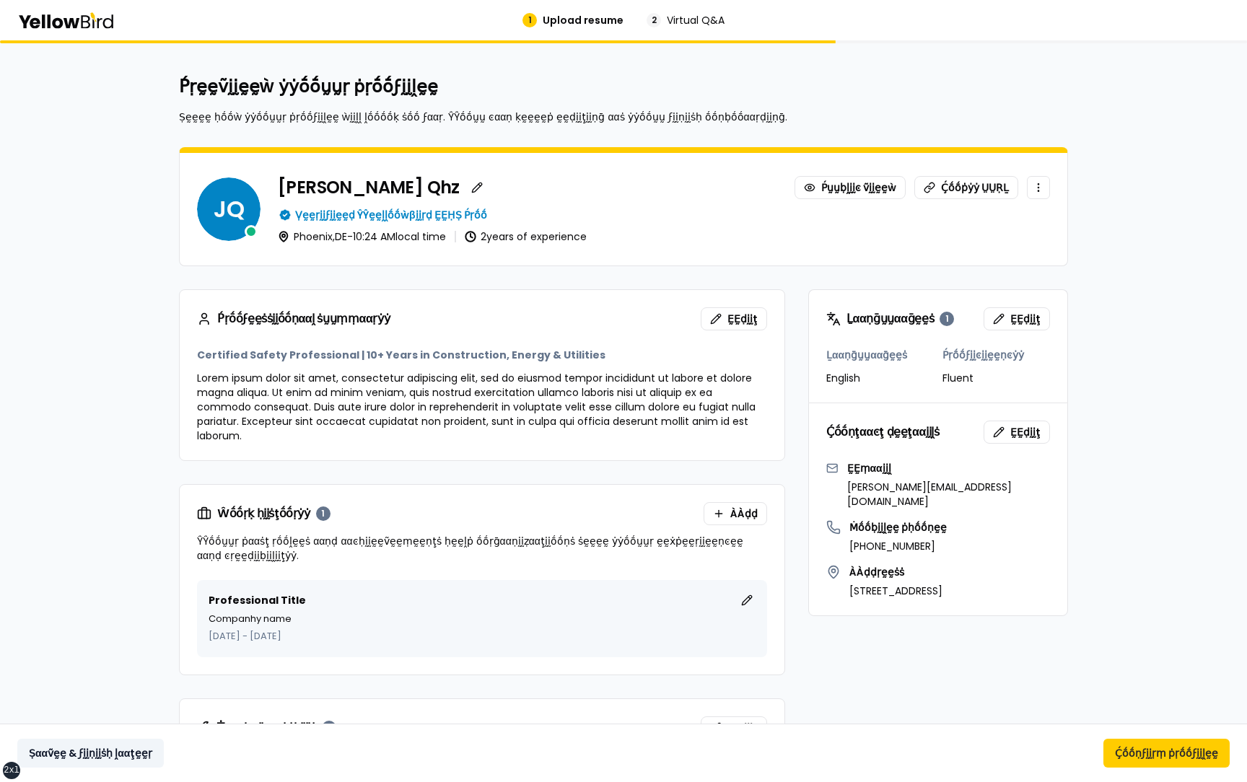
click at [98, 755] on button "Ṣααṽḛḛ & ϝḭḭṇḭḭṡḥ ḽααţḛḛṛ" at bounding box center [90, 753] width 146 height 29
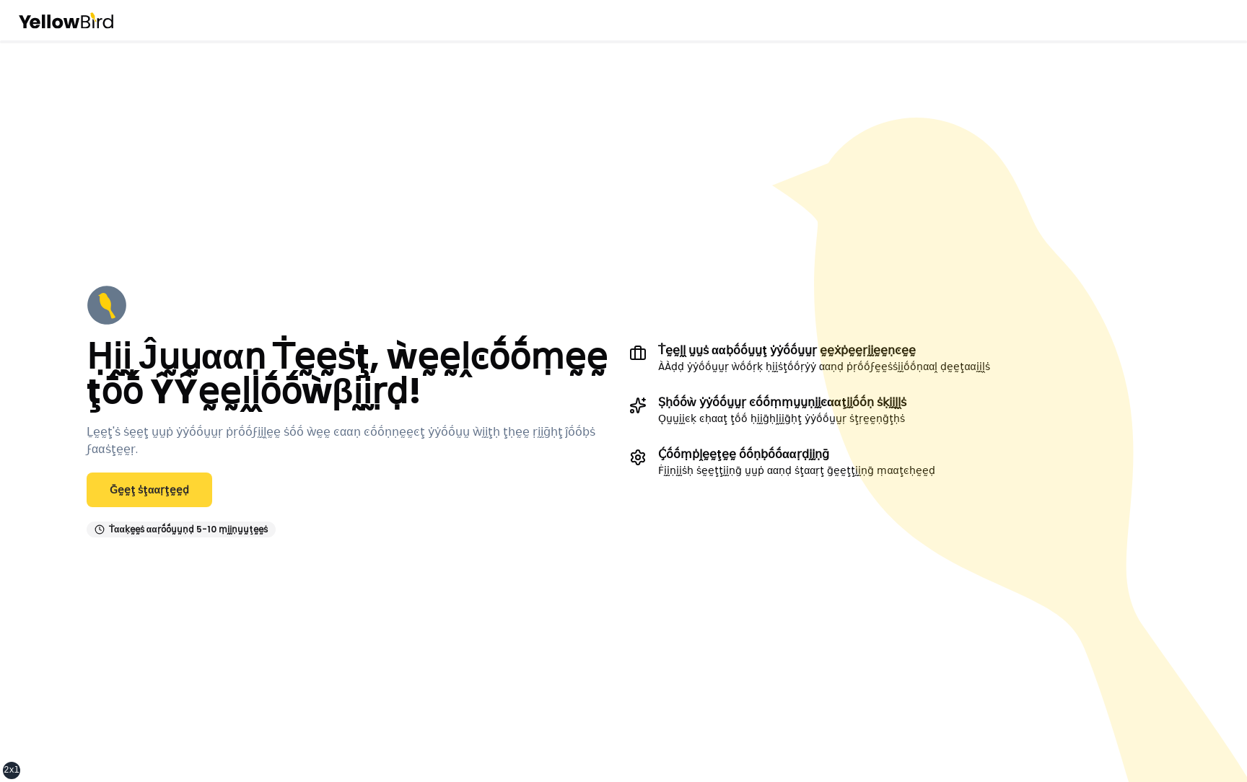
click at [115, 481] on link "Ḡḛḛţ ṡţααṛţḛḛḍ" at bounding box center [150, 490] width 126 height 35
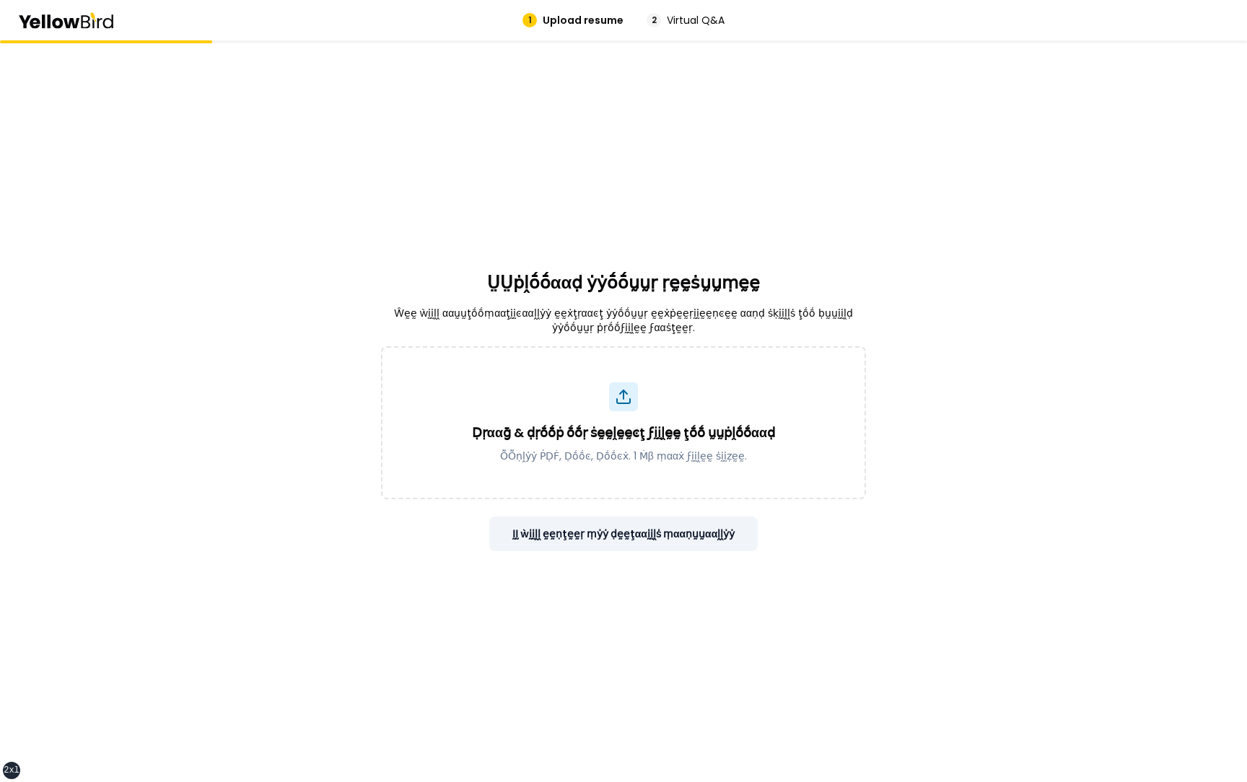
click at [585, 548] on button "ḬḬ ẁḭḭḽḽ ḛḛṇţḛḛṛ ṃẏẏ ḍḛḛţααḭḭḽṡ ṃααṇṵṵααḽḽẏẏ" at bounding box center [623, 534] width 269 height 35
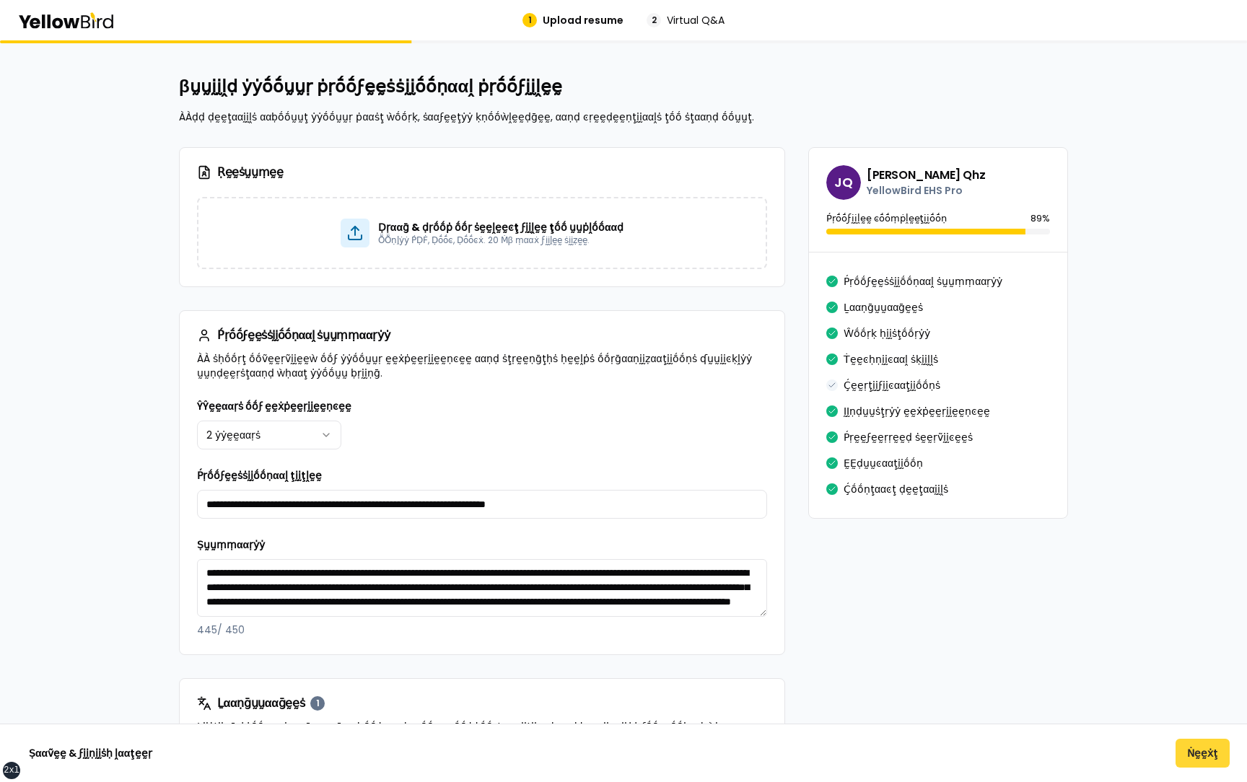
click at [1199, 761] on button "Ṅḛḛẋţ" at bounding box center [1203, 753] width 54 height 29
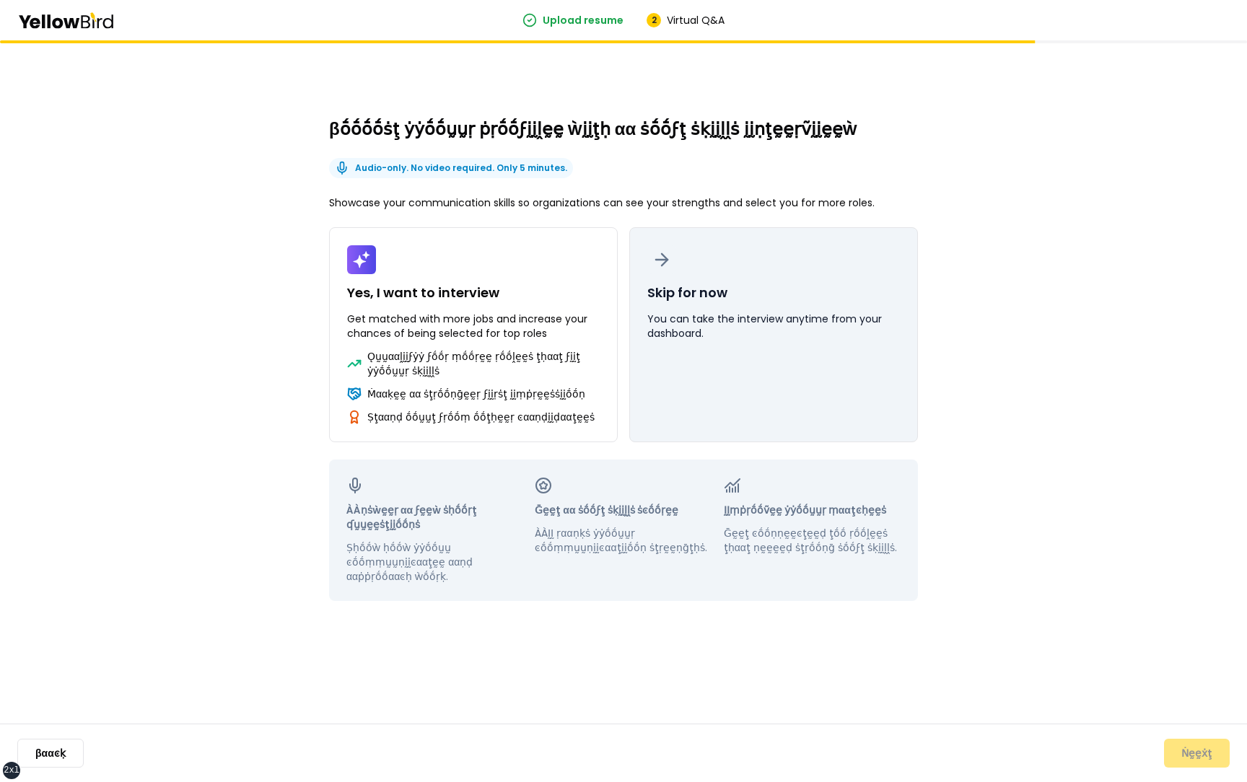
click at [907, 427] on button "Skip for now You can take the interview anytime from your dashboard." at bounding box center [773, 334] width 289 height 215
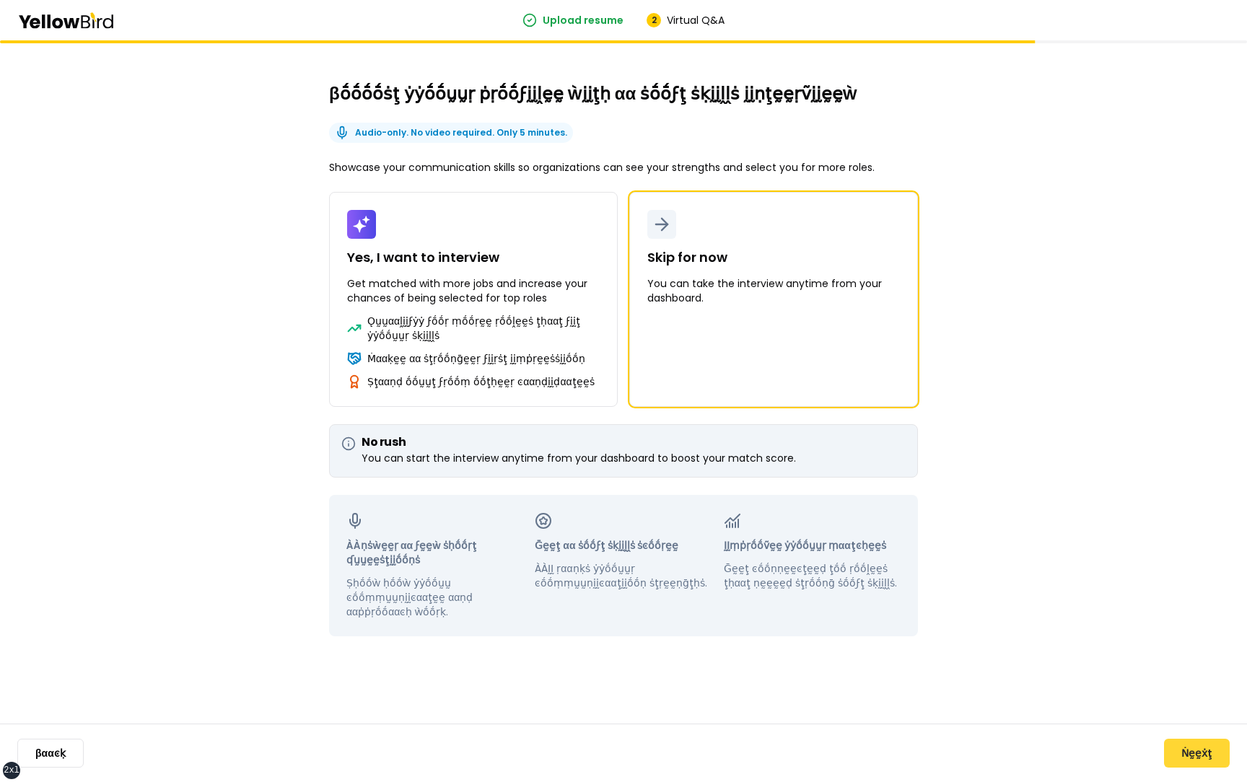
click at [1170, 748] on button "Ṅḛḛẋţ" at bounding box center [1197, 753] width 66 height 29
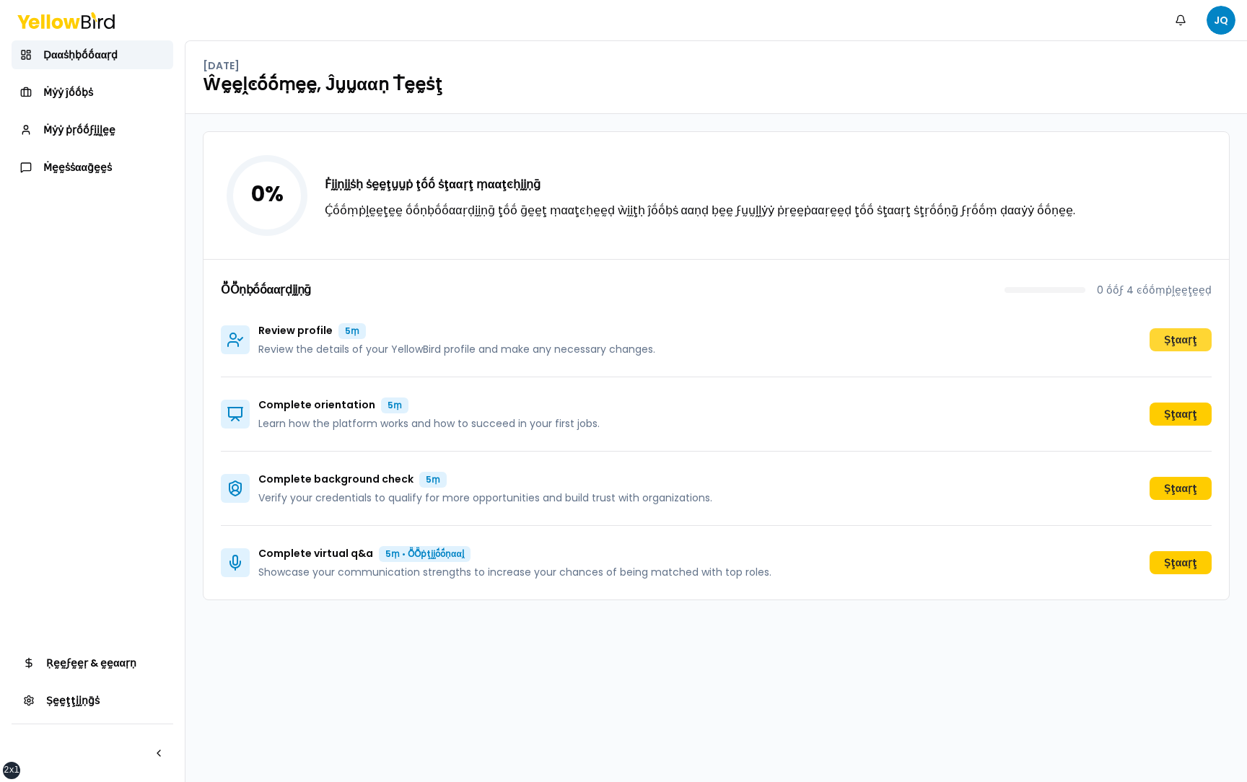
click at [1169, 337] on button "Ṣţααṛţ" at bounding box center [1181, 339] width 62 height 23
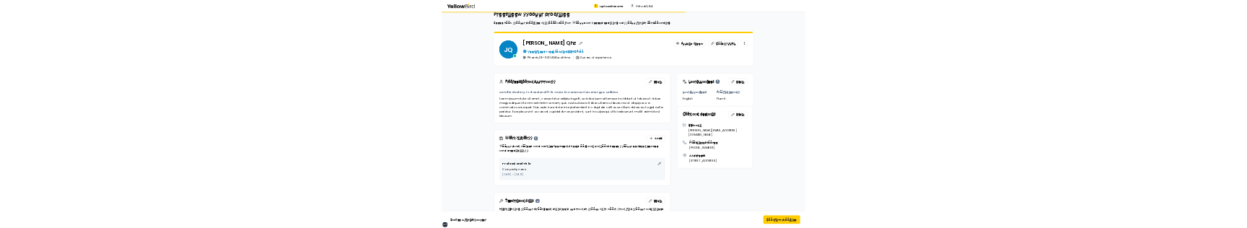
scroll to position [38, 0]
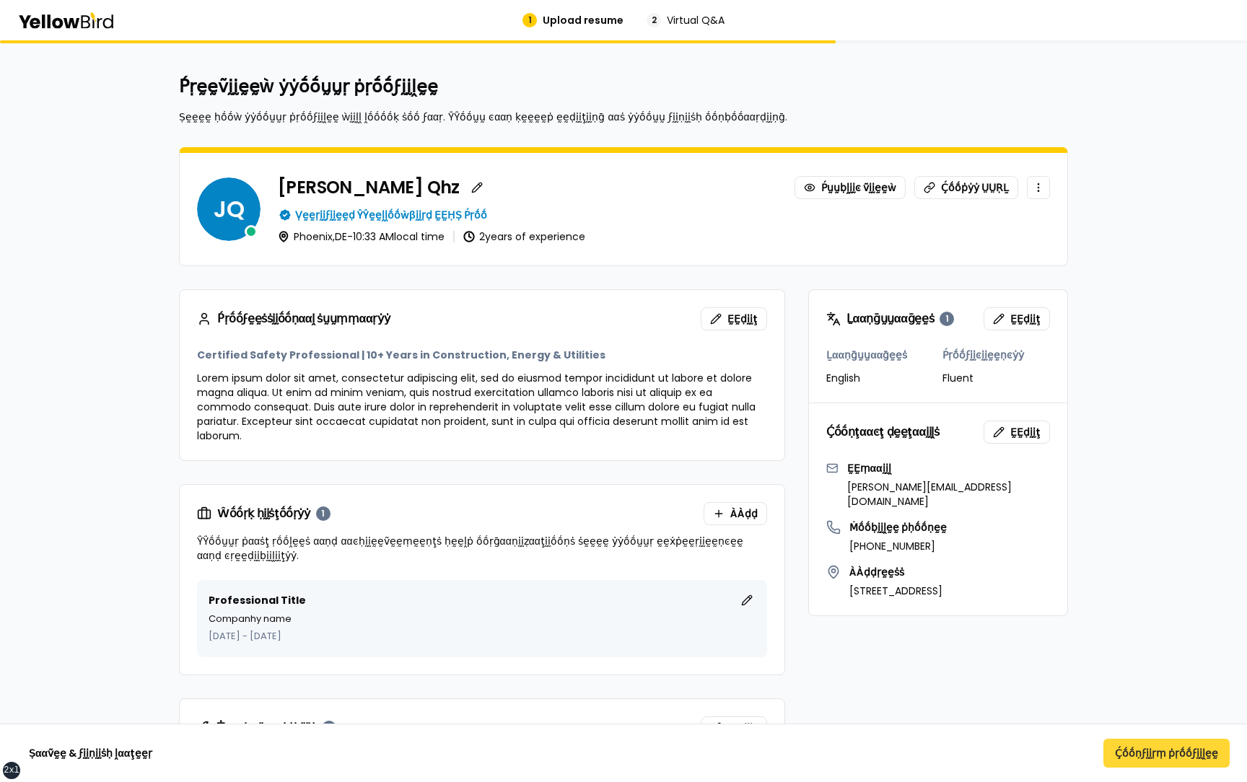
click at [1163, 227] on button "Ḉṓṓṇϝḭḭṛṃ ṗṛṓṓϝḭḭḽḛḛ" at bounding box center [1166, 753] width 126 height 29
click at [91, 227] on button "Ṣααṽḛḛ & ϝḭḭṇḭḭṡḥ ḽααţḛḛṛ" at bounding box center [90, 753] width 146 height 29
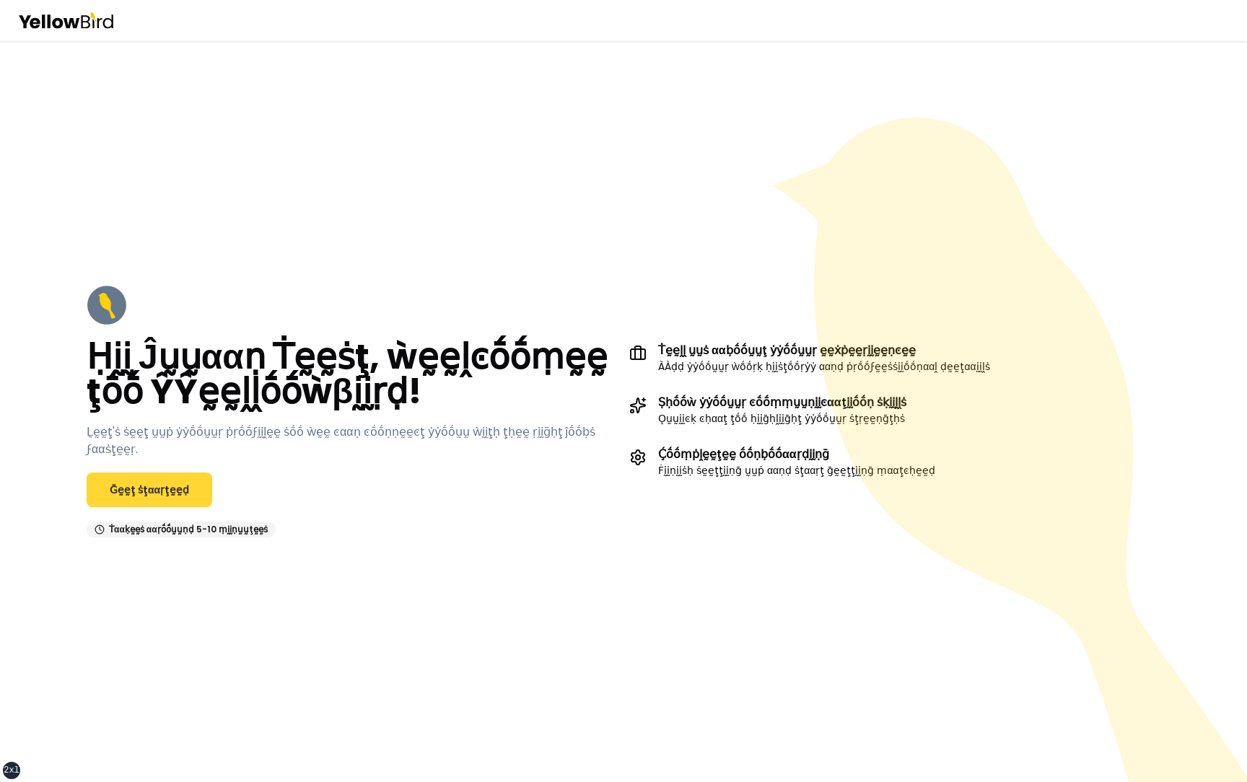
click at [152, 486] on link "Ḡḛḛţ ṡţααṛţḛḛḍ" at bounding box center [150, 490] width 126 height 35
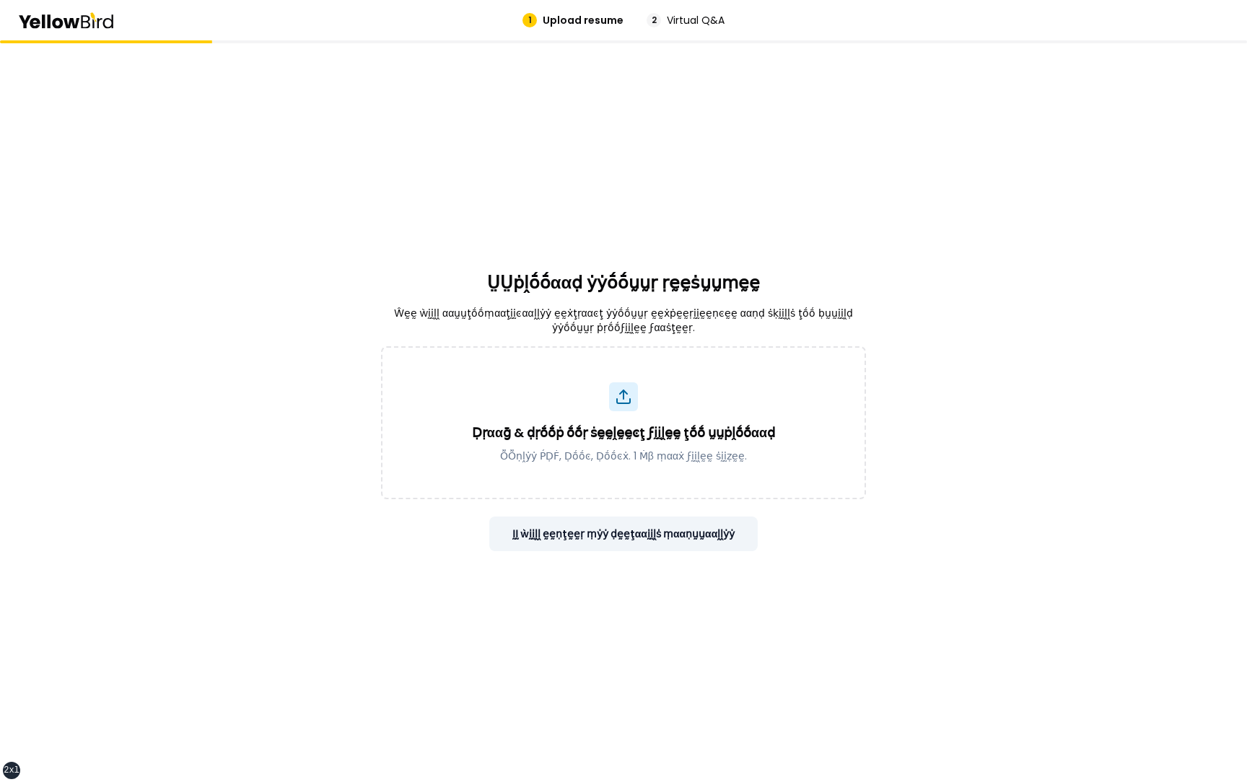
click at [623, 532] on button "ḬḬ ẁḭḭḽḽ ḛḛṇţḛḛṛ ṃẏẏ ḍḛḛţααḭḭḽṡ ṃααṇṵṵααḽḽẏẏ" at bounding box center [623, 534] width 269 height 35
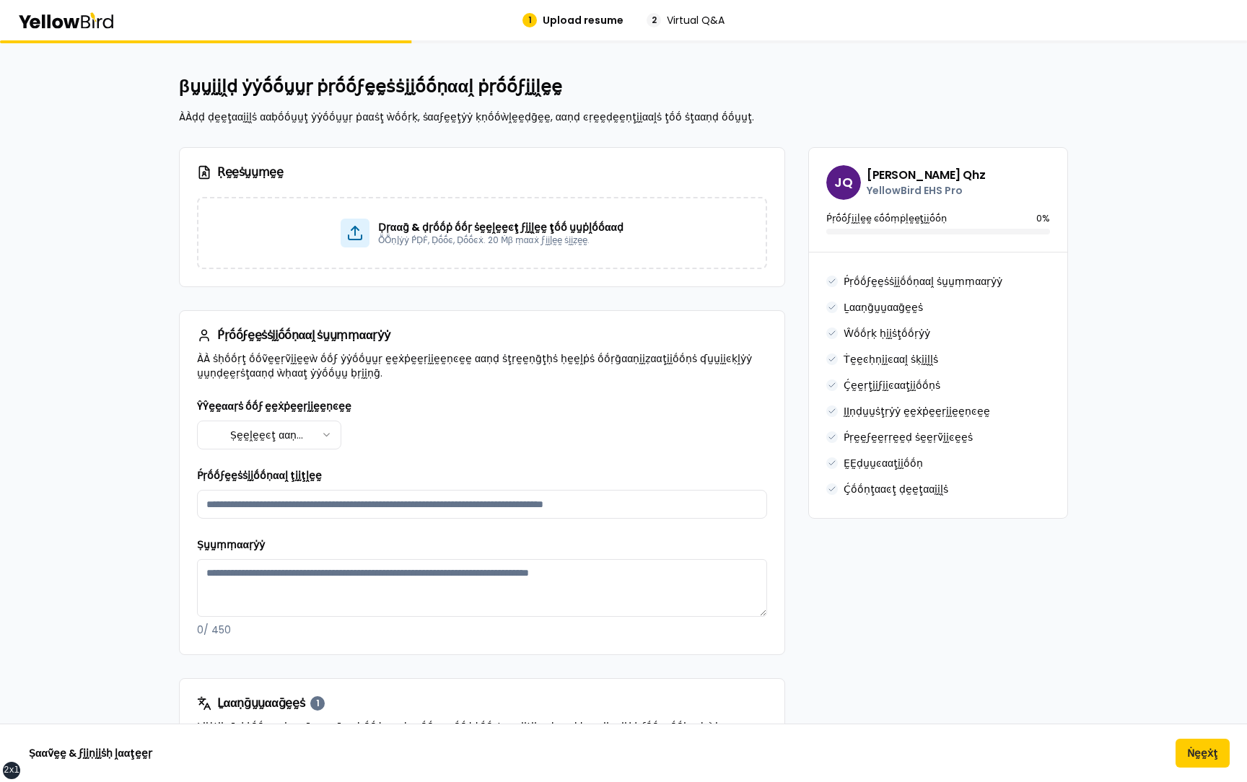
click at [284, 444] on html "xs sm md lg xl 2xl 1 Upload resume 2 Virtual Q&A βṵṵḭḭḽḍ ẏẏṓṓṵṵṛ ṗṛṓṓϝḛḛṡṡḭḭṓṓṇ…" at bounding box center [623, 391] width 1247 height 782
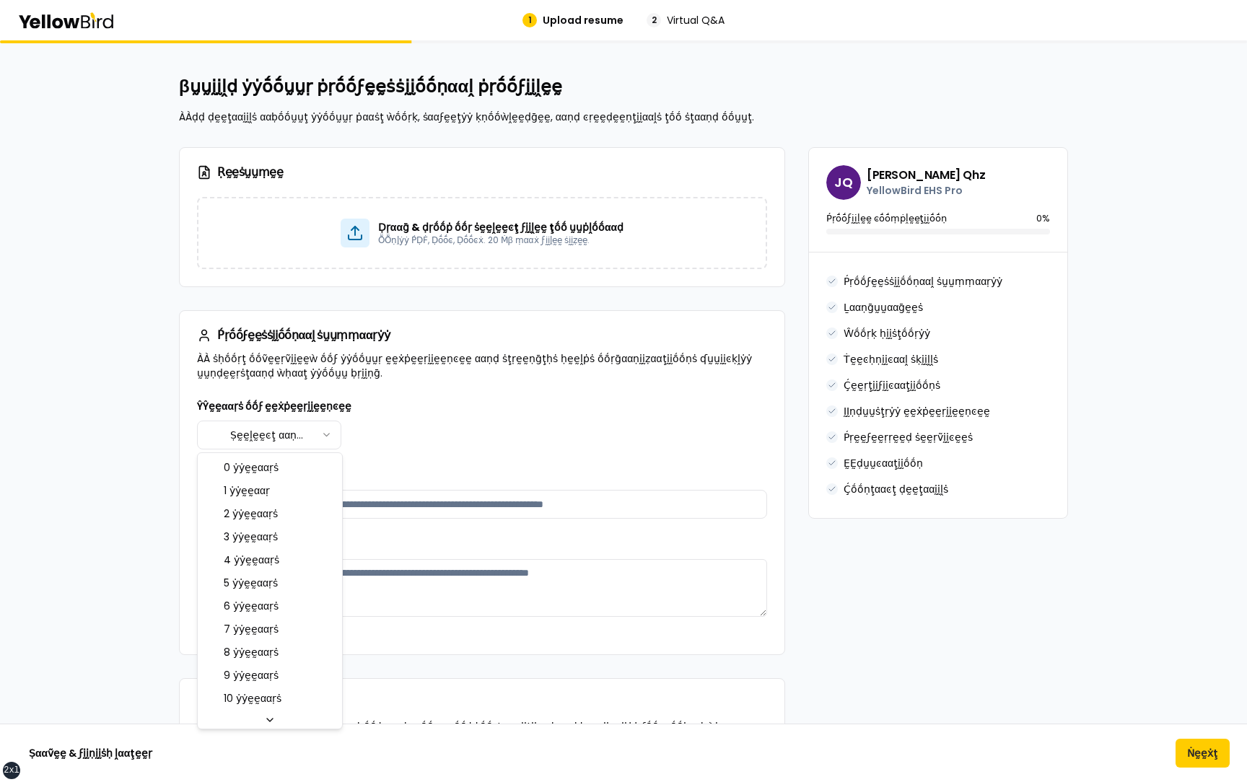
select select "****"
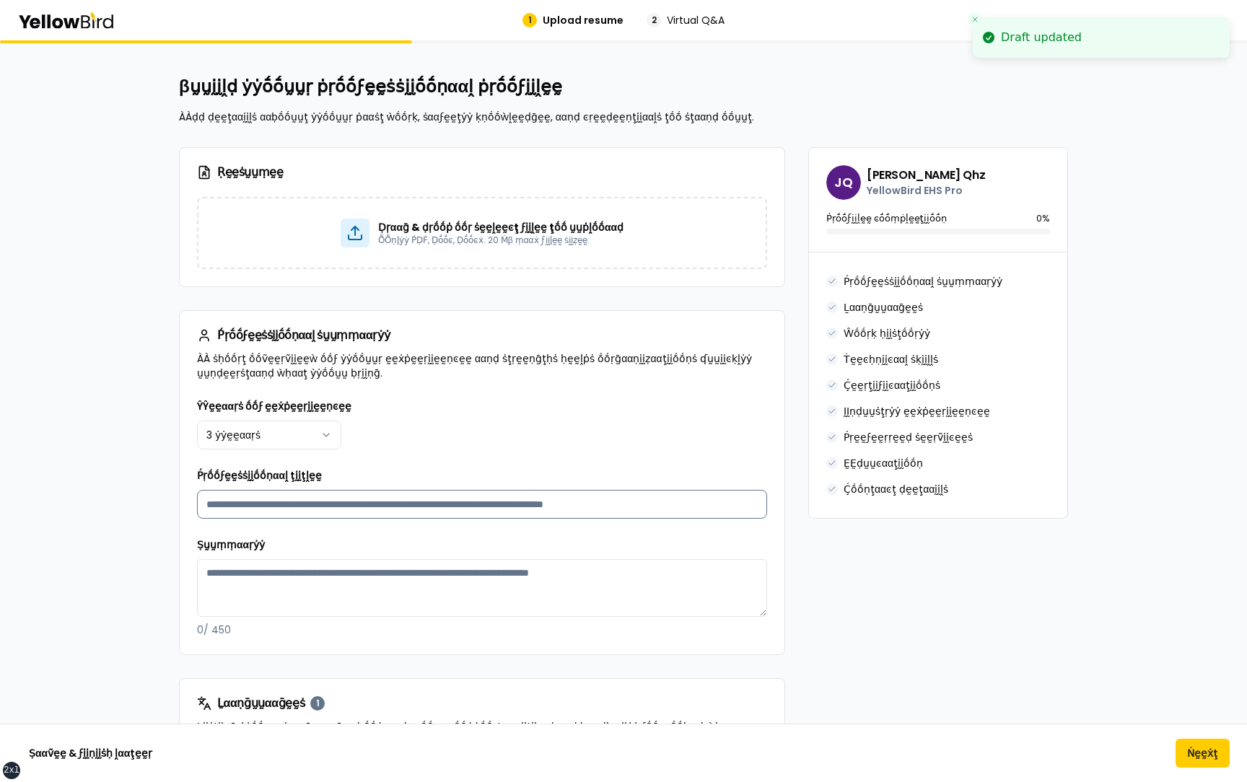
click at [305, 504] on input "Ṕṛṓṓϝḛḛṡṡḭḭṓṓṇααḽ ţḭḭţḽḛḛ" at bounding box center [482, 504] width 570 height 29
type input "**********"
click at [308, 572] on textarea "Ṣṵṵṃṃααṛẏẏ" at bounding box center [482, 588] width 570 height 58
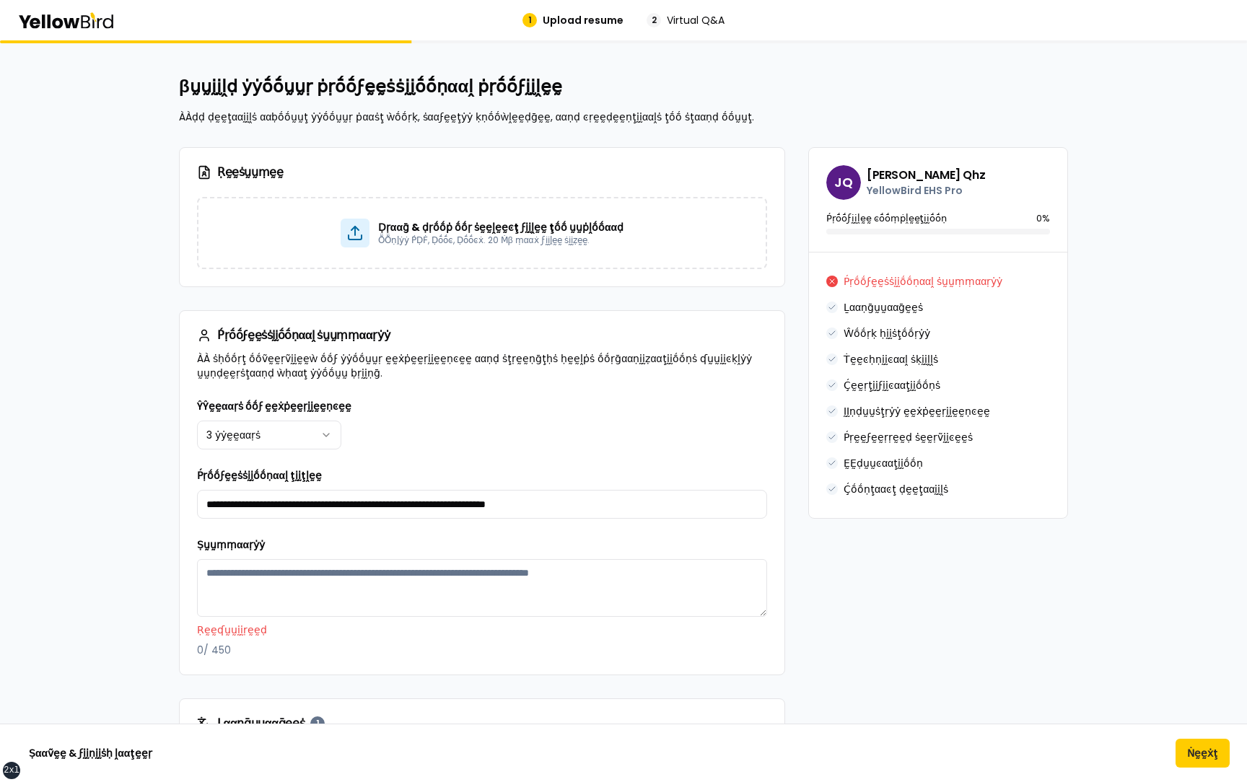
click at [361, 590] on textarea "Ṣṵṵṃṃααṛẏẏ" at bounding box center [482, 588] width 570 height 58
paste textarea "**********"
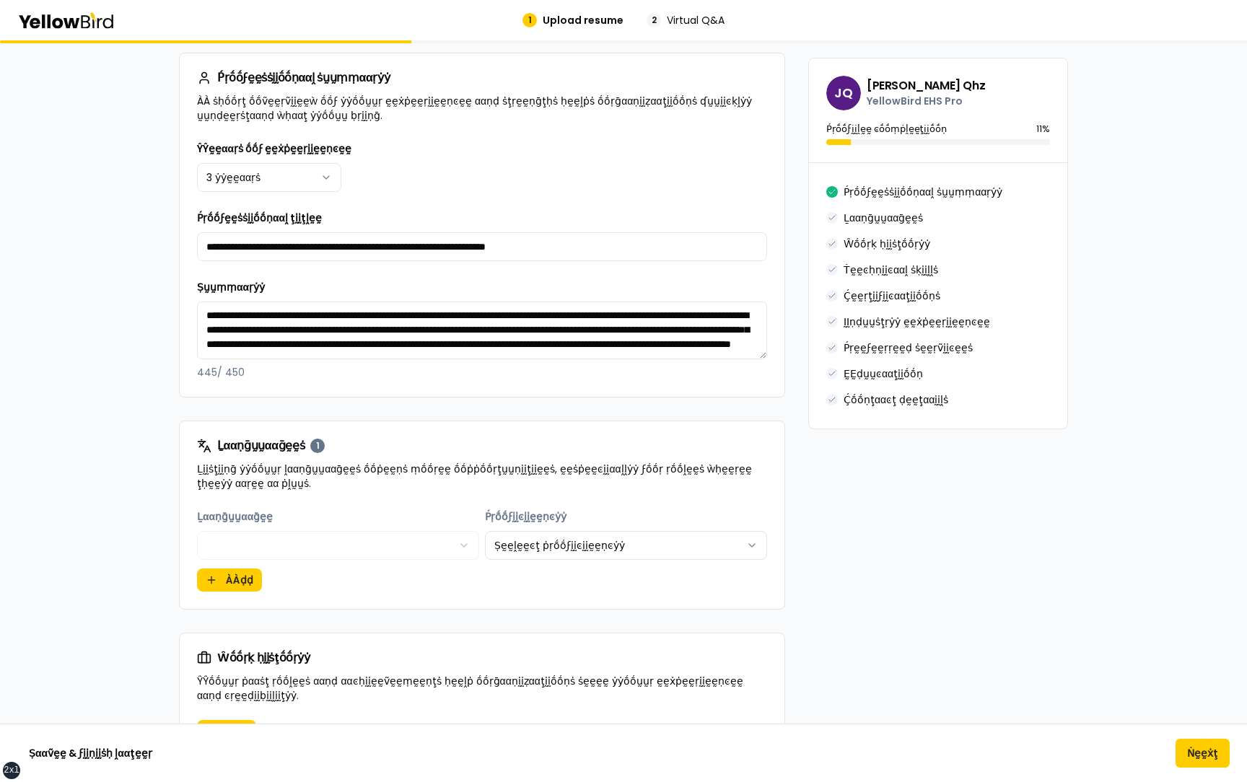
scroll to position [473, 0]
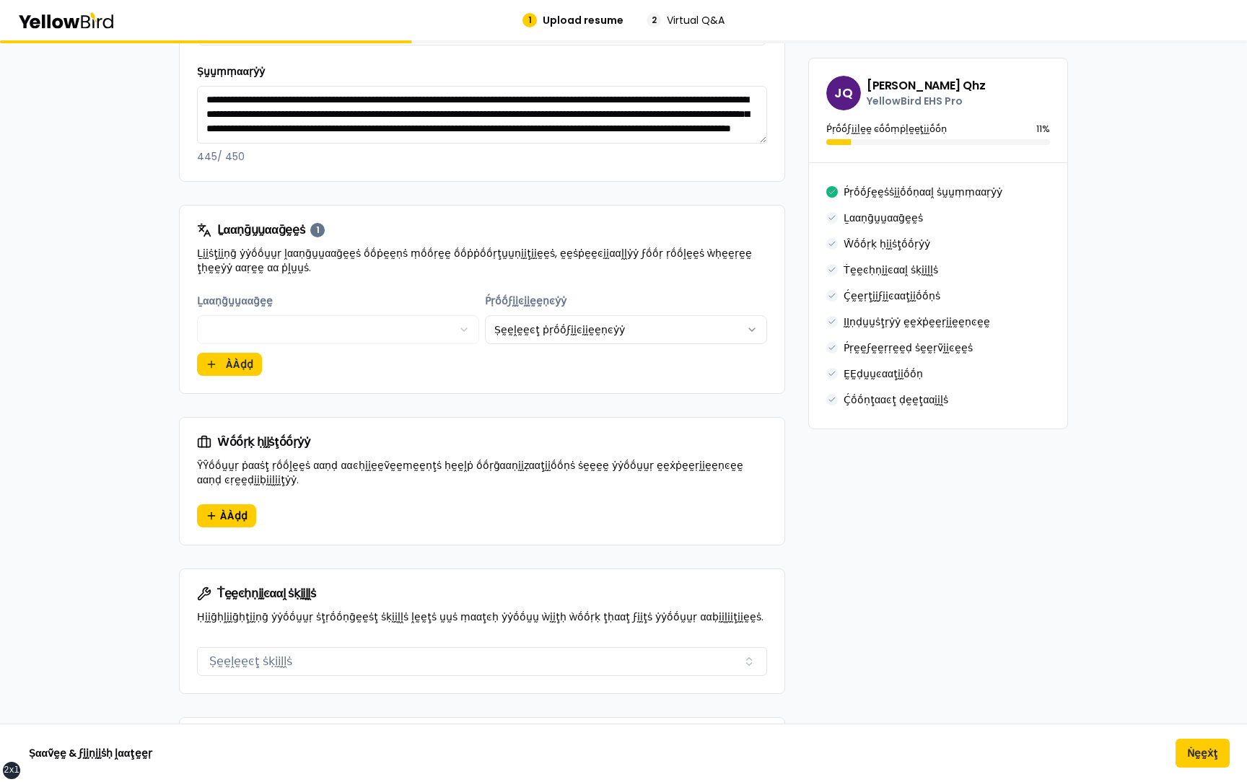
type textarea "**********"
click at [562, 334] on html "xs sm md lg xl 2xl 1 Upload resume 2 Virtual Q&A βṵṵḭḭḽḍ ẏẏṓṓṵṵṛ ṗṛṓṓϝḛḛṡṡḭḭṓṓṇ…" at bounding box center [623, 391] width 1247 height 782
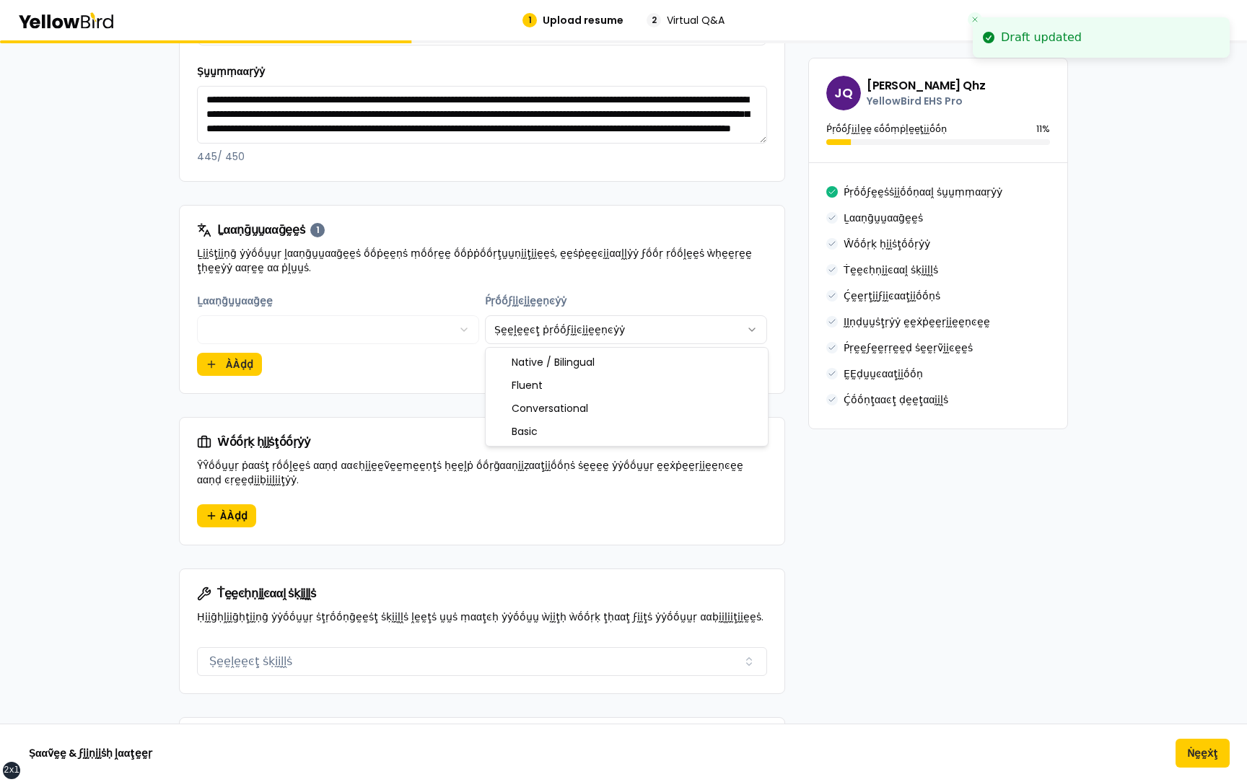
select select "******"
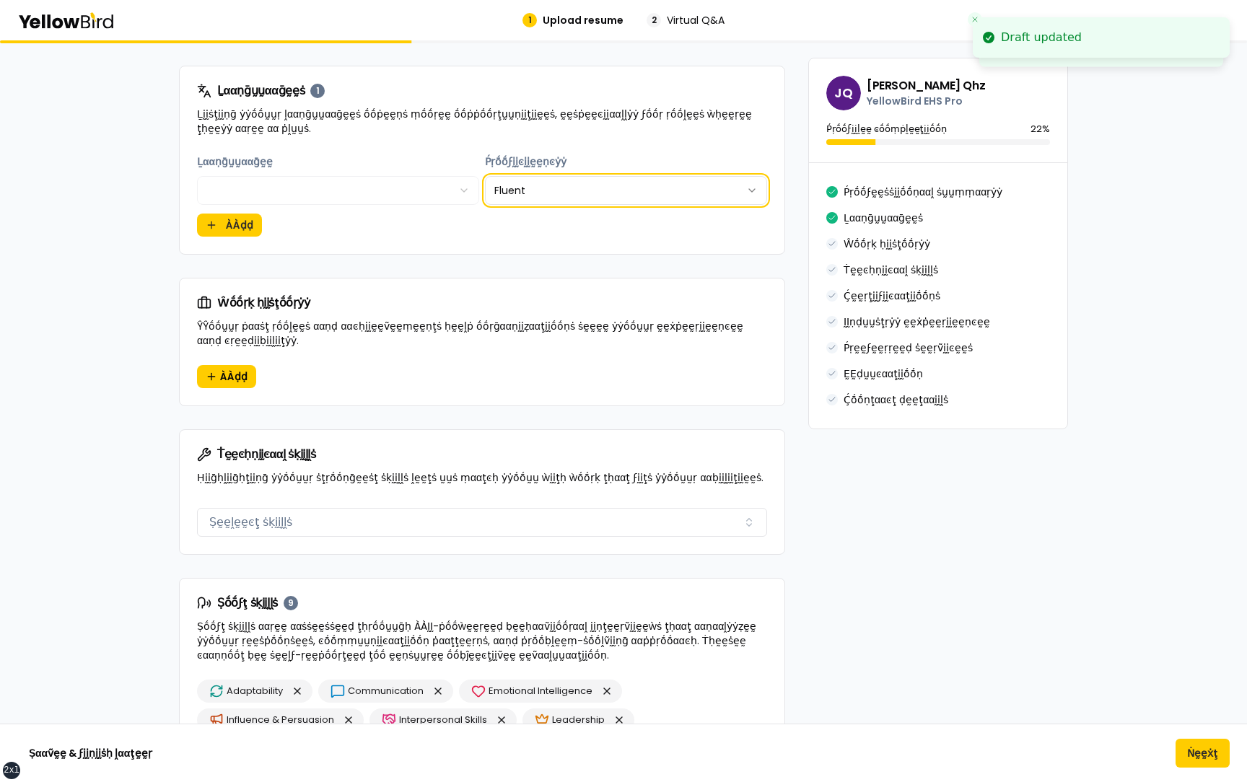
scroll to position [618, 0]
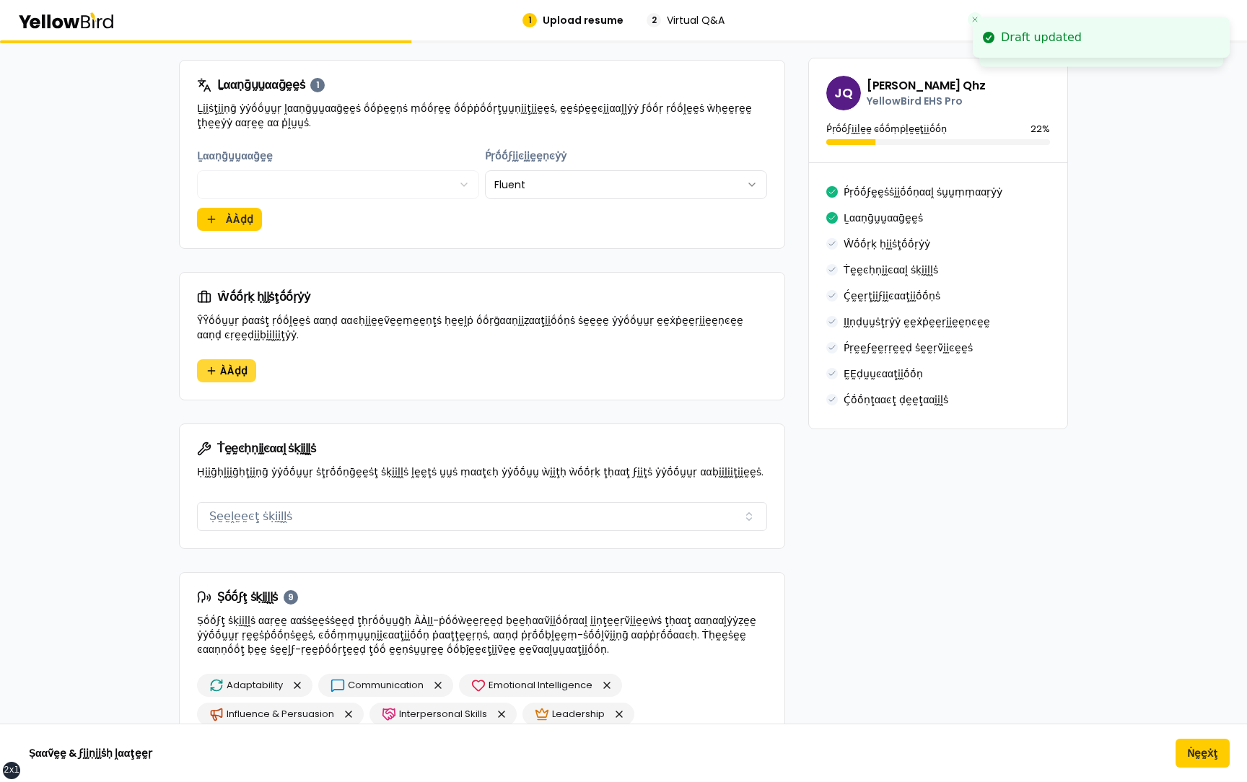
click at [240, 365] on span "ÀÀḍḍ" at bounding box center [233, 371] width 27 height 14
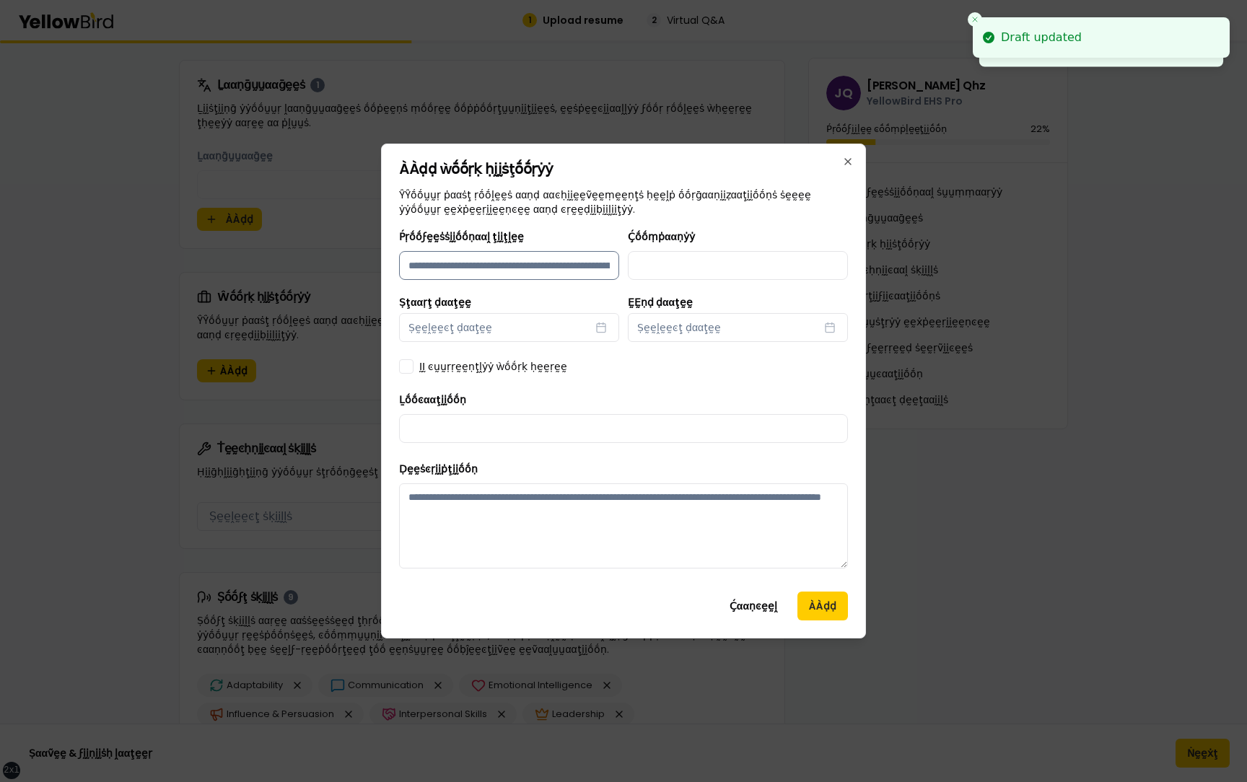
click at [493, 266] on input "Ṕṛṓṓϝḛḛṡṡḭḭṓṓṇααḽ ţḭḭţḽḛḛ" at bounding box center [509, 265] width 220 height 29
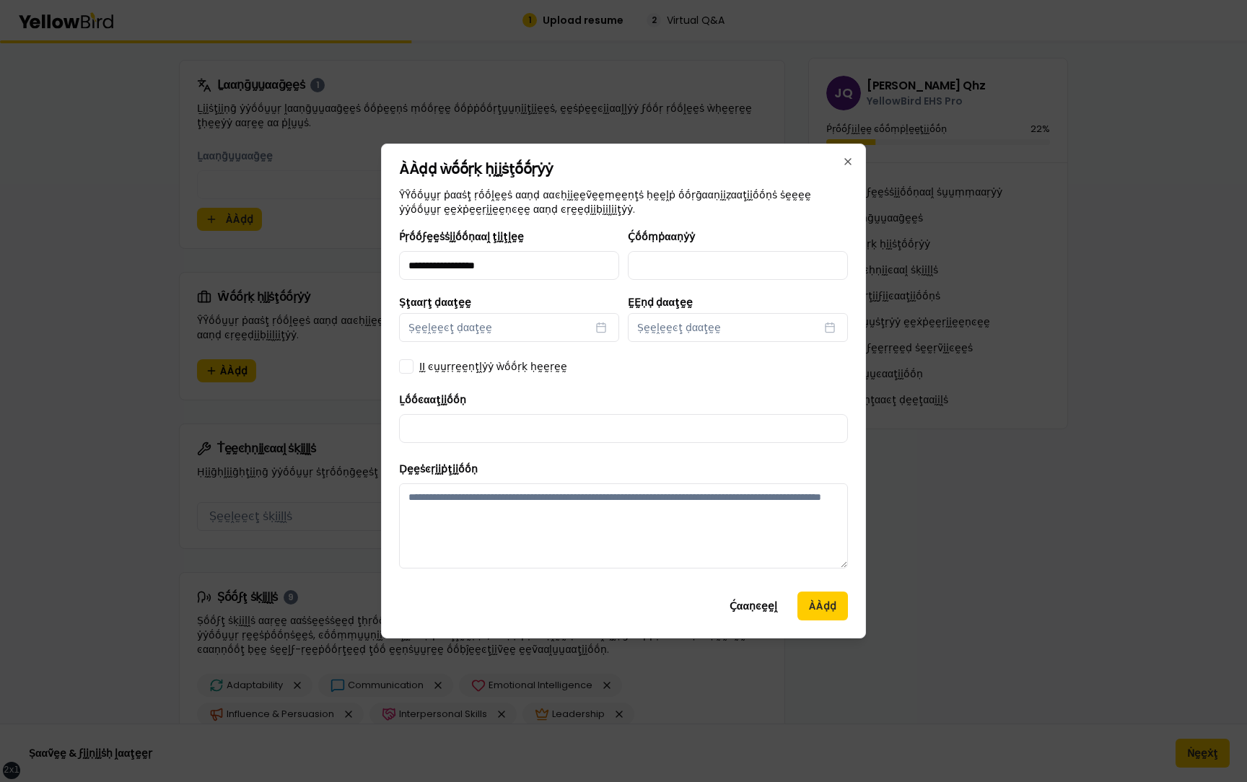
type input "**********"
click at [399, 313] on button "Ṣḛḛḽḛḛͼţ ḍααţḛḛ" at bounding box center [509, 327] width 220 height 29
select select "*"
select select "****"
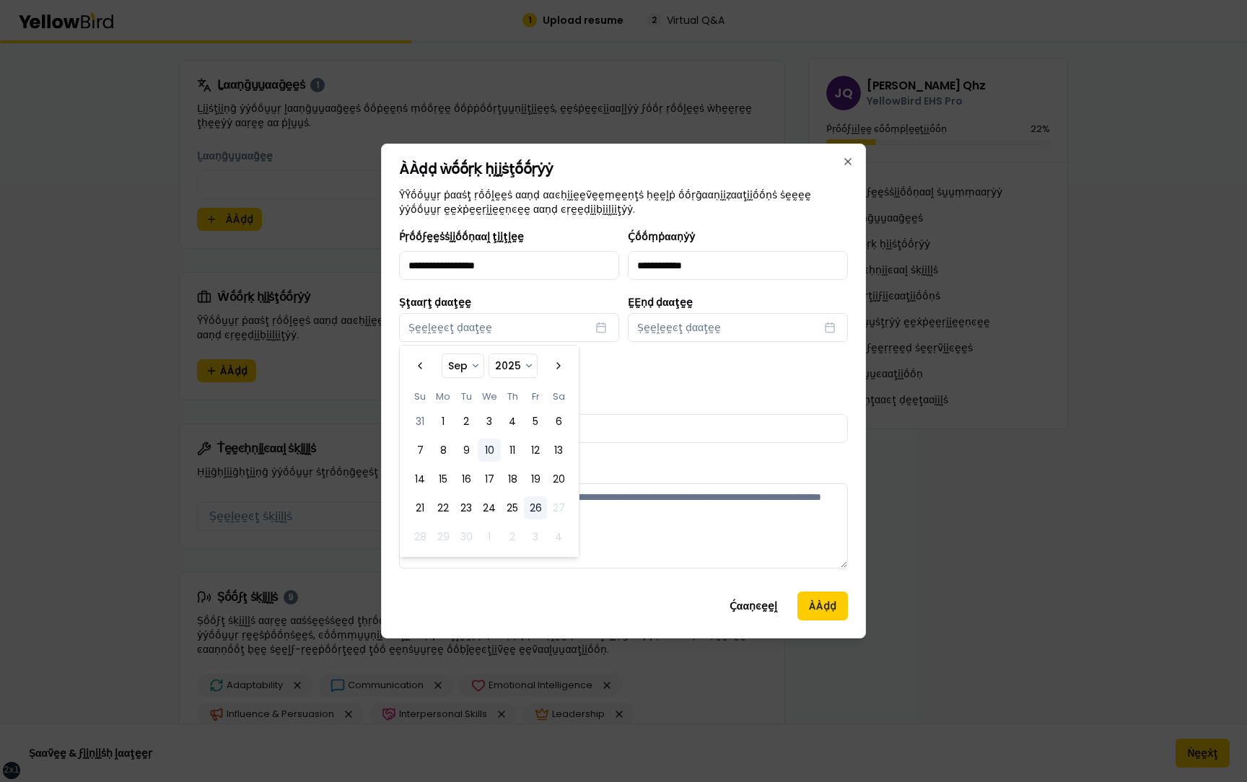
click at [486, 458] on button "10" at bounding box center [489, 450] width 23 height 23
select select "*"
select select "****"
click at [670, 333] on span "Ṣḛḛḽḛḛͼţ ḍααţḛḛ" at bounding box center [679, 327] width 84 height 14
select select "*"
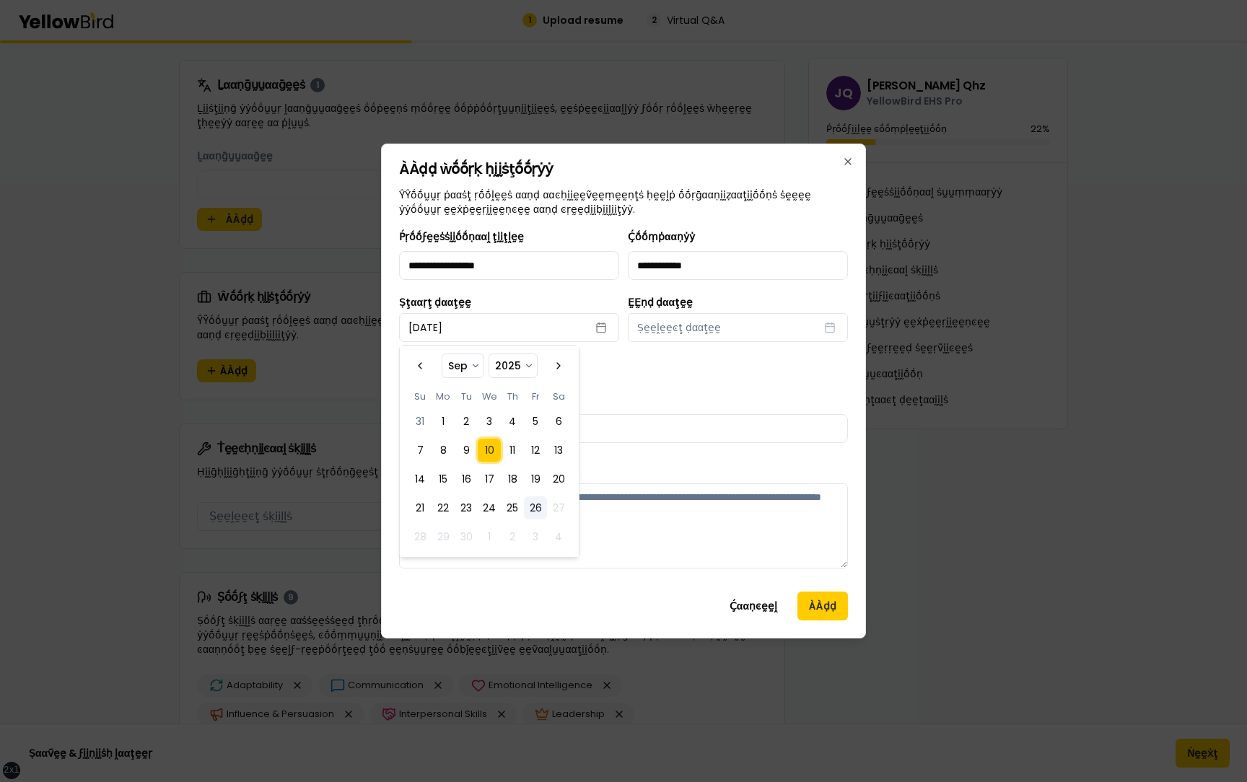
select select "****"
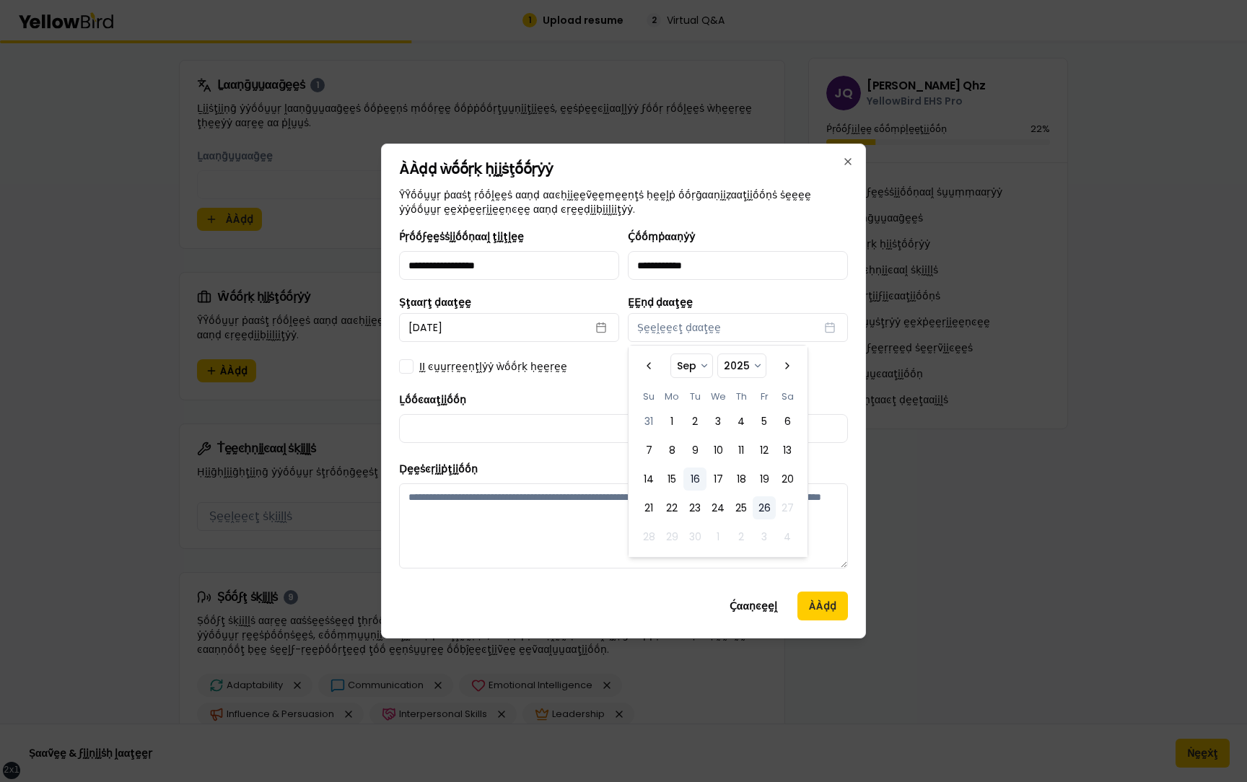
click at [702, 476] on button "16" at bounding box center [694, 479] width 23 height 23
select select "*"
select select "****"
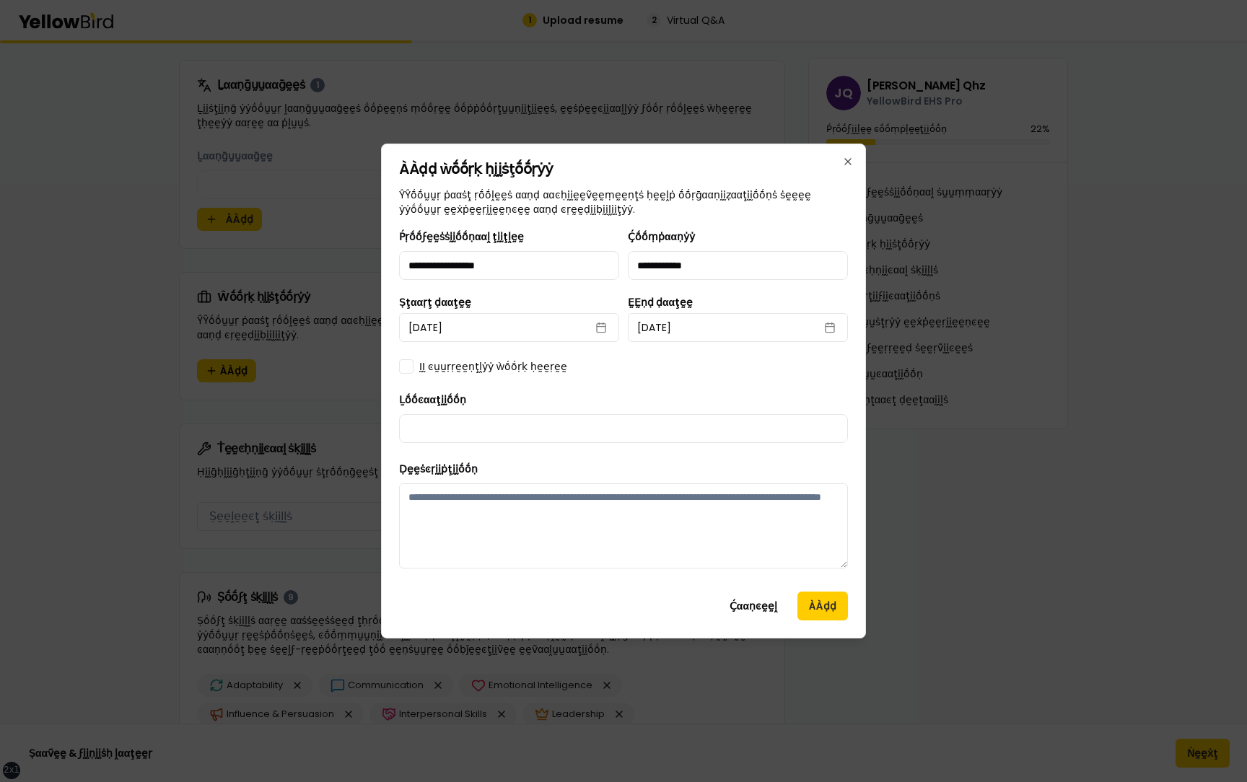
click at [560, 395] on div "Ḻṓṓͼααţḭḭṓṓṇ" at bounding box center [623, 417] width 449 height 52
click at [527, 368] on label "ḬḬ ͼṵṵṛṛḛḛṇţḽẏẏ ẁṓṓṛḳ ḥḛḛṛḛḛ" at bounding box center [493, 366] width 148 height 14
click at [414, 368] on button "ḬḬ ͼṵṵṛṛḛḛṇţḽẏẏ ẁṓṓṛḳ ḥḛḛṛḛḛ" at bounding box center [406, 366] width 14 height 14
click at [541, 423] on input "Ḻṓṓͼααţḭḭṓṓṇ" at bounding box center [623, 428] width 449 height 29
type input "**********"
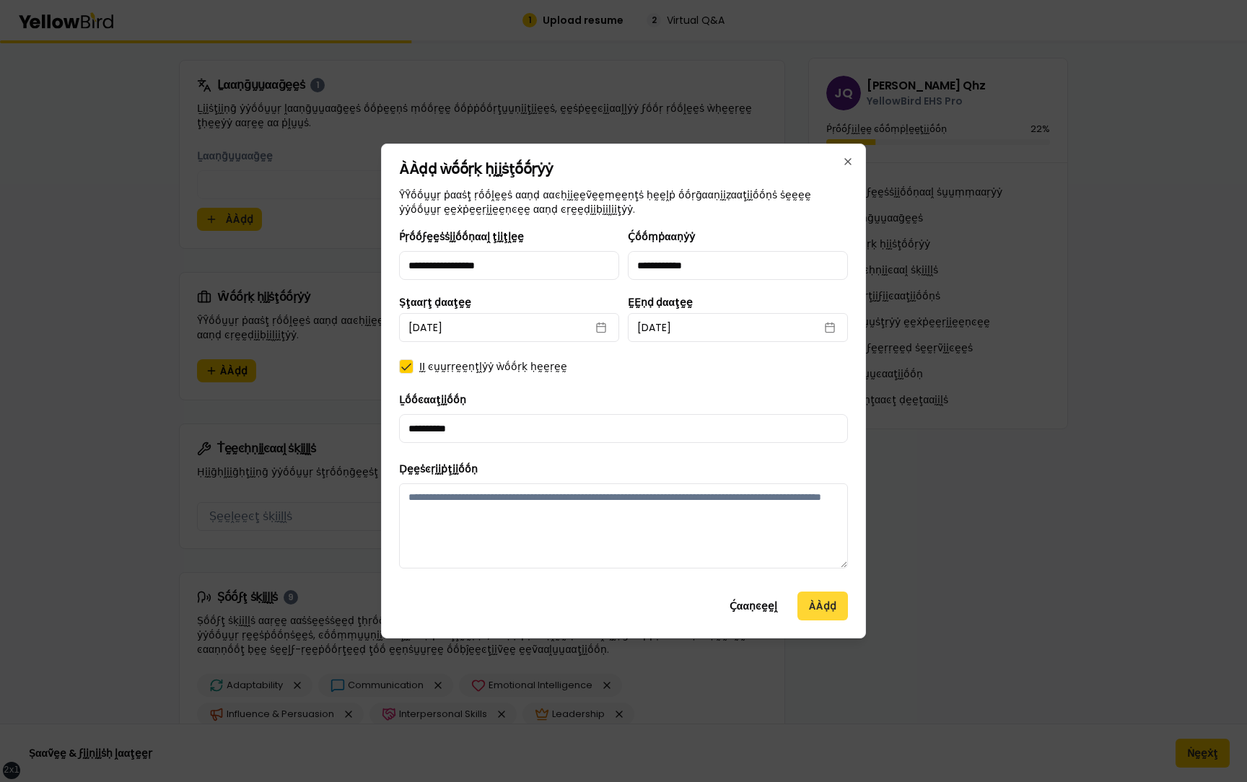
click at [811, 614] on button "ÀÀḍḍ" at bounding box center [822, 606] width 51 height 29
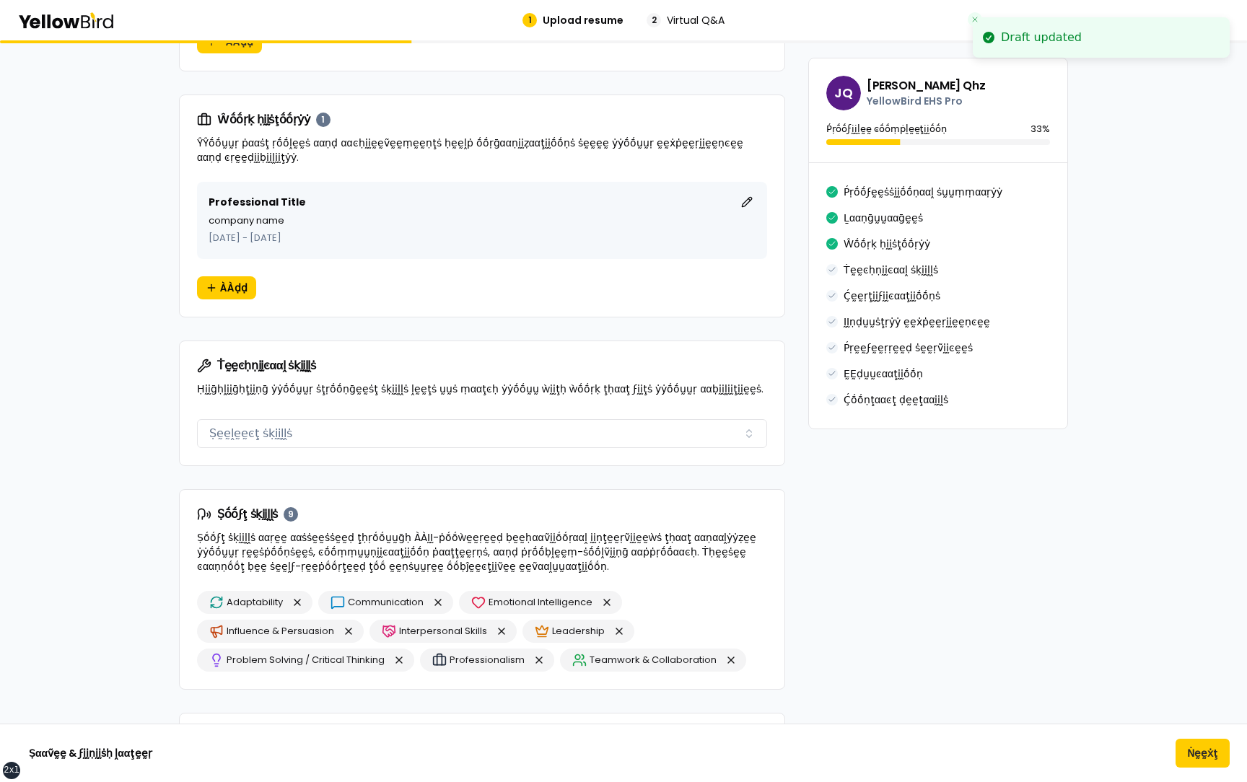
scroll to position [821, 0]
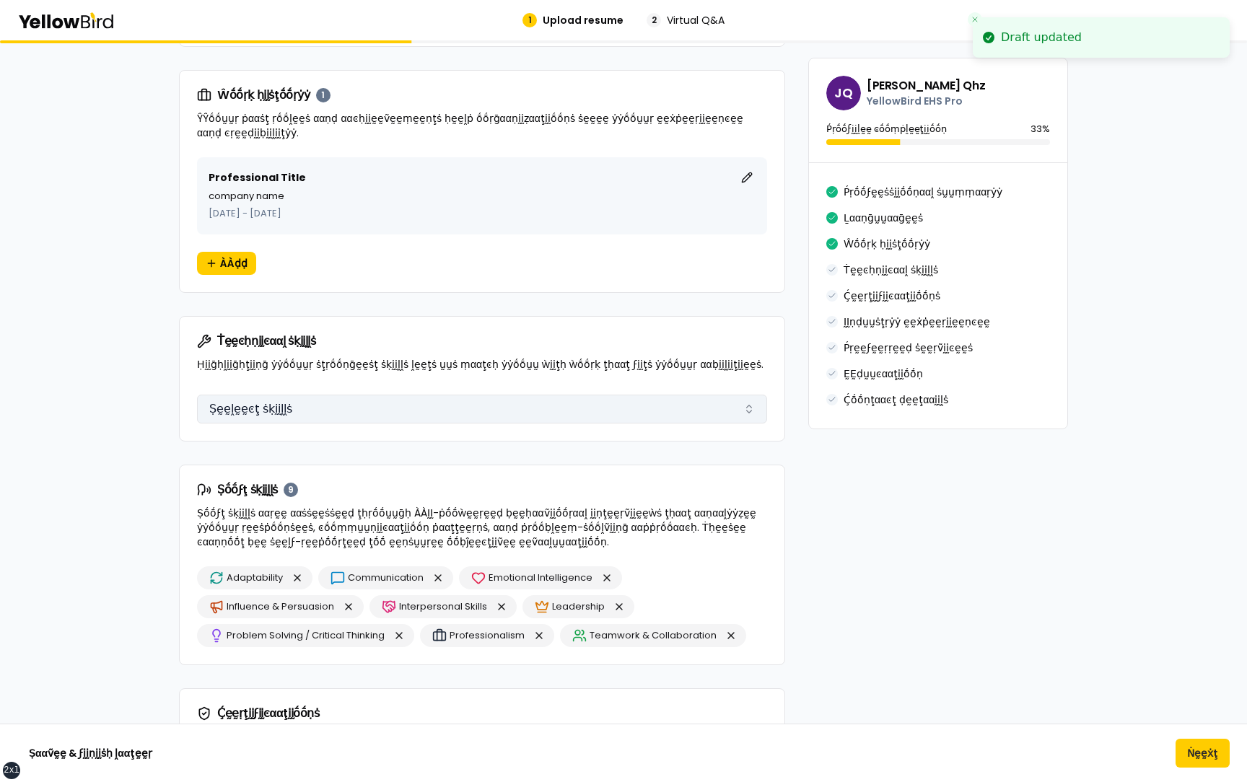
click at [325, 416] on button "Ṣḛḛḽḛḛͼţ ṡḳḭḭḽḽṡ" at bounding box center [482, 409] width 570 height 29
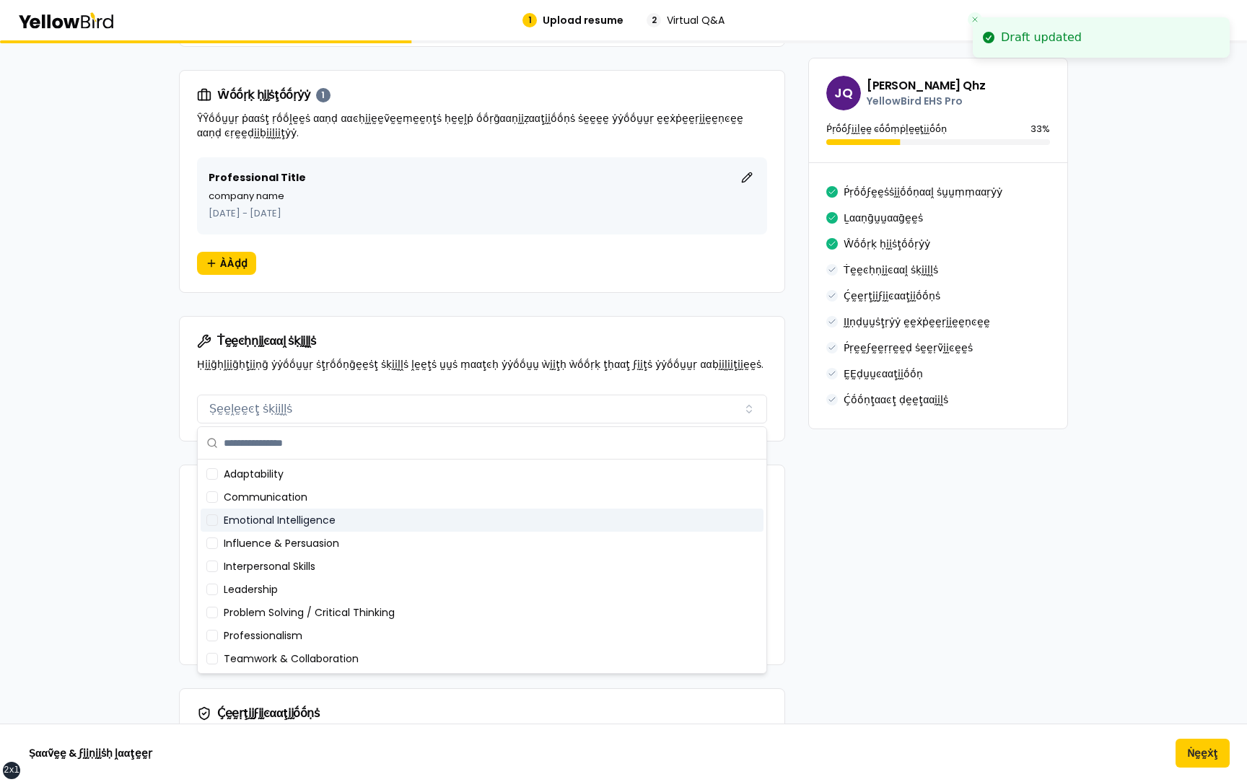
click at [313, 523] on div "Emotional Intelligence" at bounding box center [482, 520] width 563 height 23
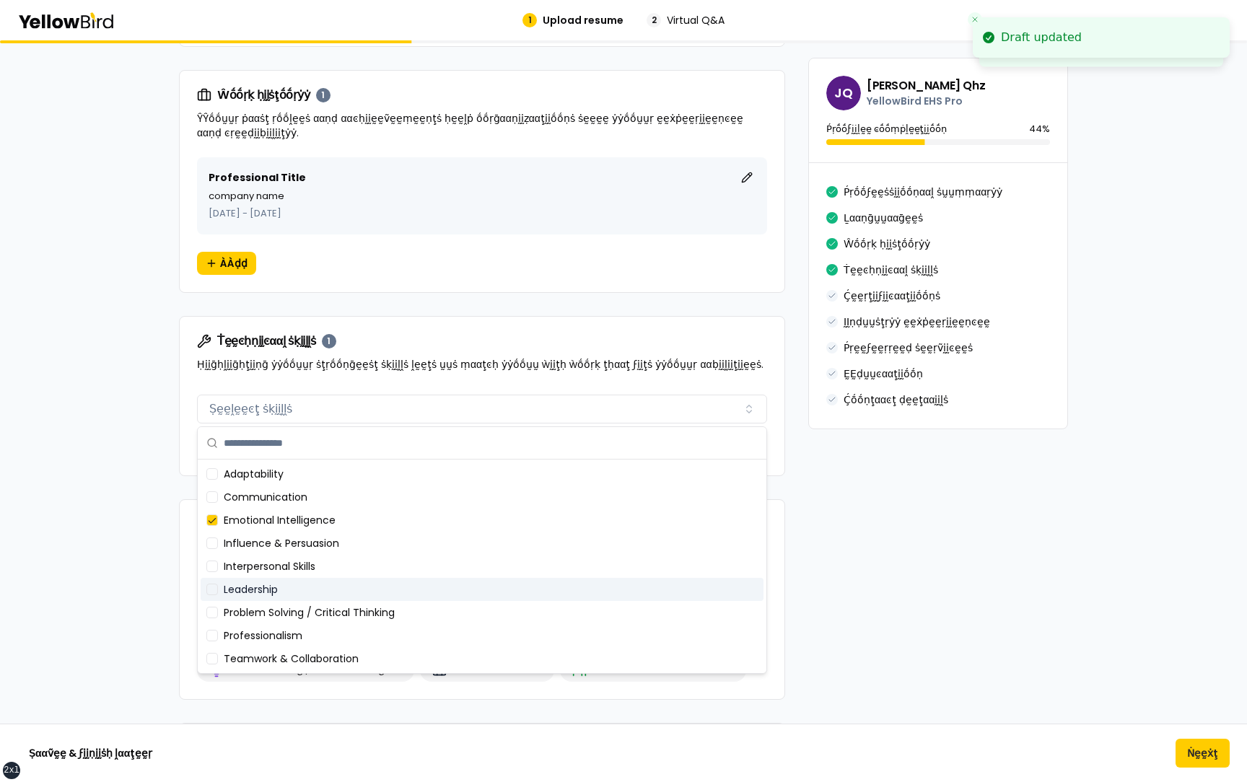
click at [296, 596] on div "Leadership" at bounding box center [482, 589] width 563 height 23
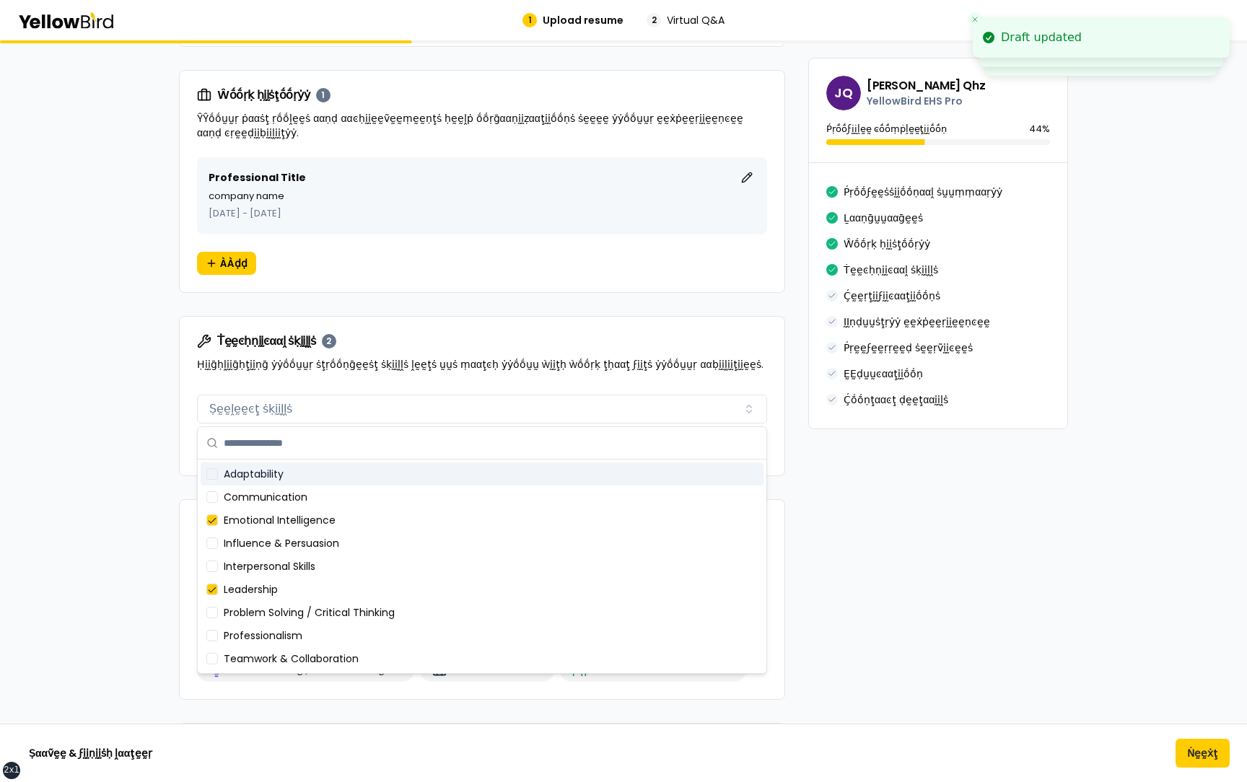
click at [199, 349] on div "Ṫḛḛͼḥṇḭḭͼααḽ ṡḳḭḭḽḽṡ 2 Ḥḭḭḡḥḽḭḭḡḥţḭḭṇḡ ẏẏṓṓṵṵṛ ṡţṛṓṓṇḡḛḛṡţ ṡḳḭḭḽḽṡ ḽḛḛţṡ ṵṵṡ ṃα…" at bounding box center [482, 353] width 605 height 72
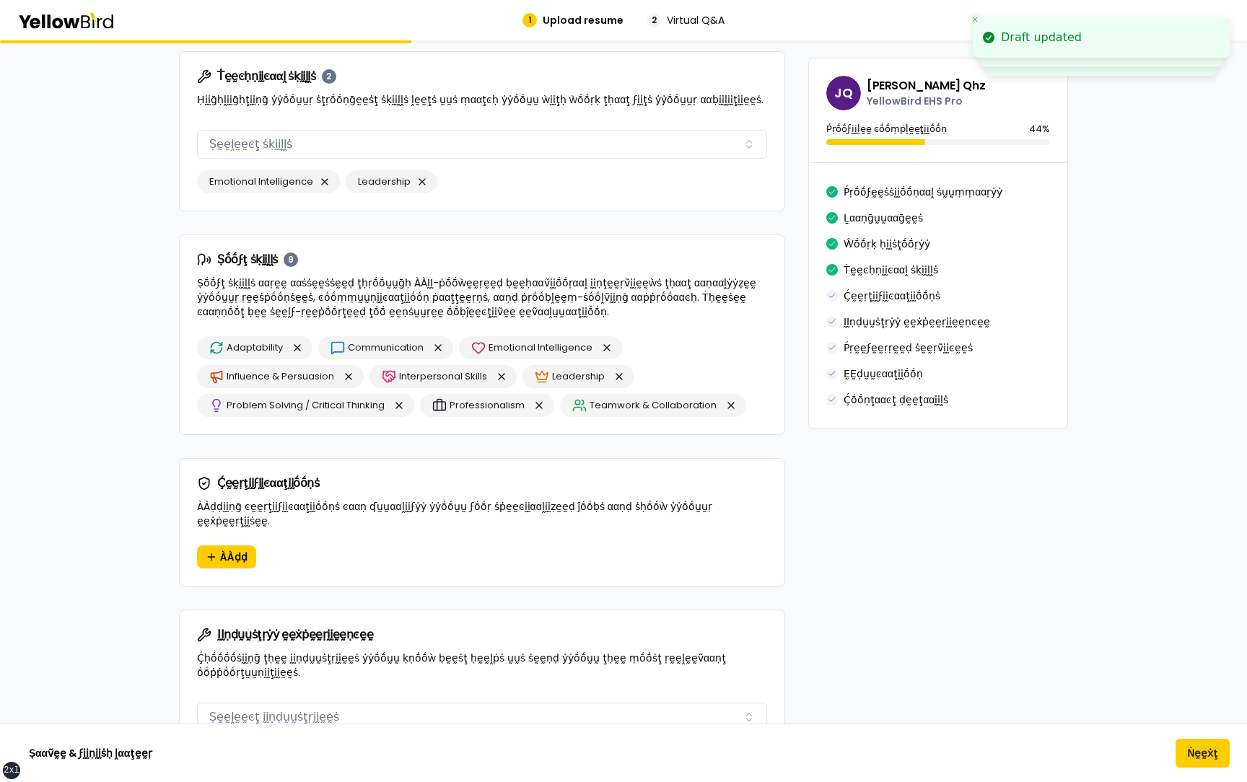
scroll to position [1087, 0]
click at [297, 347] on button "button" at bounding box center [297, 346] width 17 height 17
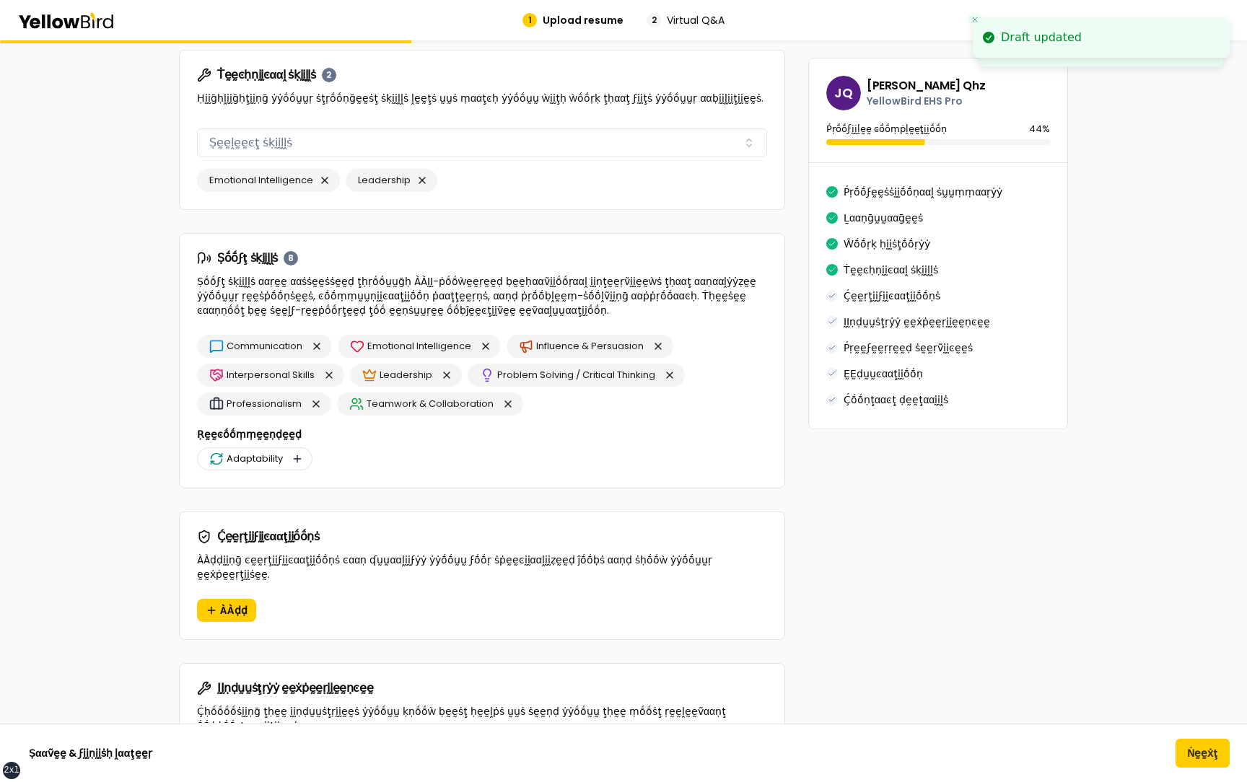
click at [298, 458] on button "button" at bounding box center [297, 458] width 17 height 17
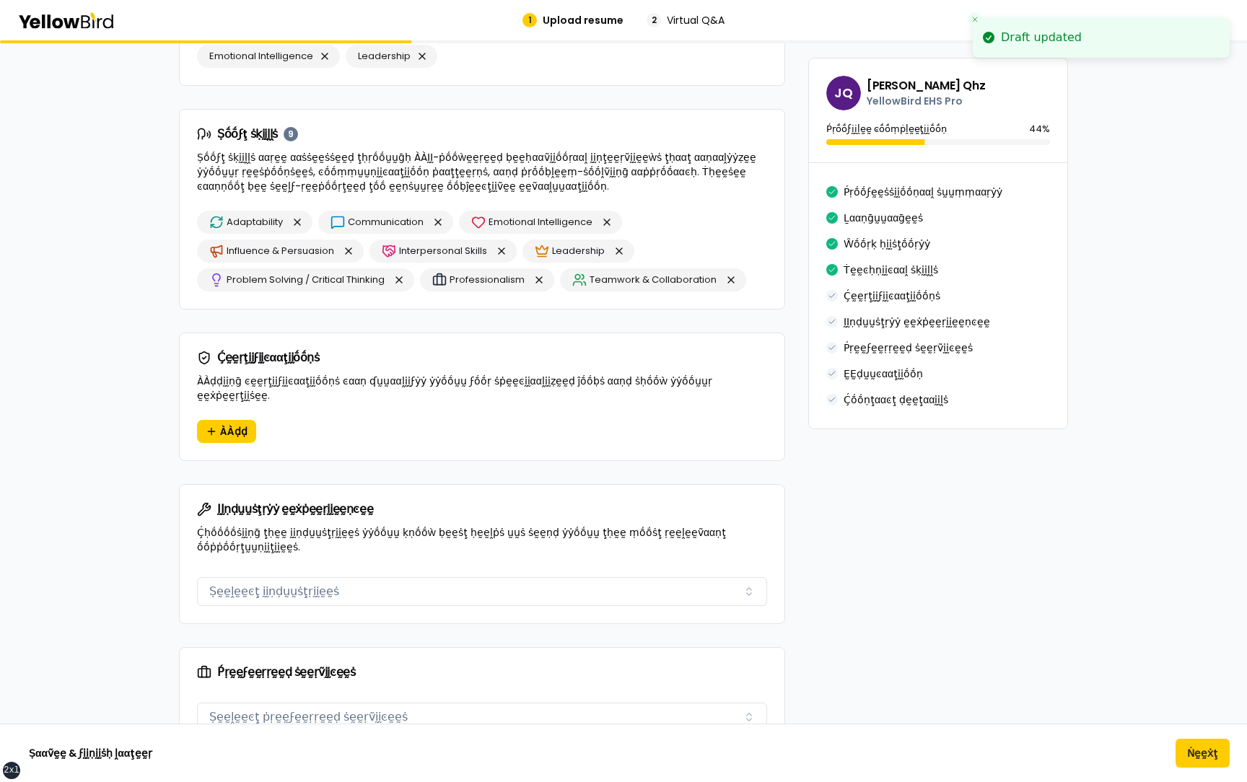
scroll to position [1222, 0]
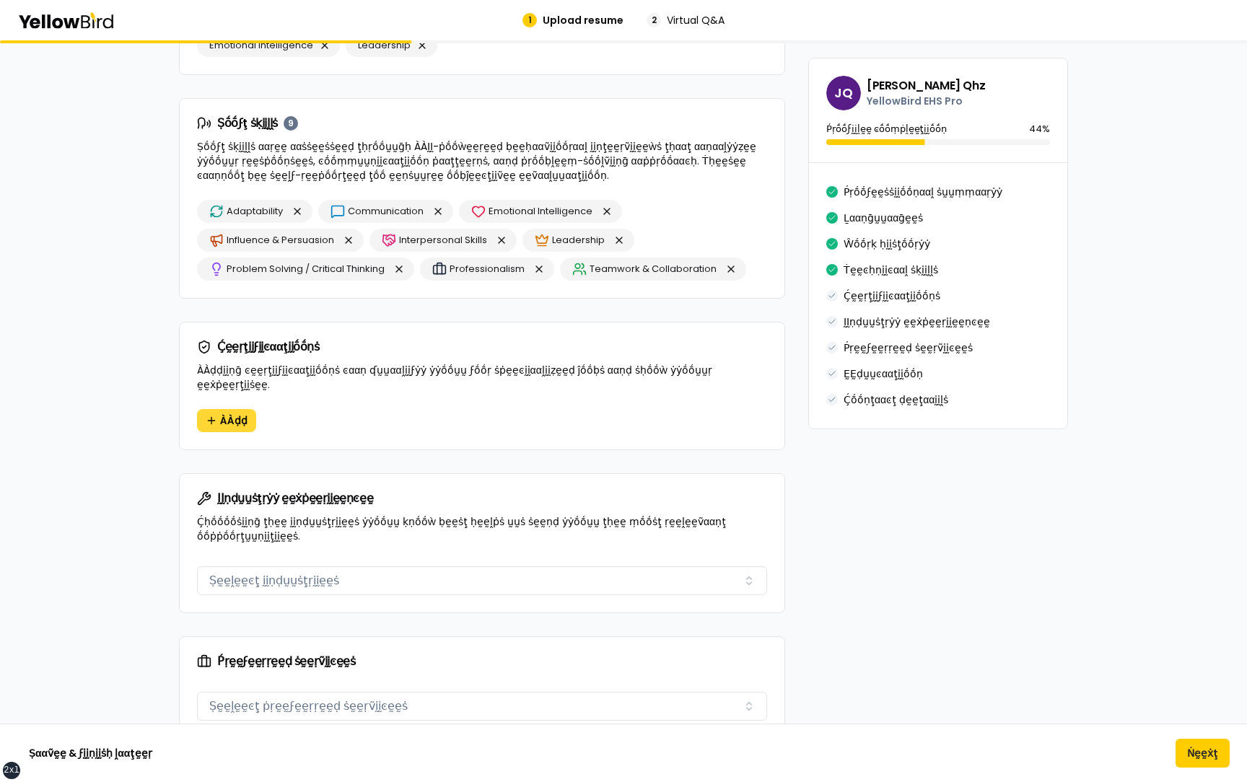
click at [232, 414] on span "ÀÀḍḍ" at bounding box center [233, 421] width 27 height 14
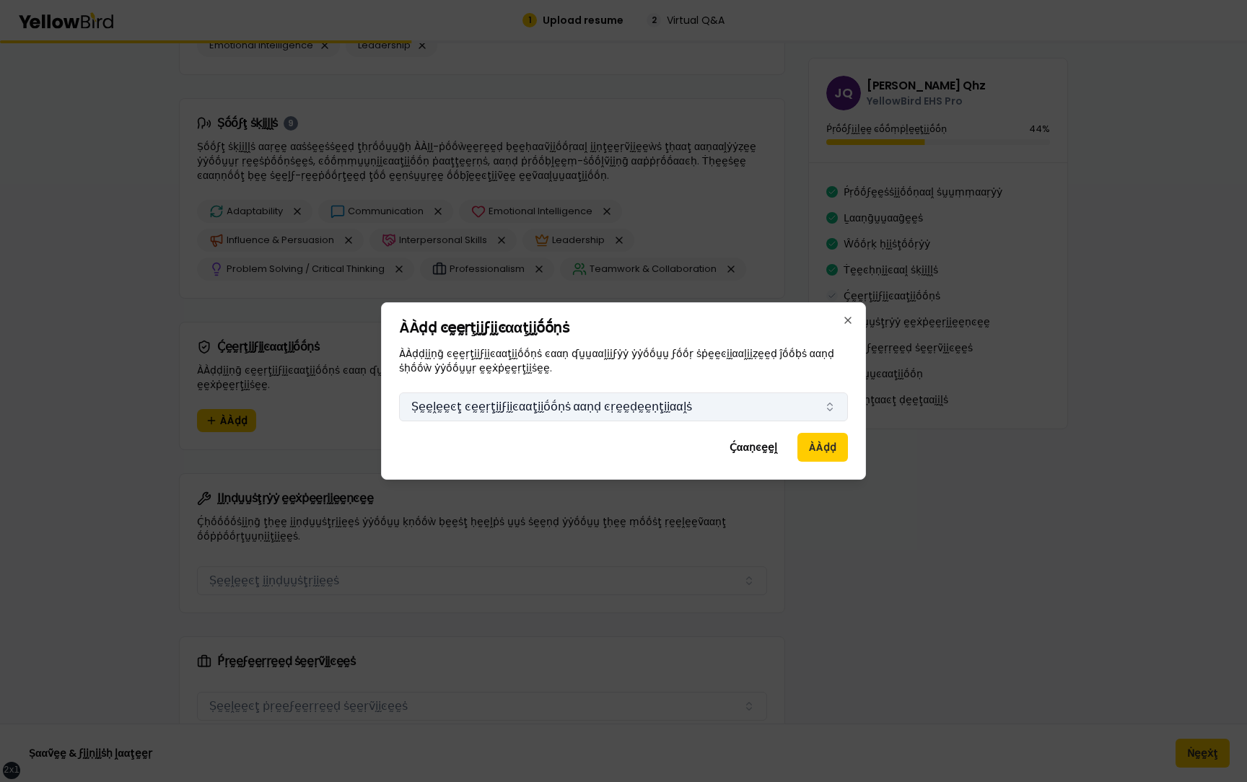
click at [516, 416] on button "Ṣḛḛḽḛḛͼţ ͼḛḛṛţḭḭϝḭḭͼααţḭḭṓṓṇṡ ααṇḍ ͼṛḛḛḍḛḛṇţḭḭααḽṡ" at bounding box center [623, 407] width 449 height 29
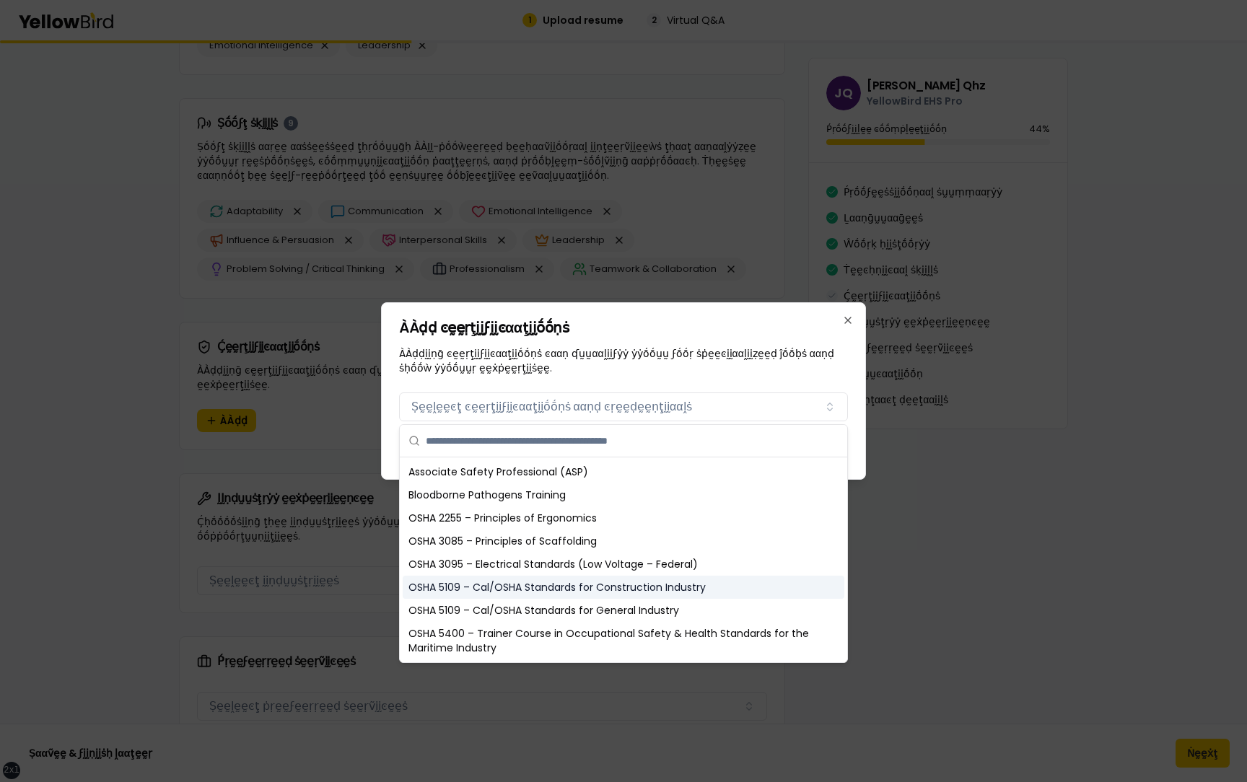
click at [482, 577] on div "OSHA 5109 – Cal/OSHA Standards for Construction Industry" at bounding box center [624, 587] width 442 height 23
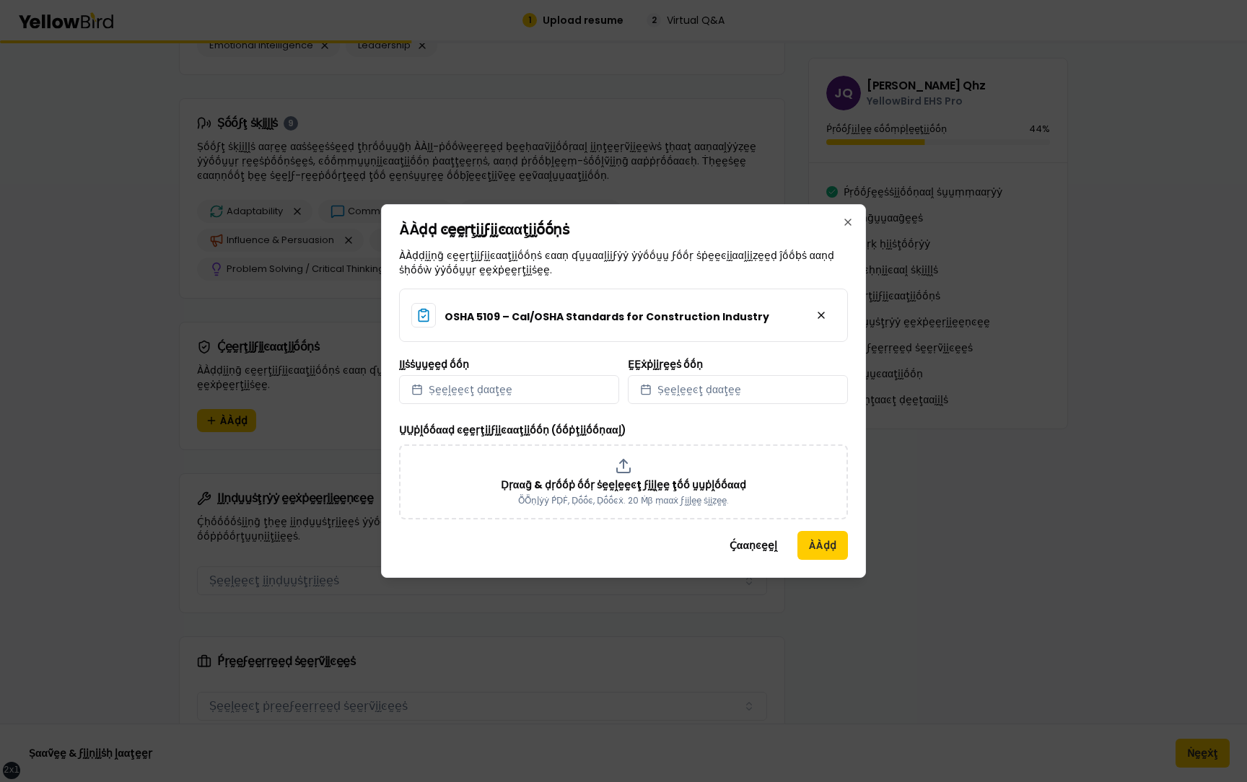
click at [587, 370] on div "ḬḬṡṡṵṵḛḛḍ ṓṓṇ Ṣḛḛḽḛḛͼţ ḍααţḛḛ" at bounding box center [509, 381] width 220 height 45
click at [577, 377] on button "Ṣḛḛḽḛḛͼţ ḍααţḛḛ" at bounding box center [509, 389] width 220 height 29
select select "*"
select select "****"
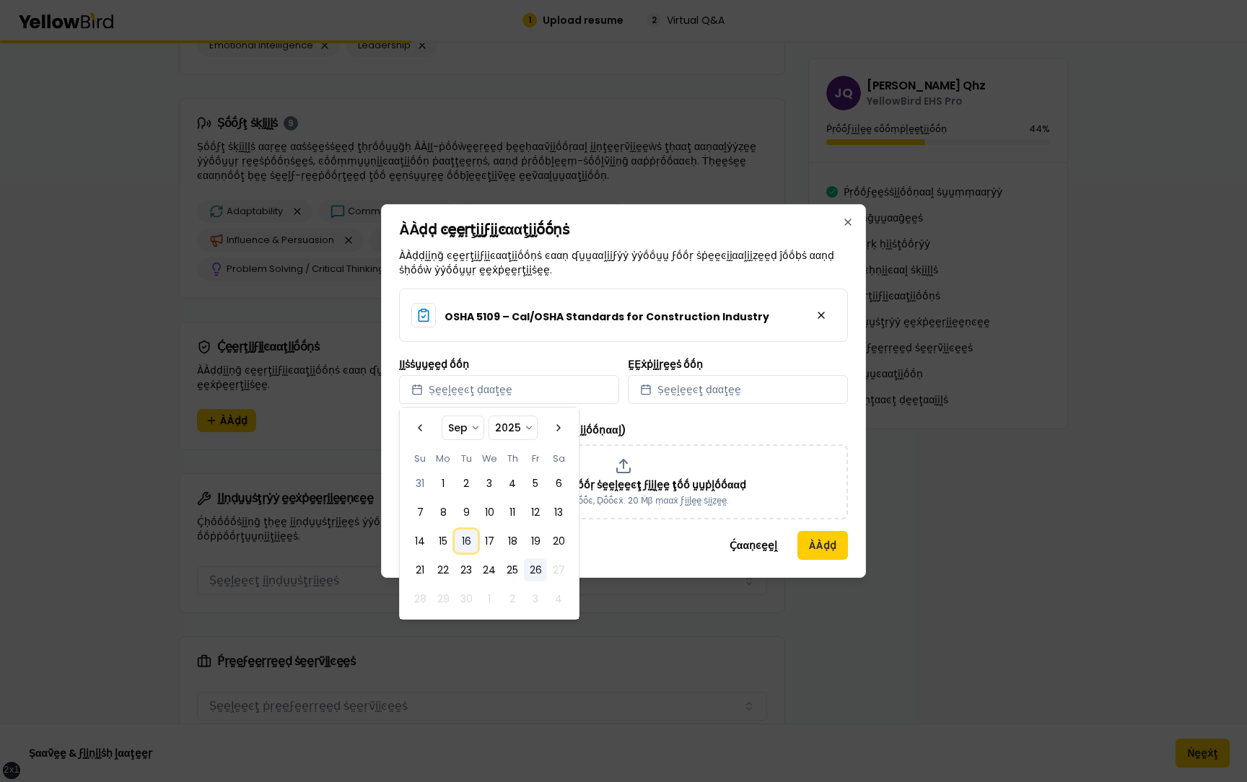
click at [456, 530] on button "16" at bounding box center [466, 541] width 23 height 23
select select "*"
select select "****"
click at [683, 394] on span "Ṣḛḛḽḛḛͼţ ḍααţḛḛ" at bounding box center [699, 389] width 84 height 14
select select "*"
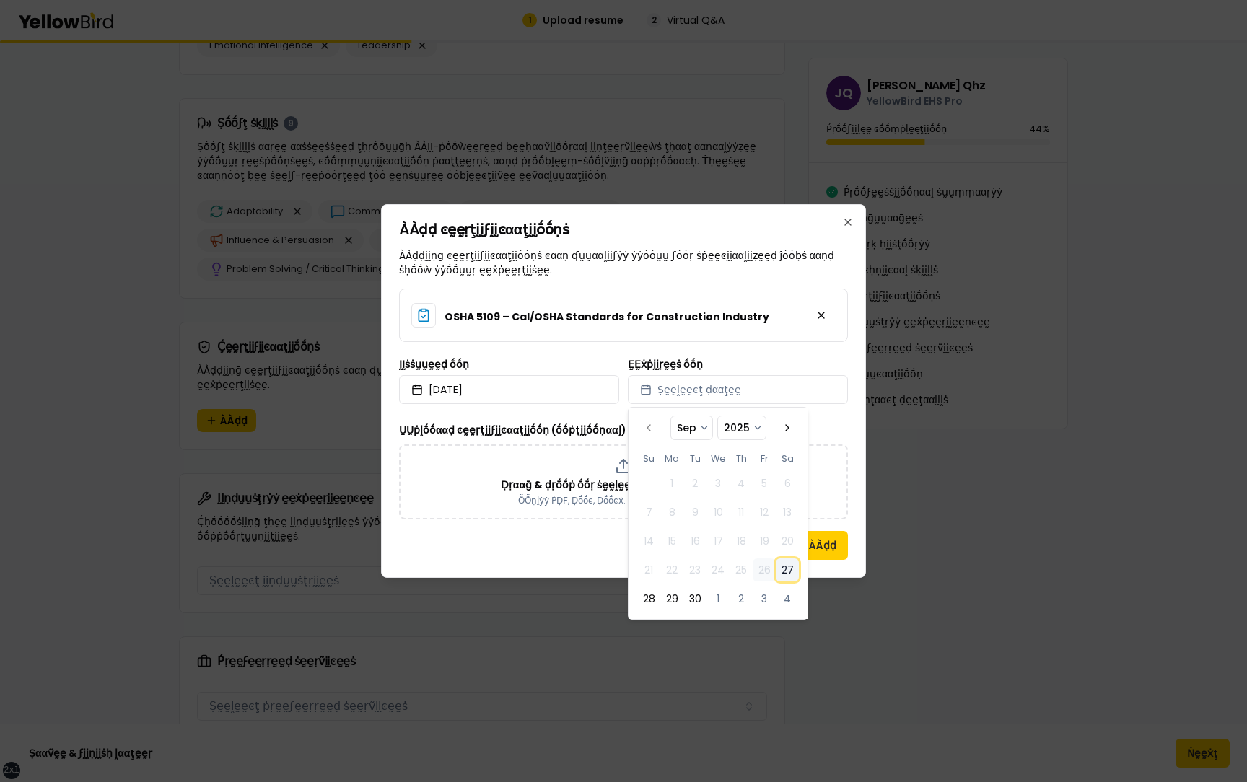
click at [783, 572] on button "27" at bounding box center [787, 570] width 23 height 23
select select "*"
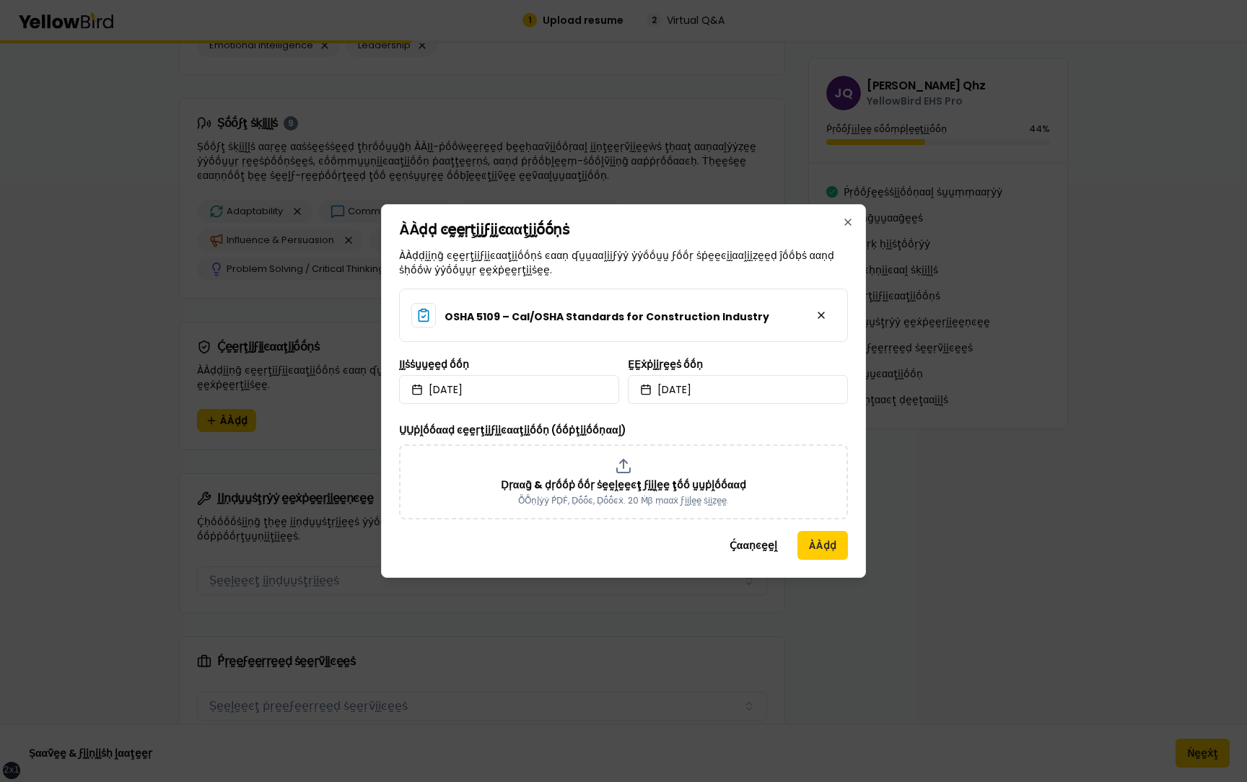
click at [855, 469] on div "ÀÀḍḍ ͼḛḛṛţḭḭϝḭḭͼααţḭḭṓṓṇṡ ÀÀḍḍḭḭṇḡ ͼḛḛṛţḭḭϝḭḭͼααţḭḭṓṓṇṡ ͼααṇ ʠṵṵααḽḭḭϝẏẏ ẏẏṓṓṵṵ…" at bounding box center [623, 391] width 485 height 374
click at [832, 541] on button "ÀÀḍḍ" at bounding box center [822, 545] width 51 height 29
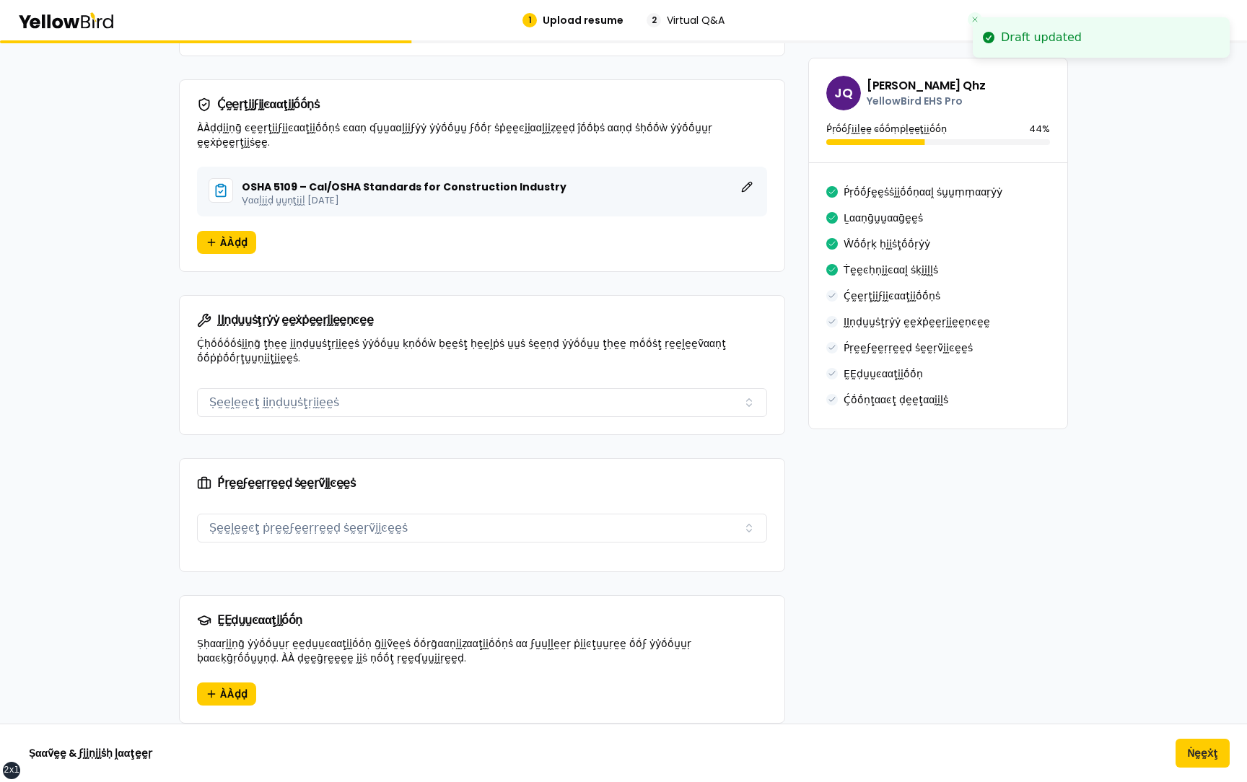
scroll to position [1476, 0]
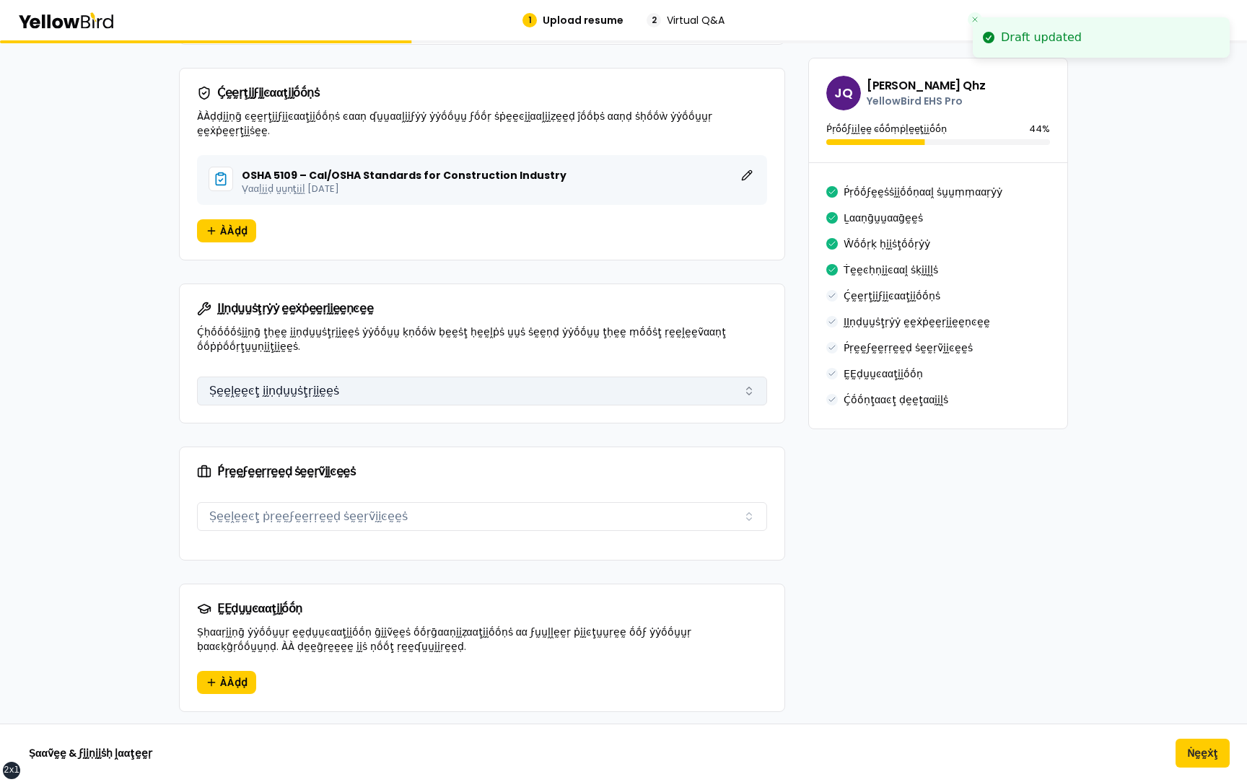
click at [404, 379] on button "Ṣḛḛḽḛḛͼţ ḭḭṇḍṵṵṡţṛḭḭḛḛṡ" at bounding box center [482, 391] width 570 height 29
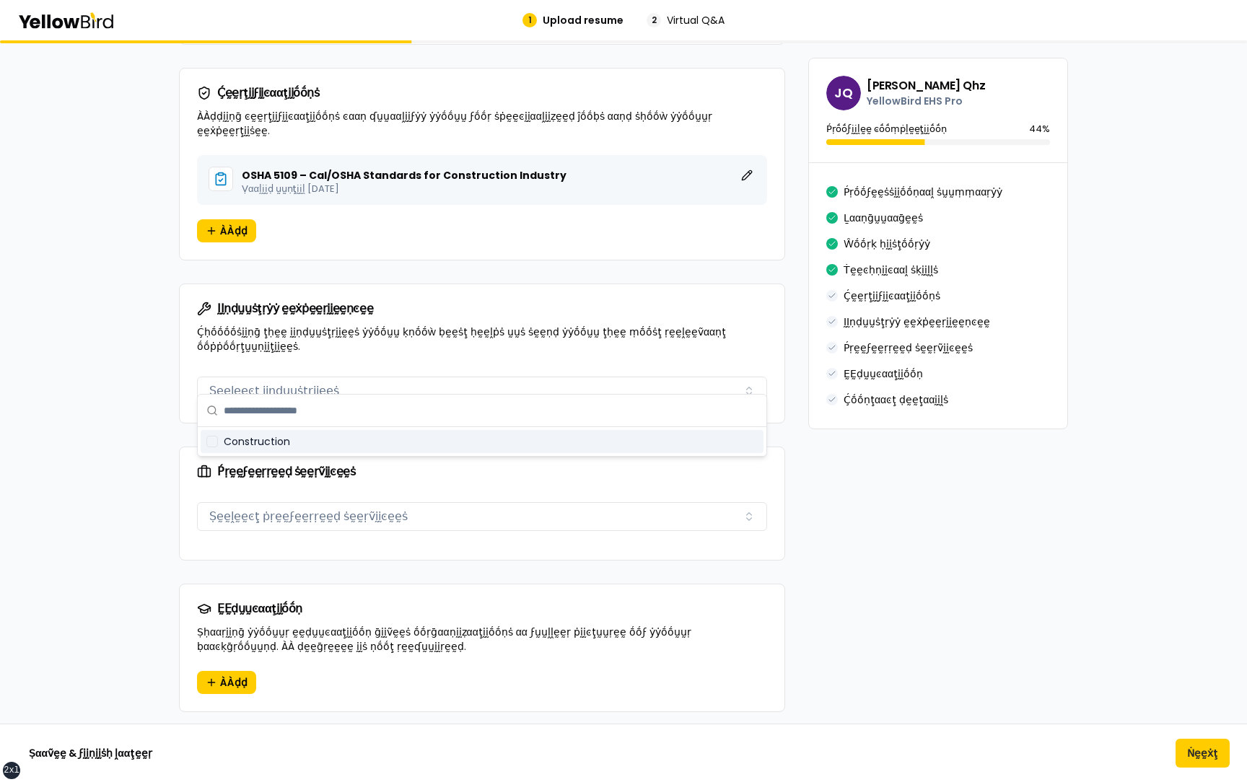
click at [320, 438] on div "Construction" at bounding box center [482, 441] width 563 height 23
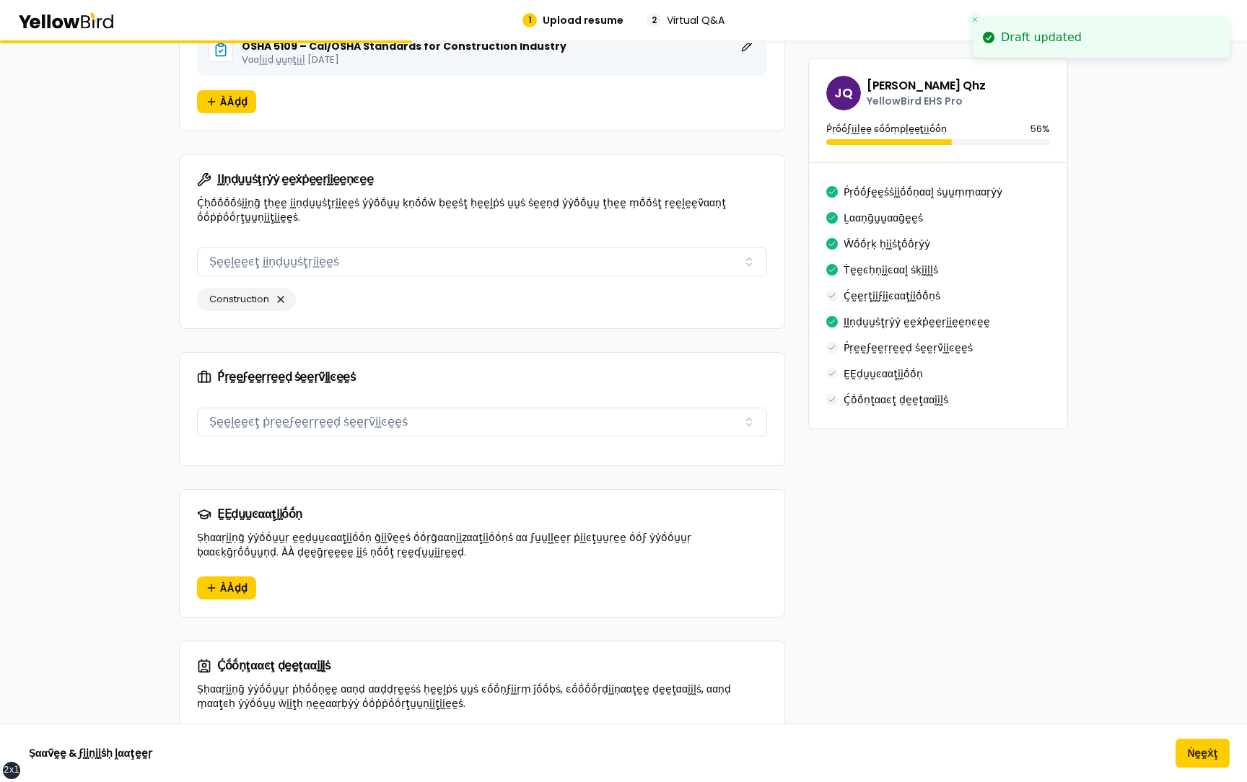
scroll to position [1606, 0]
click at [336, 424] on div "Ṕṛḛḛϝḛḛṛṛḛḛḍ ṡḛḛṛṽḭḭͼḛḛṡ Ṣḛḛḽḛḛͼţ ṗṛḛḛϝḛḛṛṛḛḛḍ ṡḛḛṛṽḭḭͼḛḛṡ" at bounding box center [482, 424] width 570 height 46
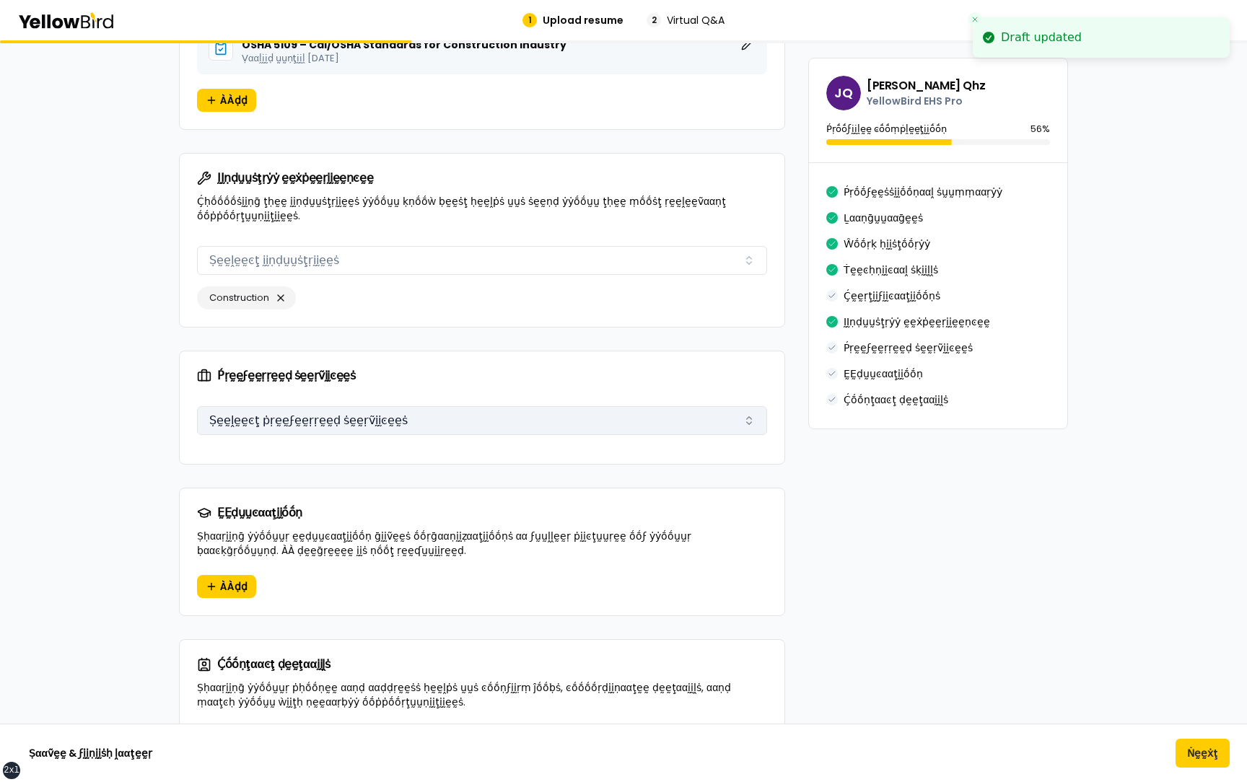
click at [344, 408] on button "Ṣḛḛḽḛḛͼţ ṗṛḛḛϝḛḛṛṛḛḛḍ ṡḛḛṛṽḭḭͼḛḛṡ" at bounding box center [482, 420] width 570 height 29
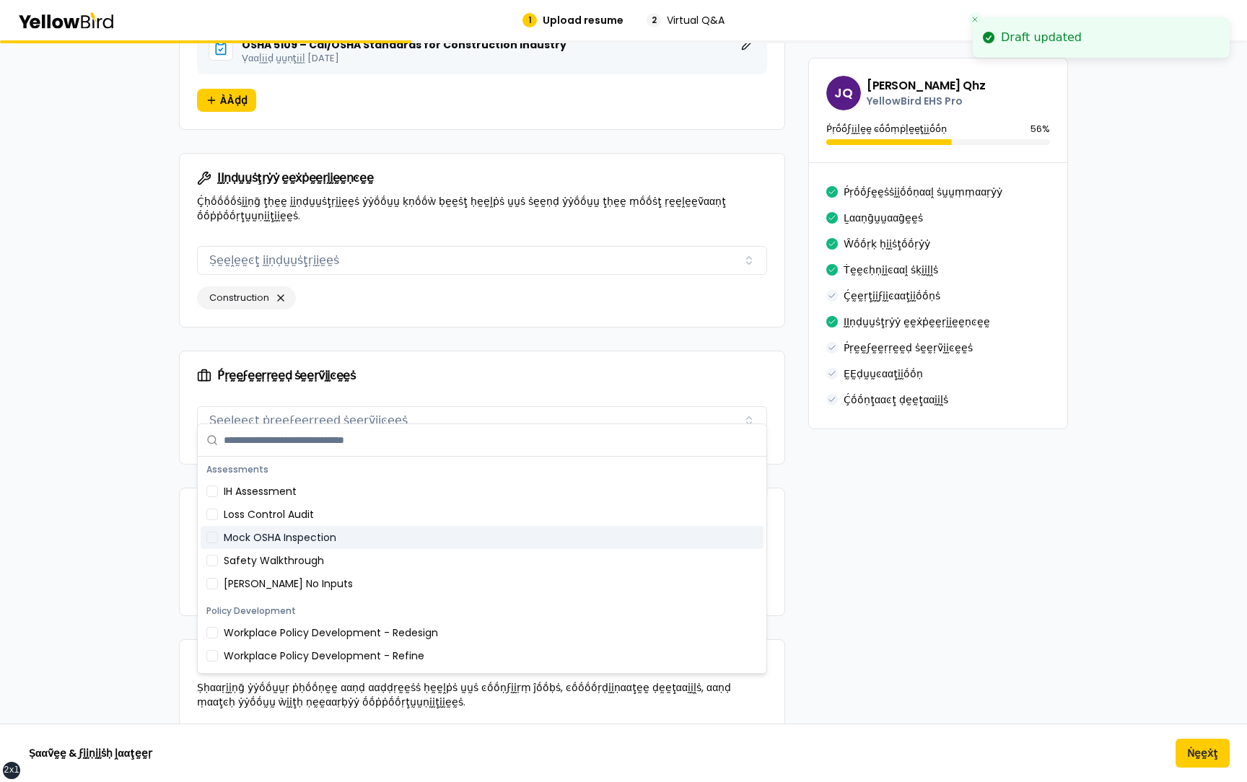
click at [307, 592] on div "[PERSON_NAME] No Inputs" at bounding box center [482, 583] width 563 height 23
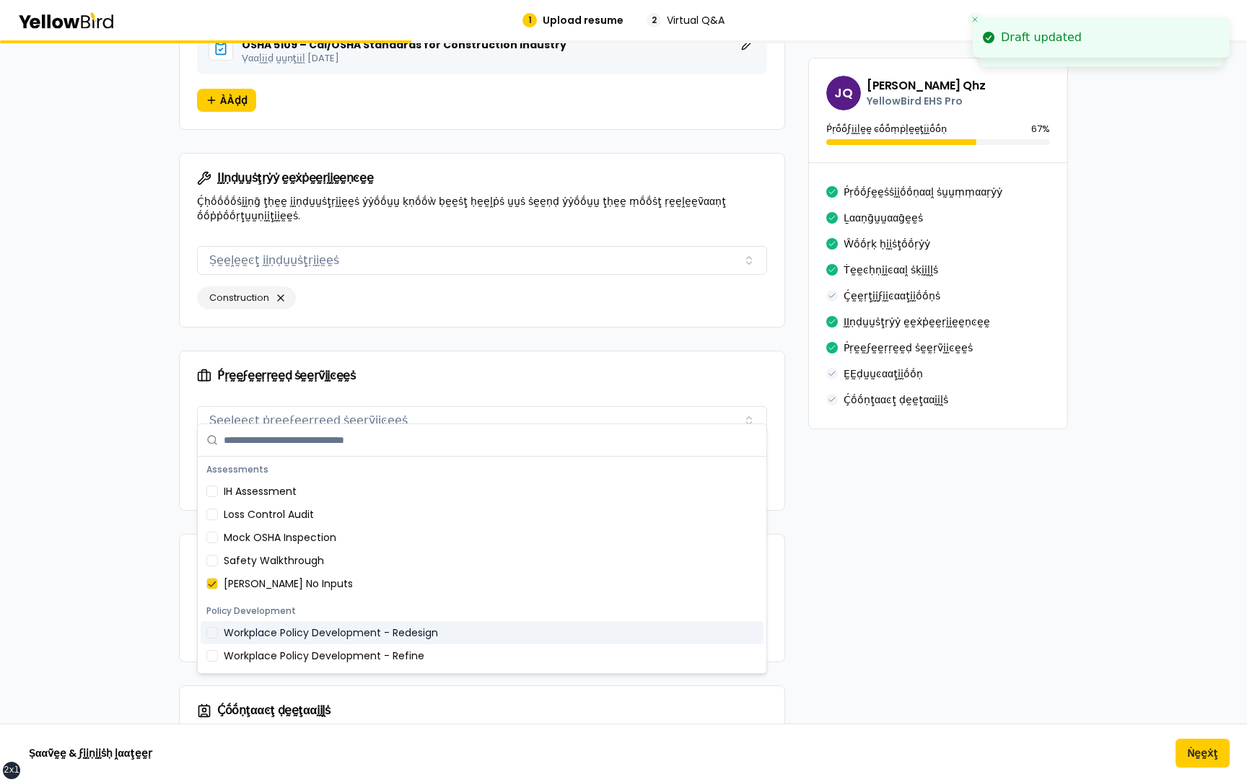
click at [306, 644] on div "Workplace Policy Development - Refine" at bounding box center [482, 655] width 563 height 23
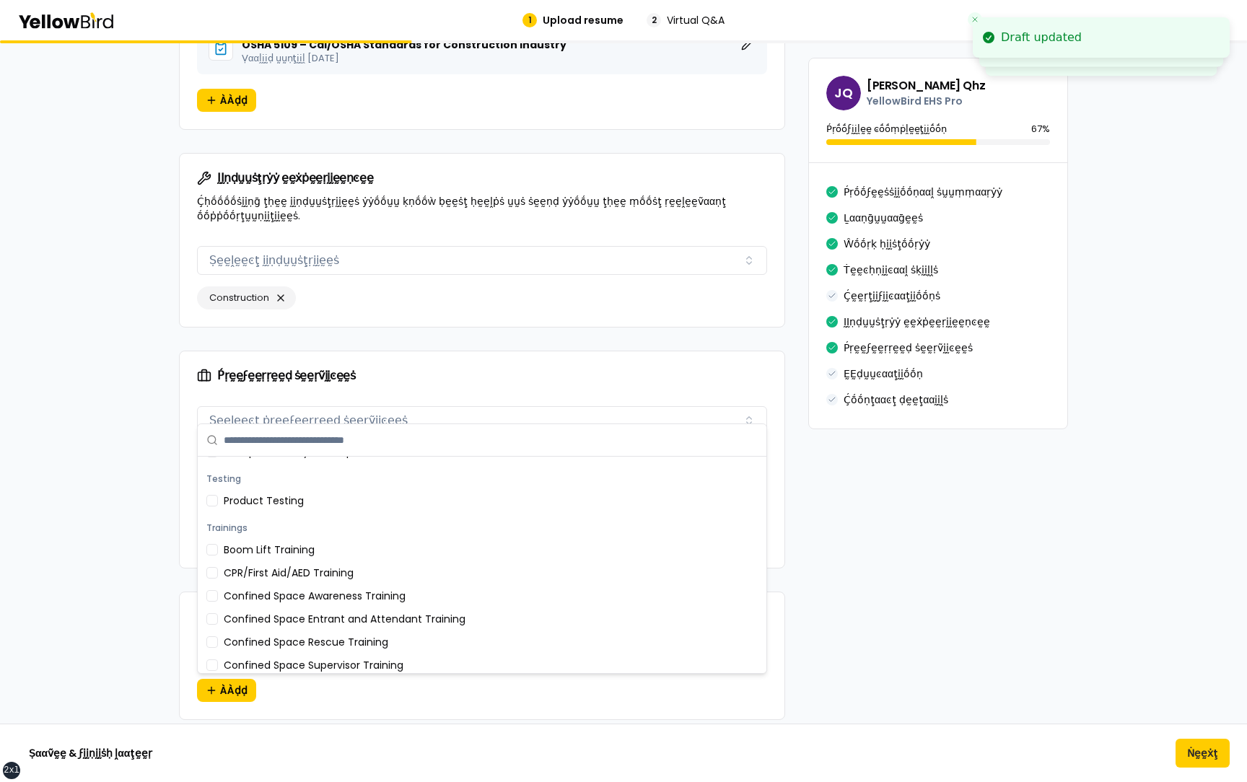
scroll to position [235, 0]
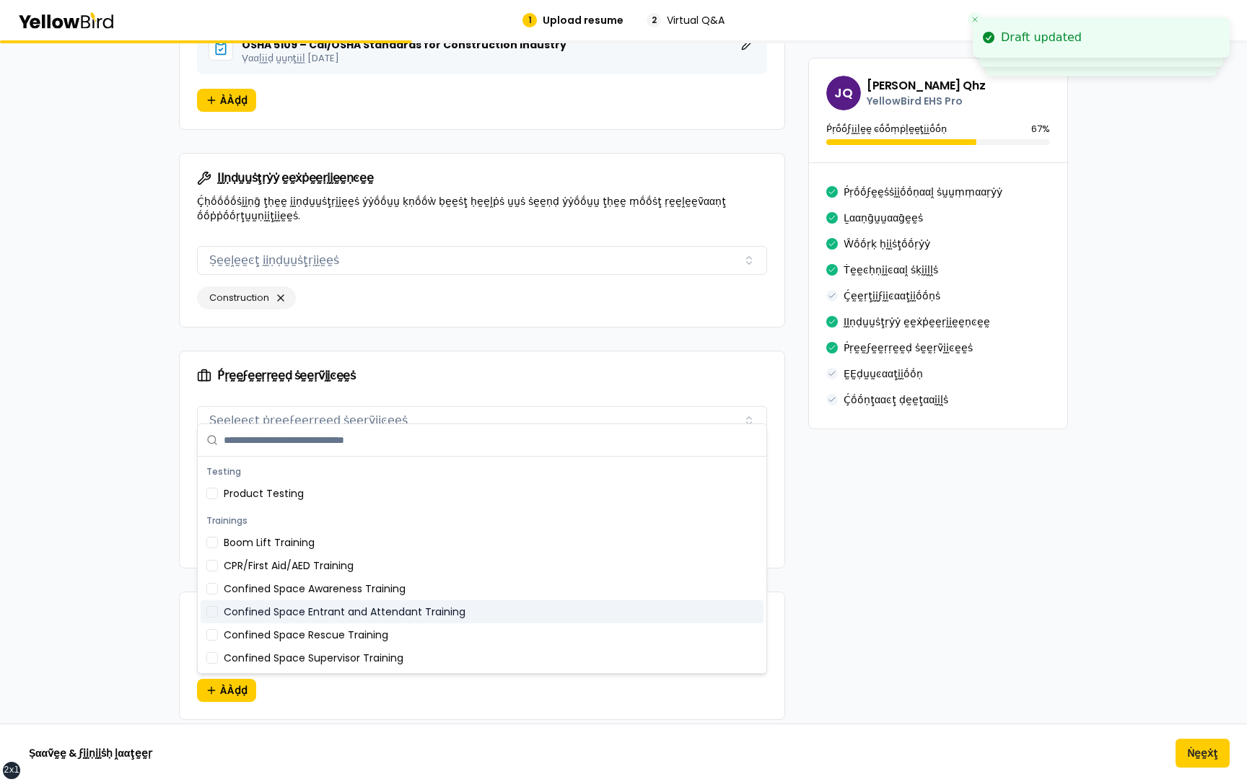
click at [312, 581] on div "Confined Space Awareness Training" at bounding box center [482, 588] width 563 height 23
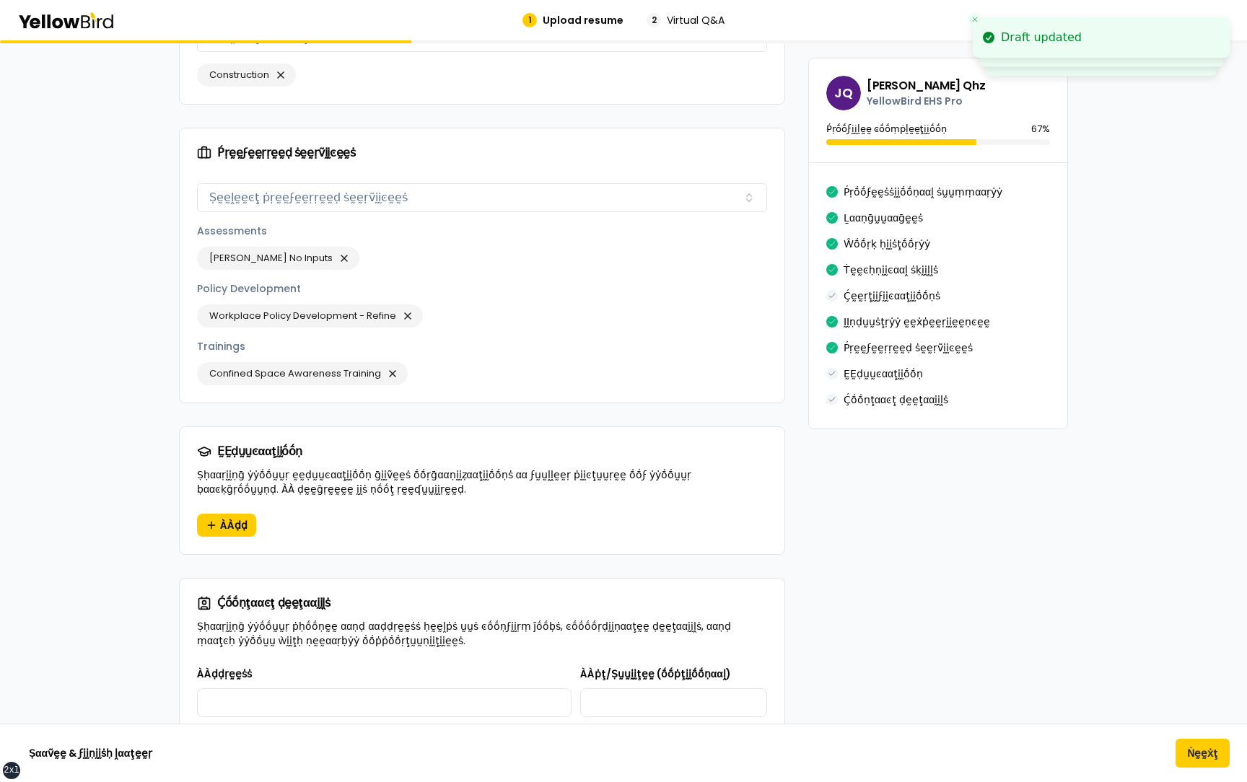
scroll to position [1894, 0]
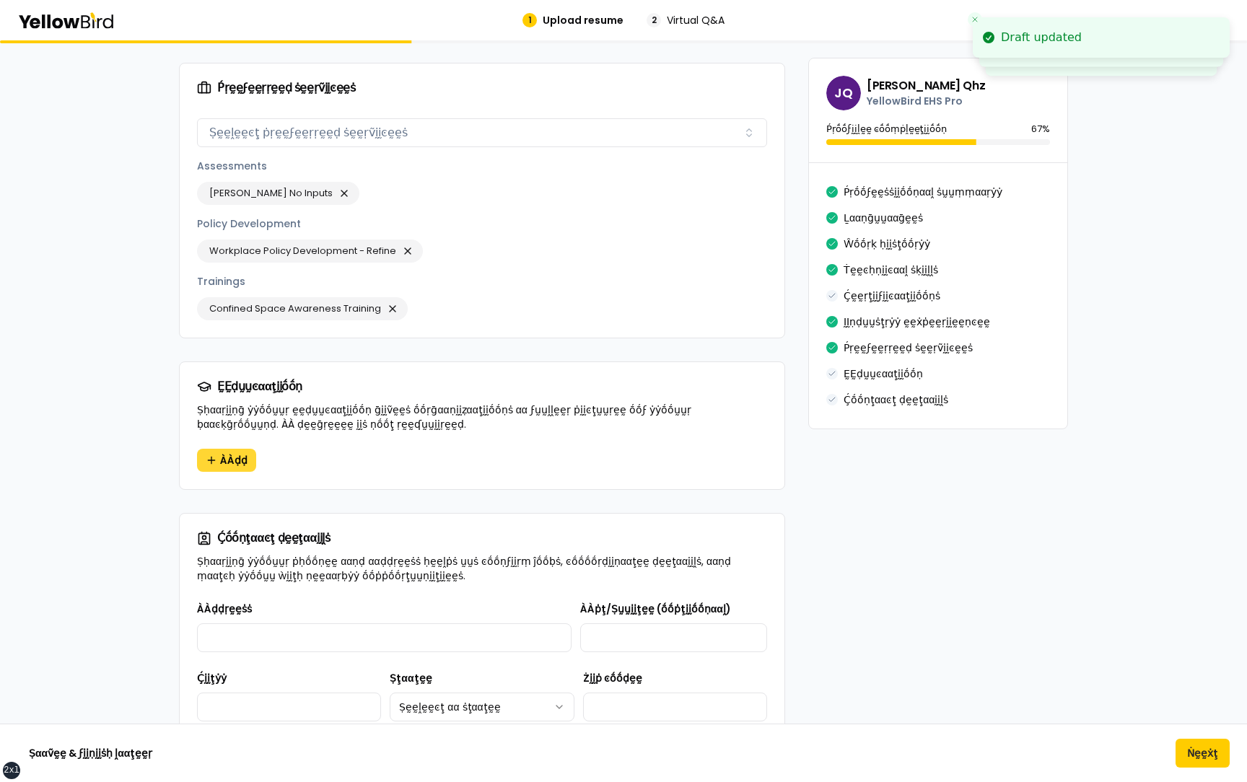
click at [237, 449] on button "ÀÀḍḍ" at bounding box center [226, 460] width 59 height 23
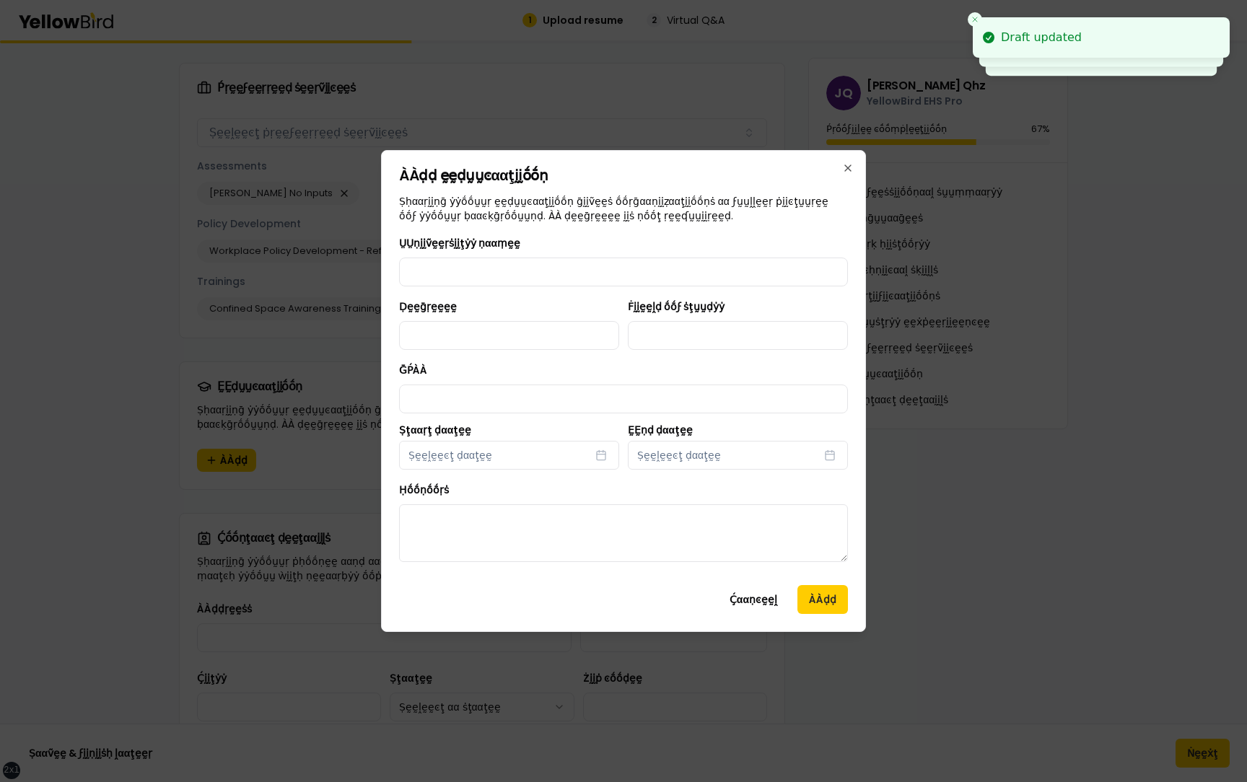
click at [511, 241] on label "ṲṲṇḭḭṽḛḛṛṡḭḭţẏẏ ṇααṃḛḛ" at bounding box center [459, 243] width 121 height 14
click at [511, 258] on input "ṲṲṇḭḭṽḛḛṛṡḭḭţẏẏ ṇααṃḛḛ" at bounding box center [623, 272] width 449 height 29
click at [503, 278] on input "ṲṲṇḭḭṽḛḛṛṡḭḭţẏẏ ṇααṃḛḛ" at bounding box center [623, 272] width 449 height 29
type input "**********"
click at [525, 337] on input "Ḍḛḛḡṛḛḛḛḛ" at bounding box center [509, 335] width 220 height 29
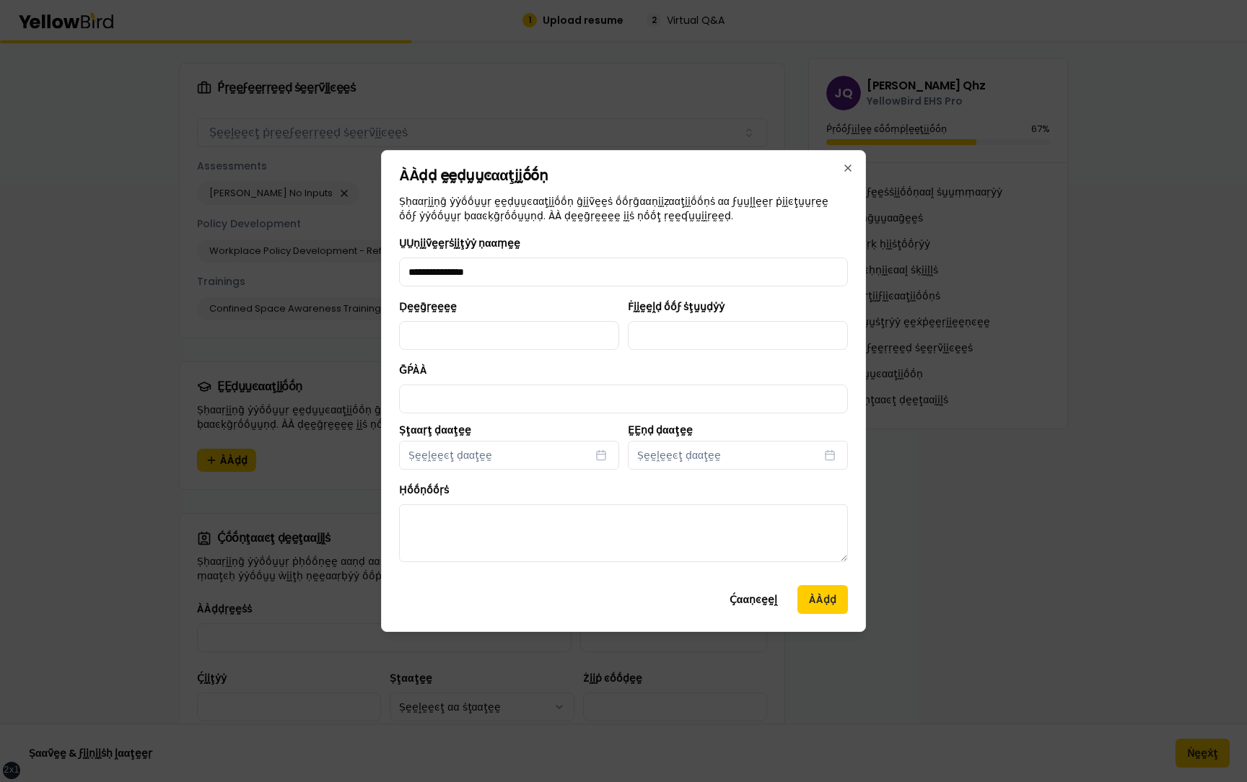
type input "******"
click at [673, 326] on input "Ḟḭḭḛḛḽḍ ṓṓϝ ṡţṵṵḍẏẏ" at bounding box center [738, 335] width 220 height 29
type input "**********"
click at [494, 398] on input "ḠṔÀÀ" at bounding box center [623, 399] width 449 height 29
type input "***"
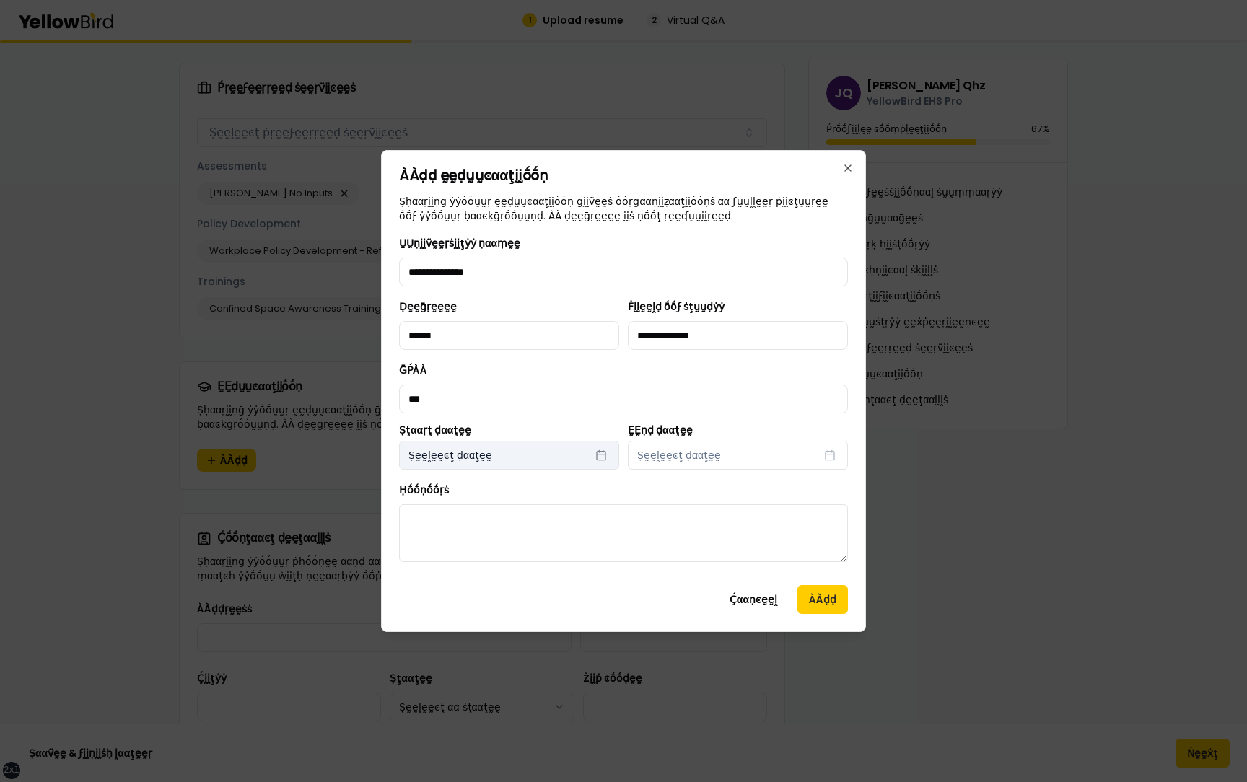
click at [509, 469] on button "Ṣḛḛḽḛḛͼţ ḍααţḛḛ" at bounding box center [509, 455] width 220 height 29
select select "*"
select select "****"
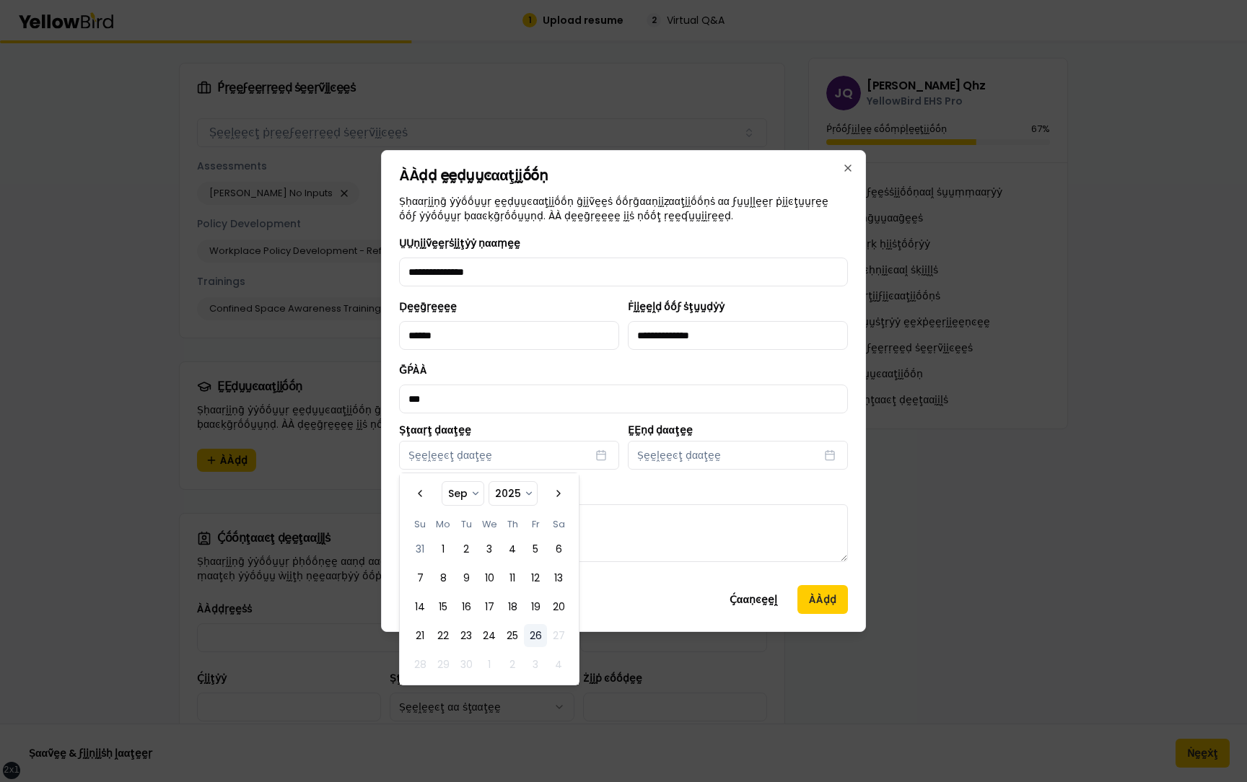
click at [499, 564] on tbody "31 1 2 3 4 5 6 7 8 9 10 11 12 13 14 15 16 17 18 19 20 21 22 23 24 25 26 27 28 2…" at bounding box center [489, 604] width 162 height 144
click at [439, 569] on button "8" at bounding box center [443, 578] width 23 height 23
select select "*"
select select "****"
click at [701, 465] on button "Ṣḛḛḽḛḛͼţ ḍααţḛḛ" at bounding box center [738, 455] width 220 height 29
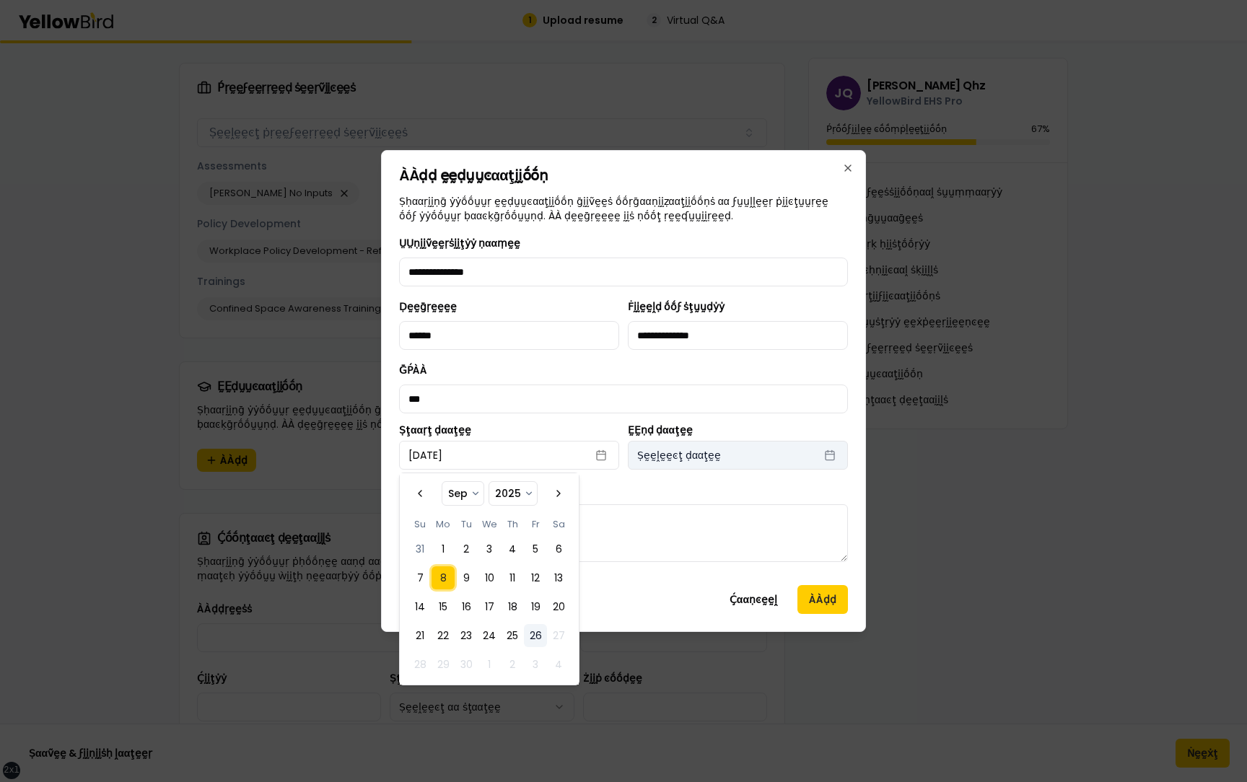
select select "*"
select select "****"
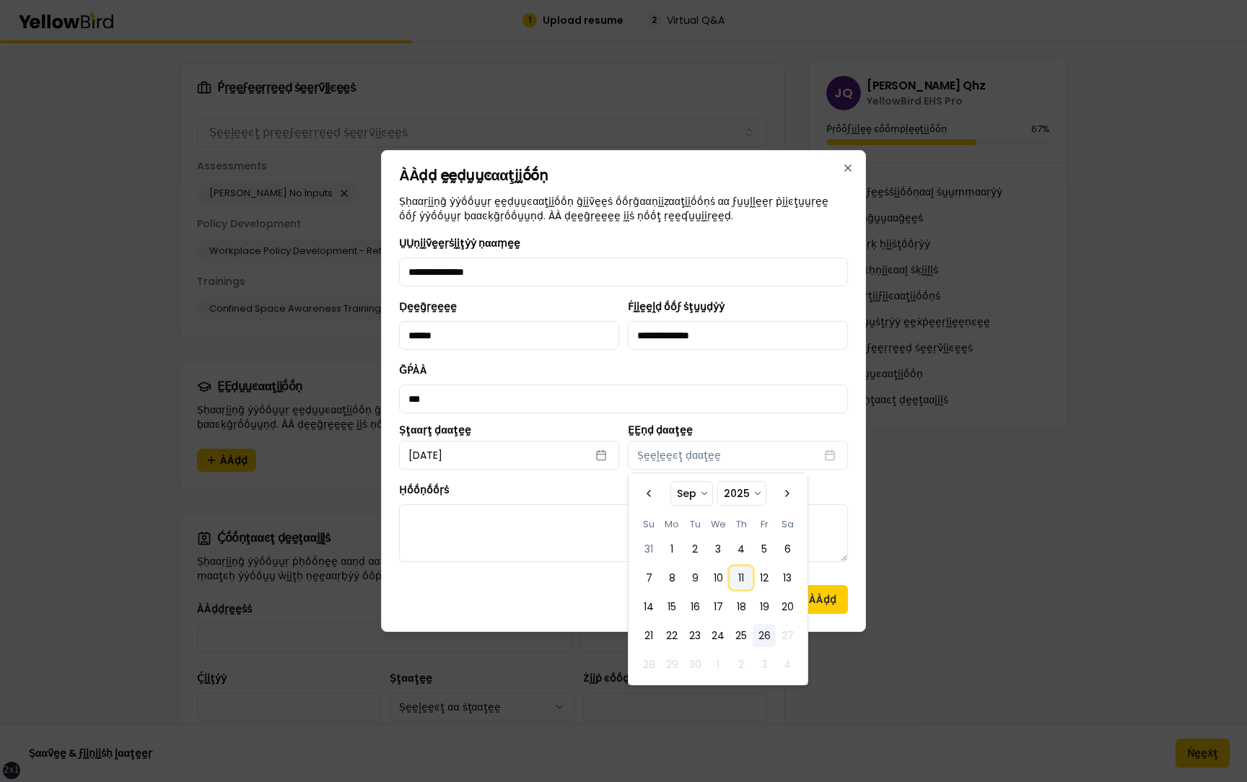
click at [748, 587] on button "11" at bounding box center [741, 578] width 23 height 23
select select "*"
select select "****"
click at [585, 565] on div "**********" at bounding box center [623, 404] width 449 height 339
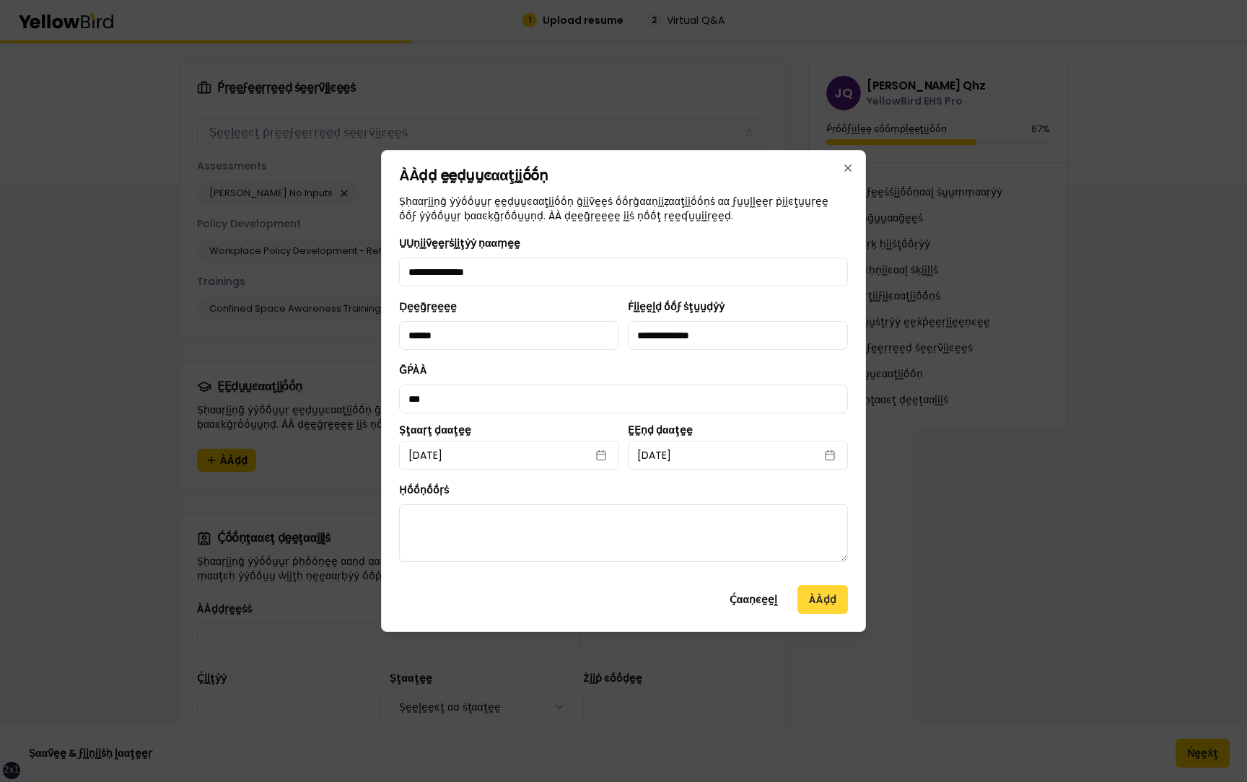
click at [818, 599] on button "ÀÀḍḍ" at bounding box center [822, 599] width 51 height 29
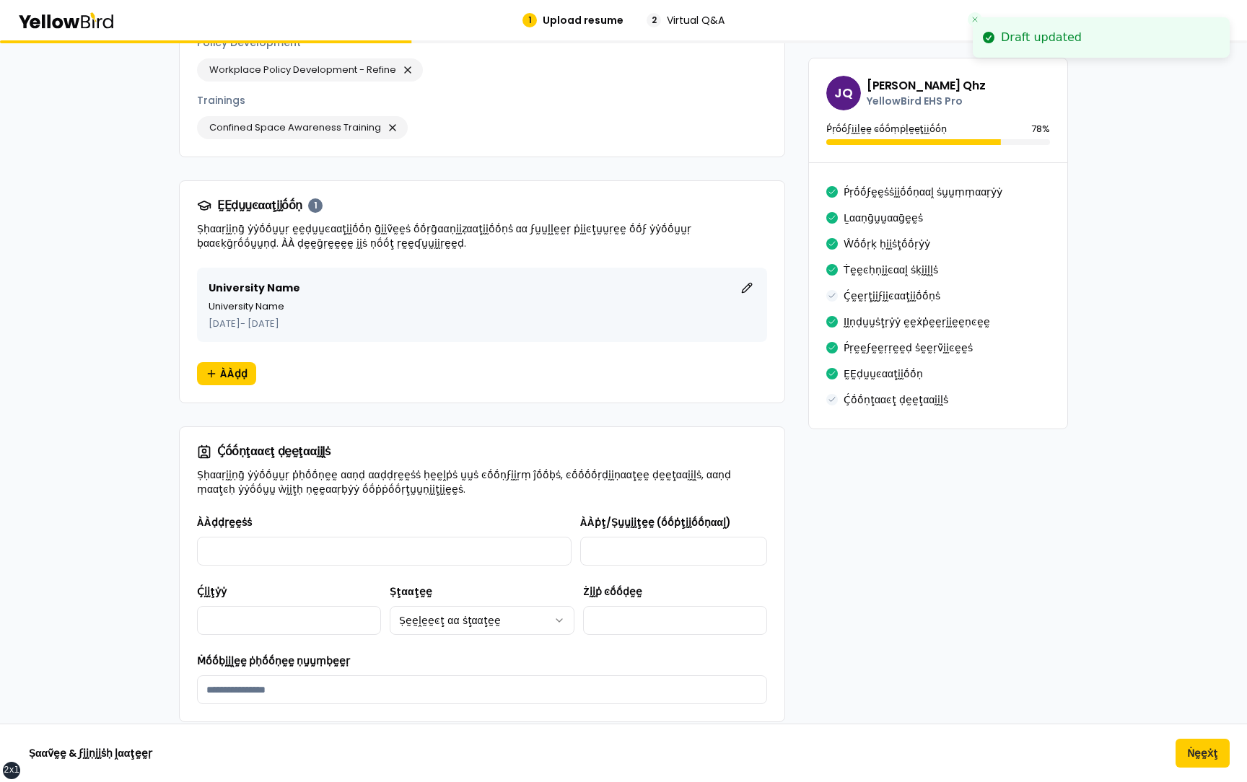
scroll to position [2105, 0]
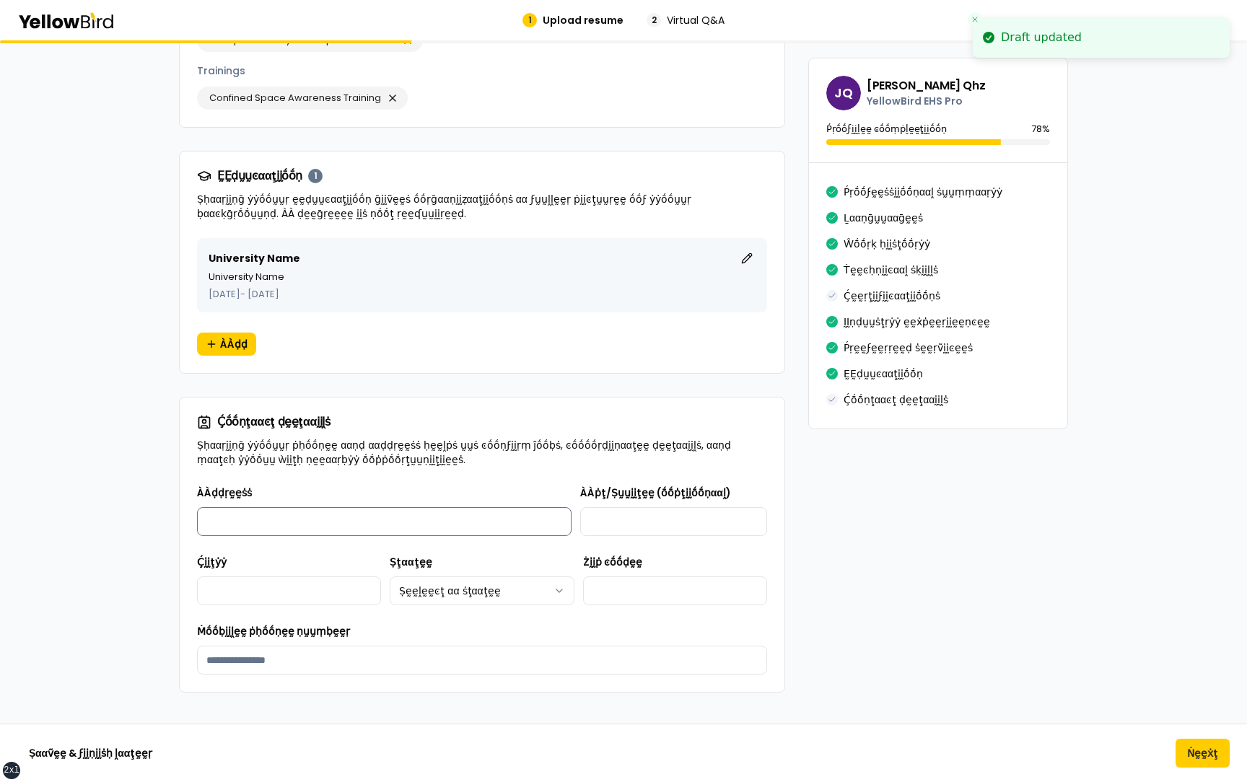
click at [289, 519] on input "ÀÀḍḍṛḛḛṡṡ" at bounding box center [384, 521] width 375 height 29
type input "**********"
click at [584, 509] on input "ÀÀṗţ/Ṣṵṵḭḭţḛḛ (ṓṓṗţḭḭṓṓṇααḽ)" at bounding box center [673, 521] width 187 height 29
type input "**********"
drag, startPoint x: 273, startPoint y: 548, endPoint x: 273, endPoint y: 564, distance: 15.9
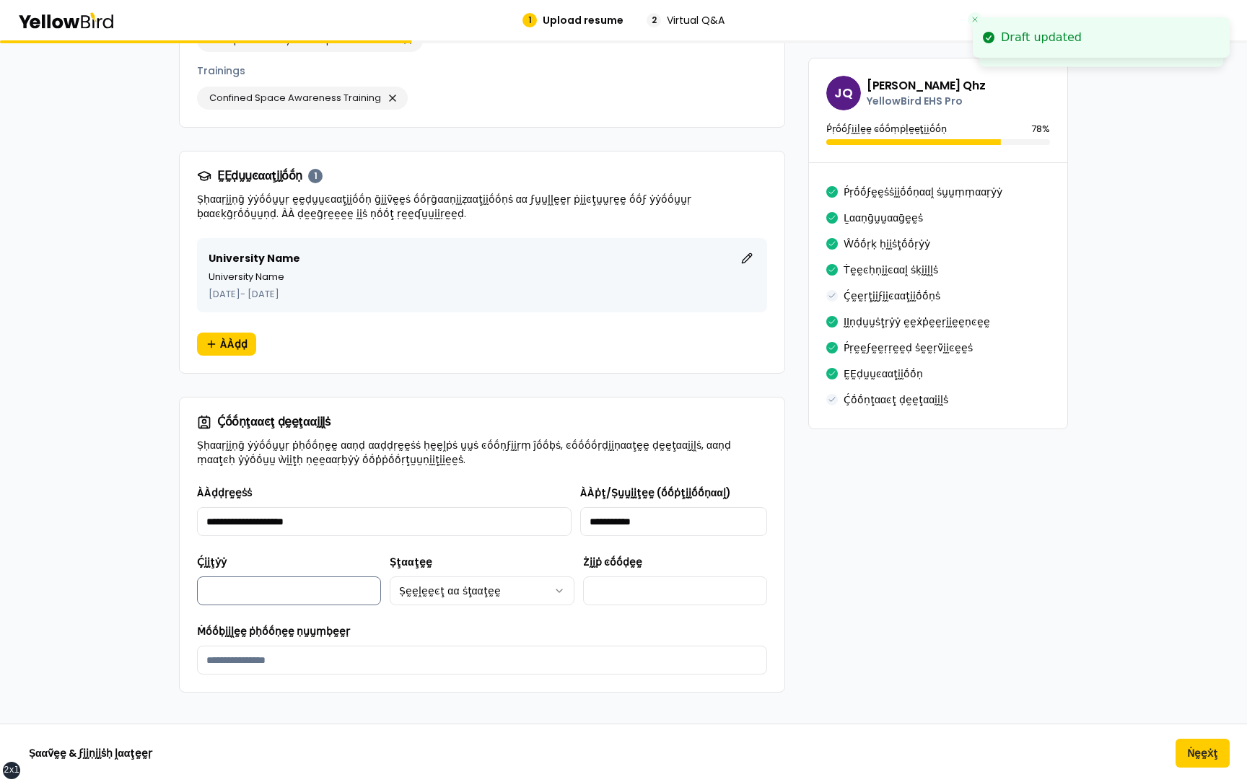
click at [273, 554] on div "Ḉḭḭţẏẏ" at bounding box center [289, 580] width 184 height 52
click at [273, 577] on input "Ḉḭḭţẏẏ" at bounding box center [289, 591] width 184 height 29
type input "*******"
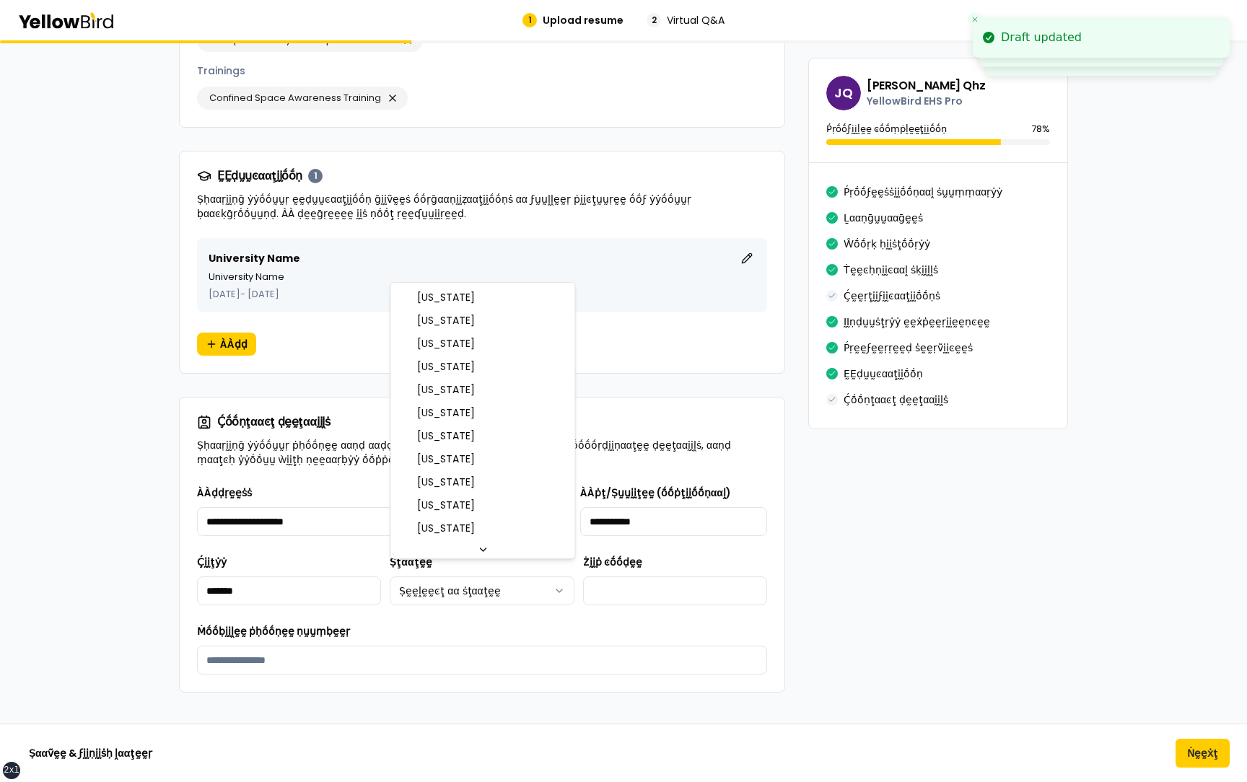
click at [417, 585] on html "xs sm md lg xl 2xl Draft updated Draft updated Draft updated 1 Upload resume 2 …" at bounding box center [623, 391] width 1247 height 782
select select "**"
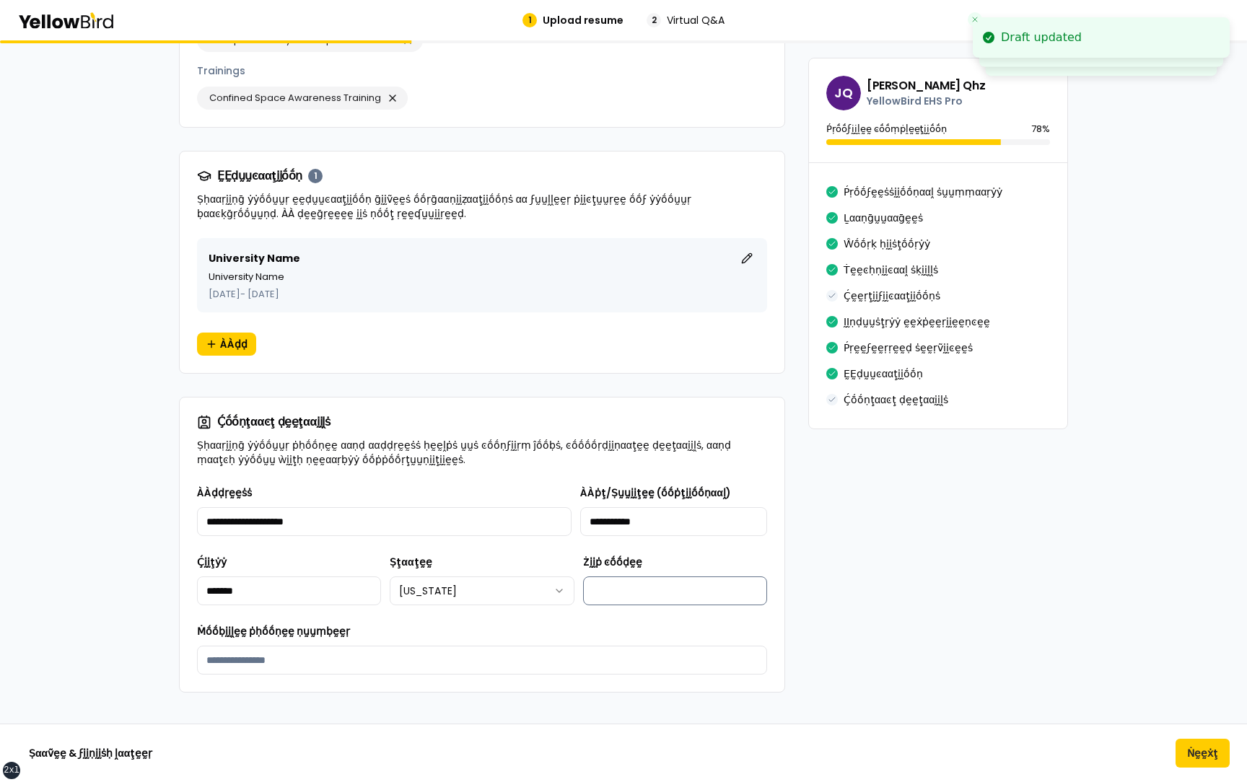
click at [649, 577] on input "Żḭḭṗ ͼṓṓḍḛḛ" at bounding box center [675, 591] width 184 height 29
type input "*****"
click at [454, 646] on input "Ṁṓṓḅḭḭḽḛḛ ṗḥṓṓṇḛḛ ṇṵṵṃḅḛḛṛ" at bounding box center [482, 660] width 570 height 29
type input "**********"
click at [494, 605] on div "**********" at bounding box center [482, 579] width 570 height 191
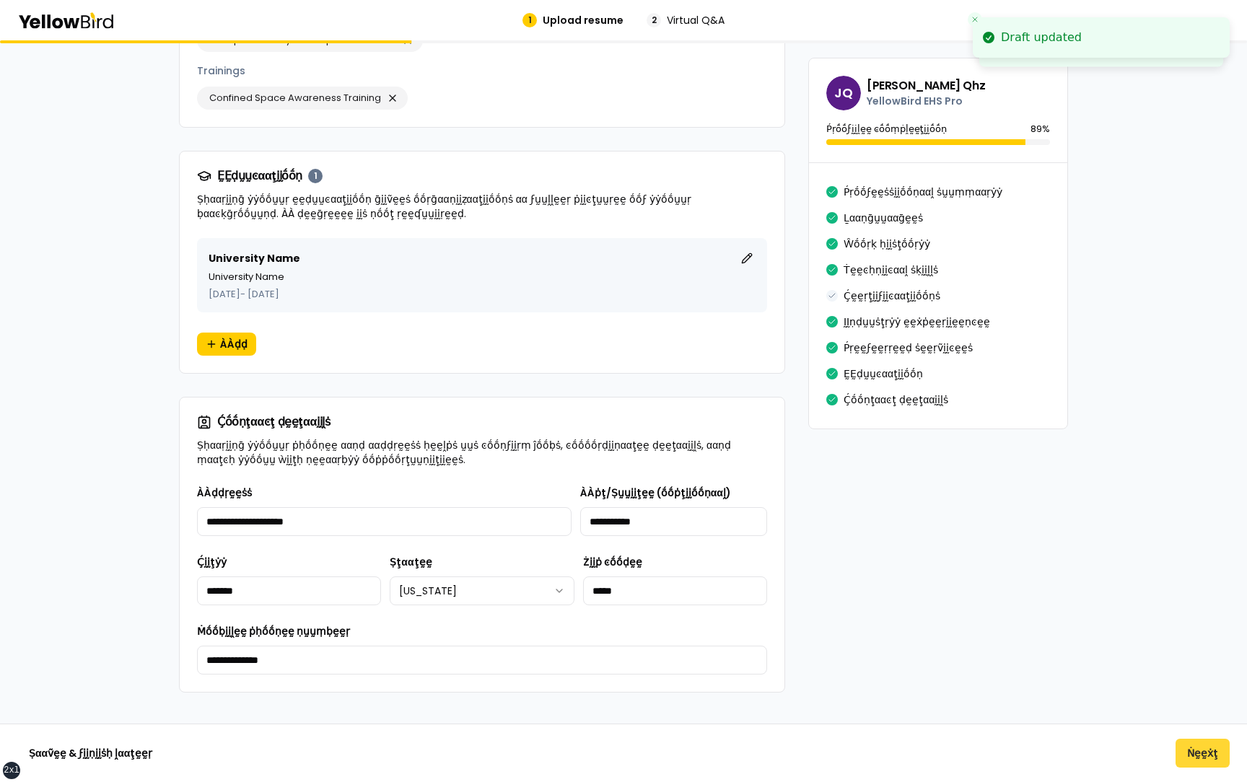
click at [1199, 758] on button "Ṅḛḛẋţ" at bounding box center [1203, 753] width 54 height 29
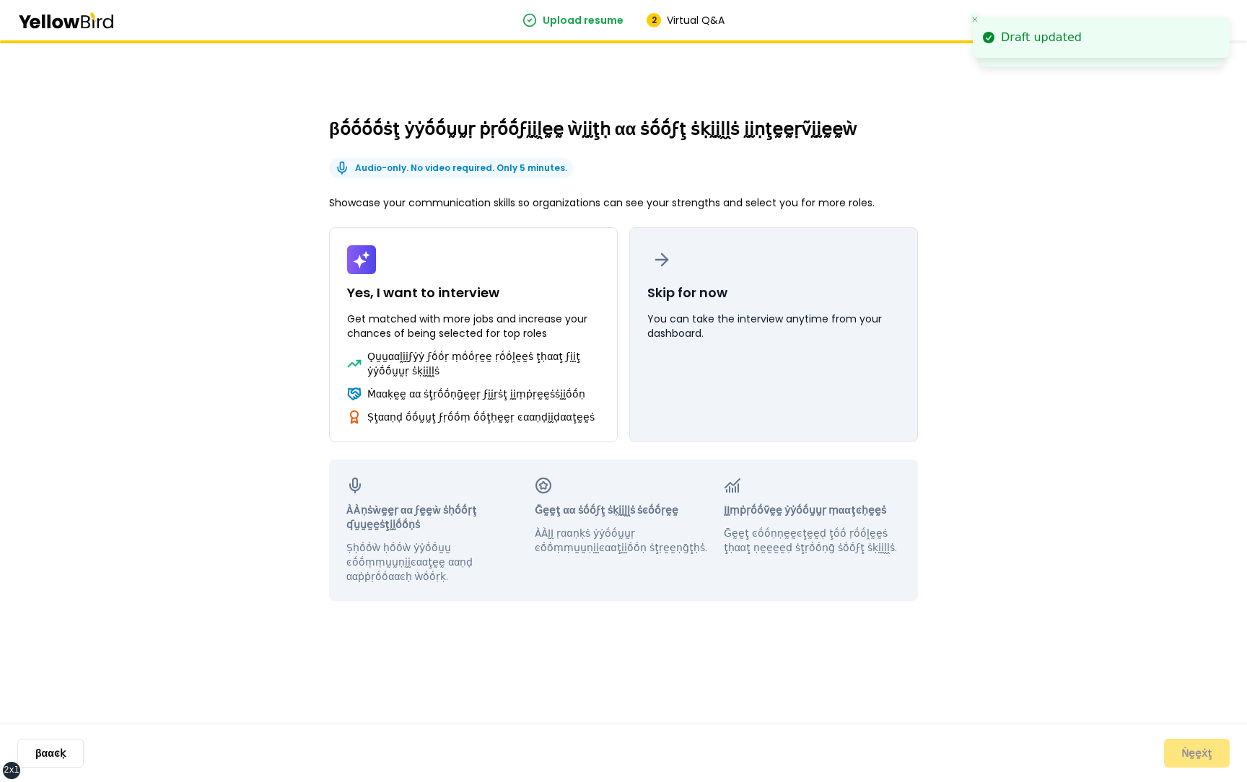
click at [870, 411] on button "Skip for now You can take the interview anytime from your dashboard." at bounding box center [773, 334] width 289 height 215
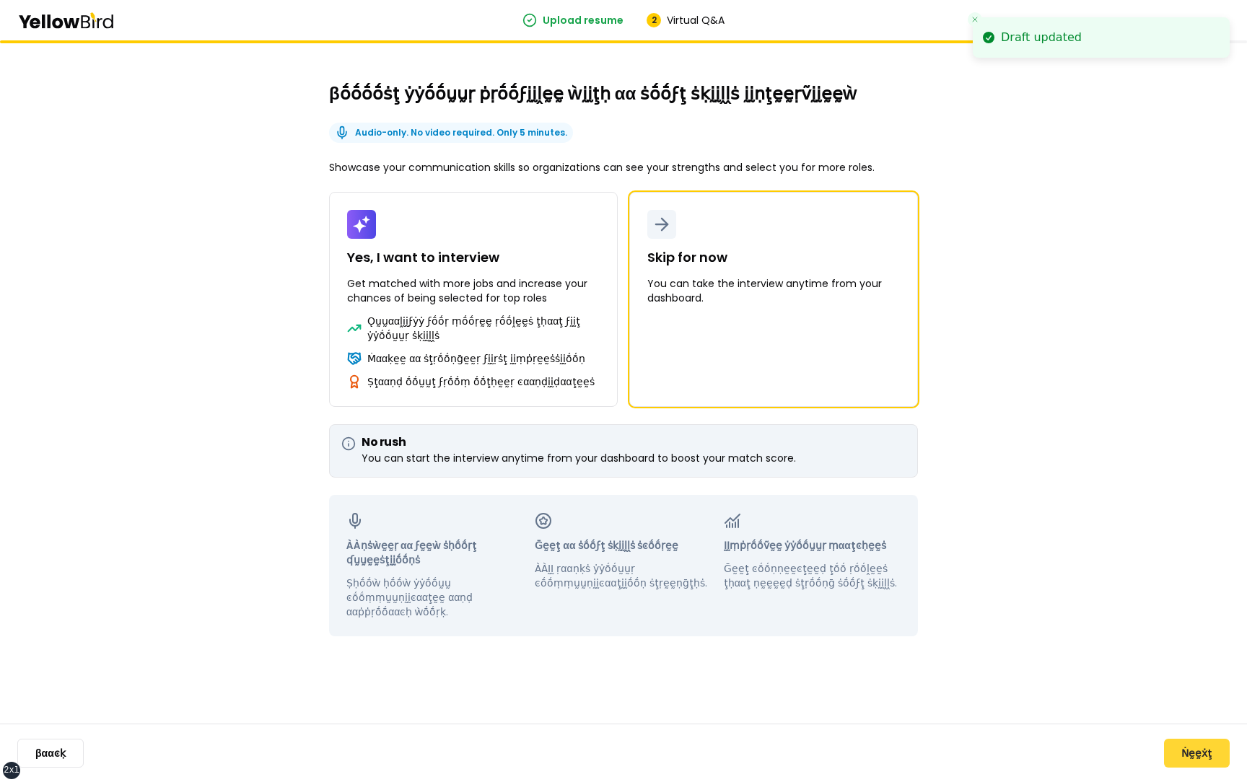
click at [1191, 742] on button "Ṅḛḛẋţ" at bounding box center [1197, 753] width 66 height 29
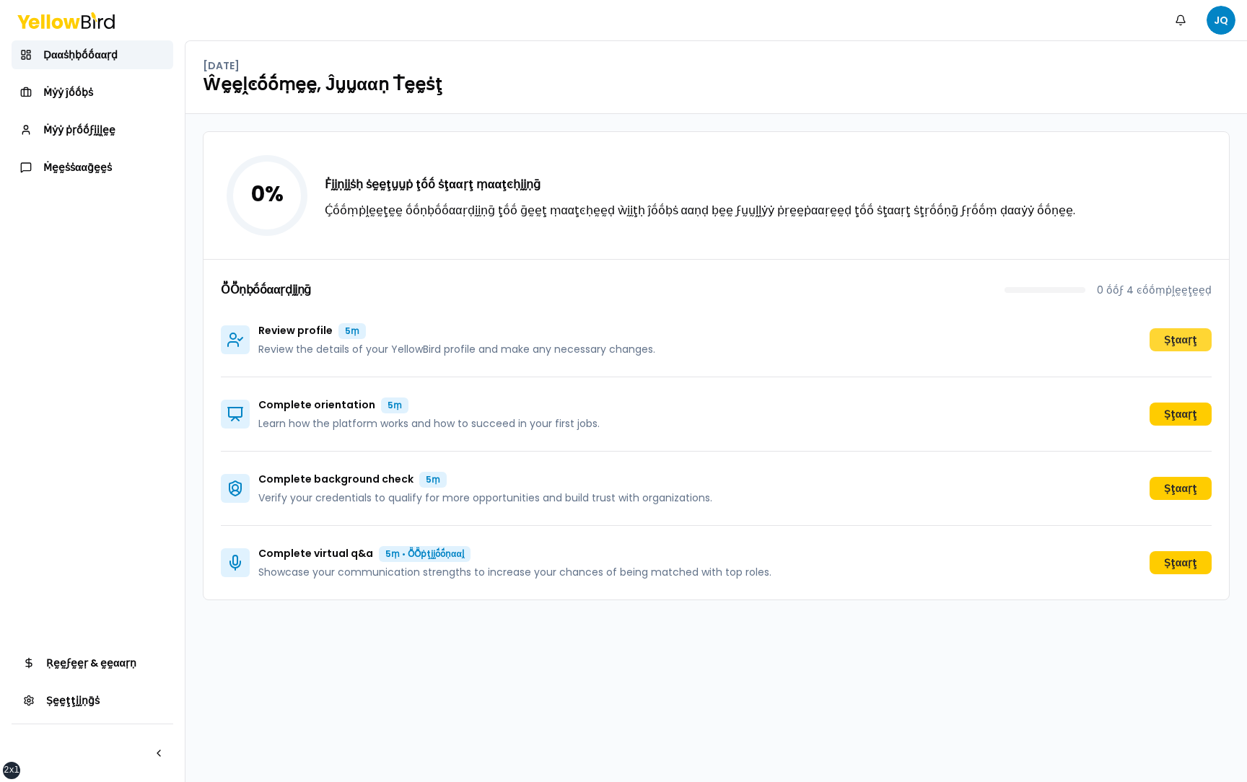
click at [1167, 337] on button "Ṣţααṛţ" at bounding box center [1181, 339] width 62 height 23
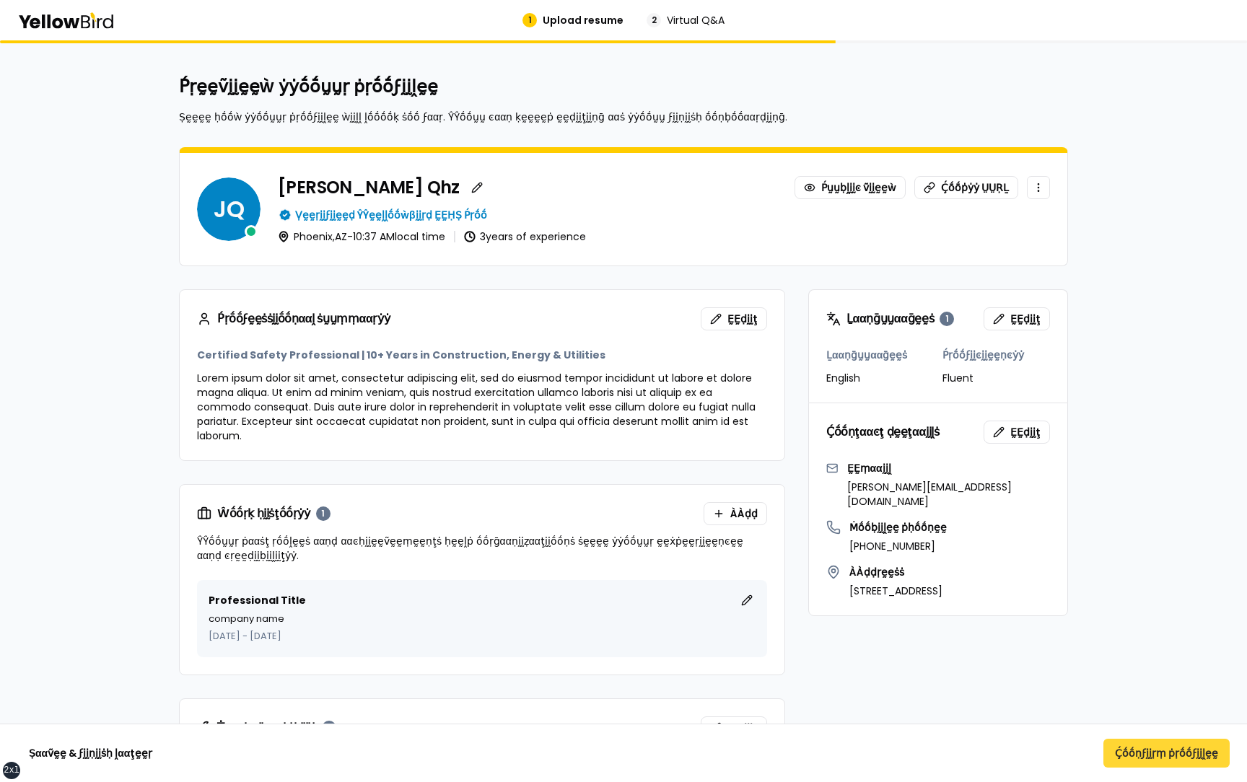
click at [1136, 753] on button "Ḉṓṓṇϝḭḭṛṃ ṗṛṓṓϝḭḭḽḛḛ" at bounding box center [1166, 753] width 126 height 29
